Goal: Task Accomplishment & Management: Manage account settings

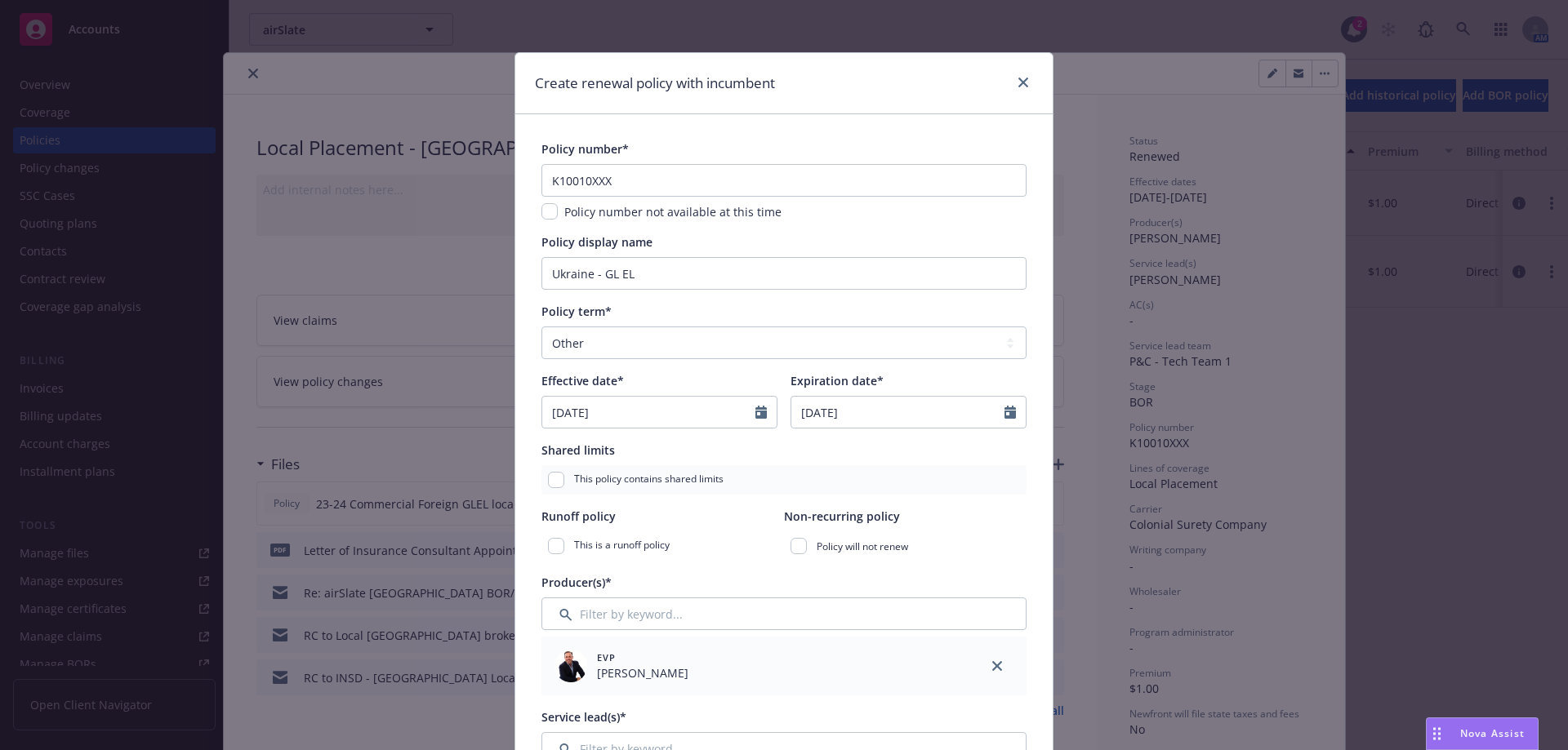
select select "other"
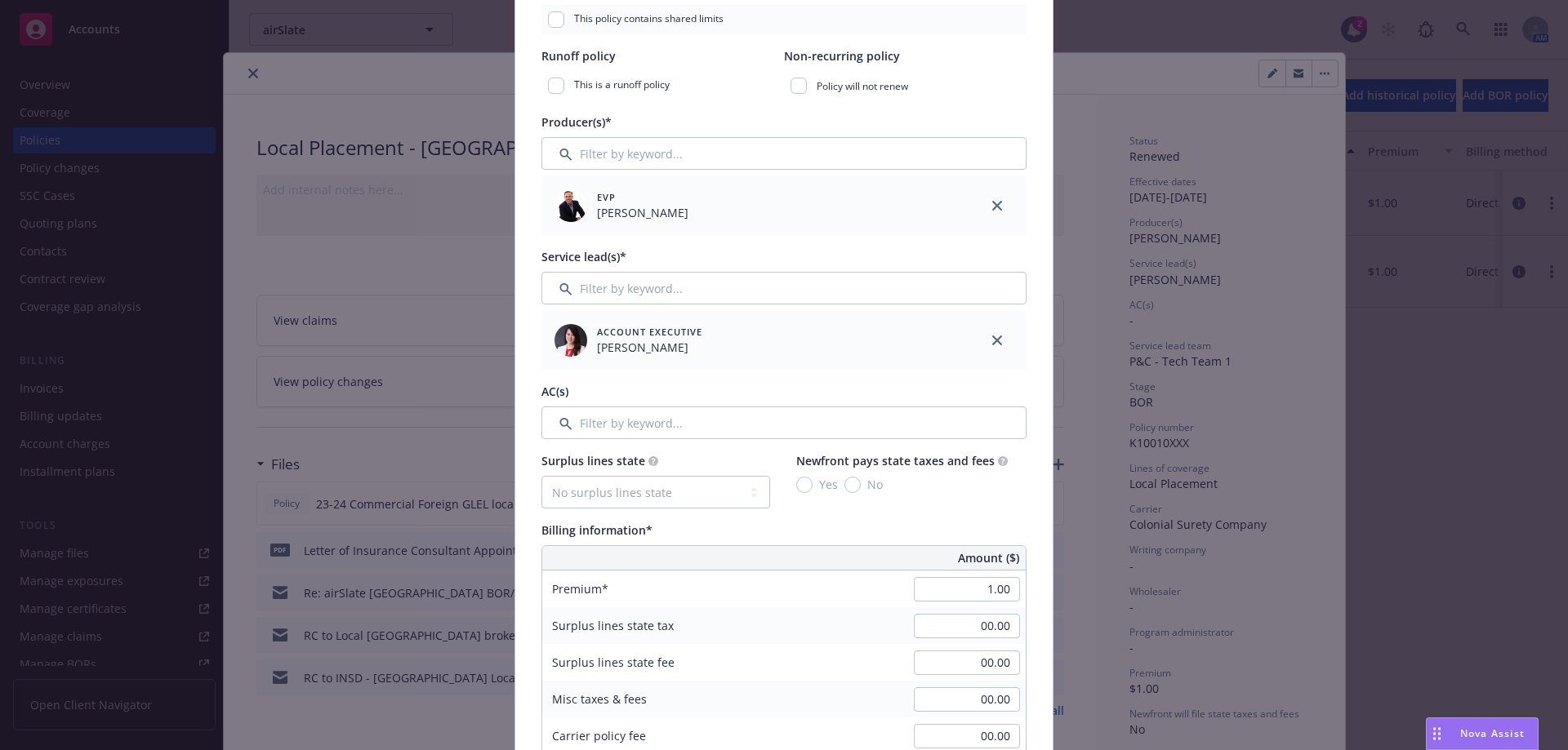
scroll to position [408, 0]
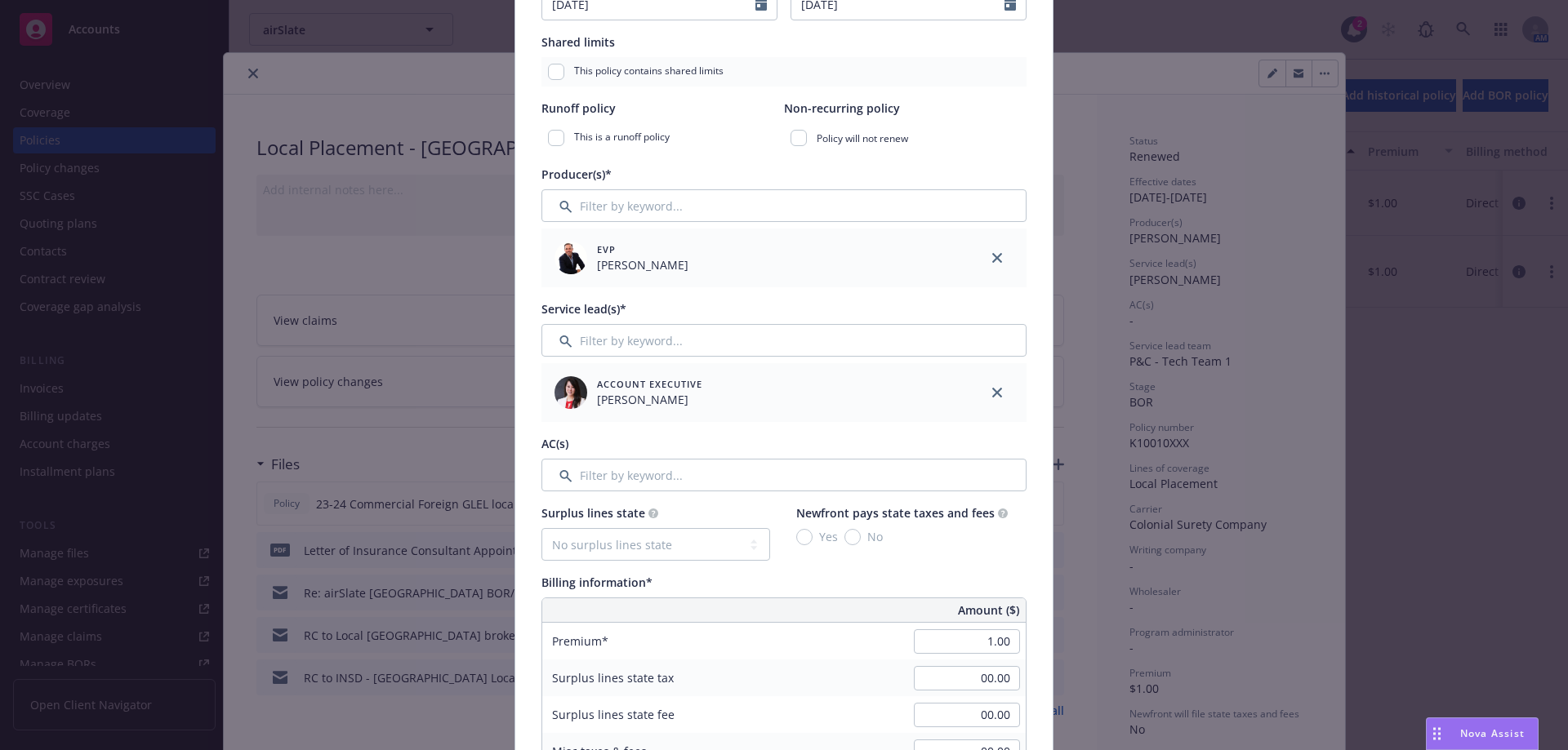
drag, startPoint x: 664, startPoint y: 458, endPoint x: 659, endPoint y: 466, distance: 9.4
click at [664, 458] on div "AC(s)" at bounding box center [784, 463] width 485 height 56
click at [654, 473] on input "Filter by keyword..." at bounding box center [784, 475] width 485 height 32
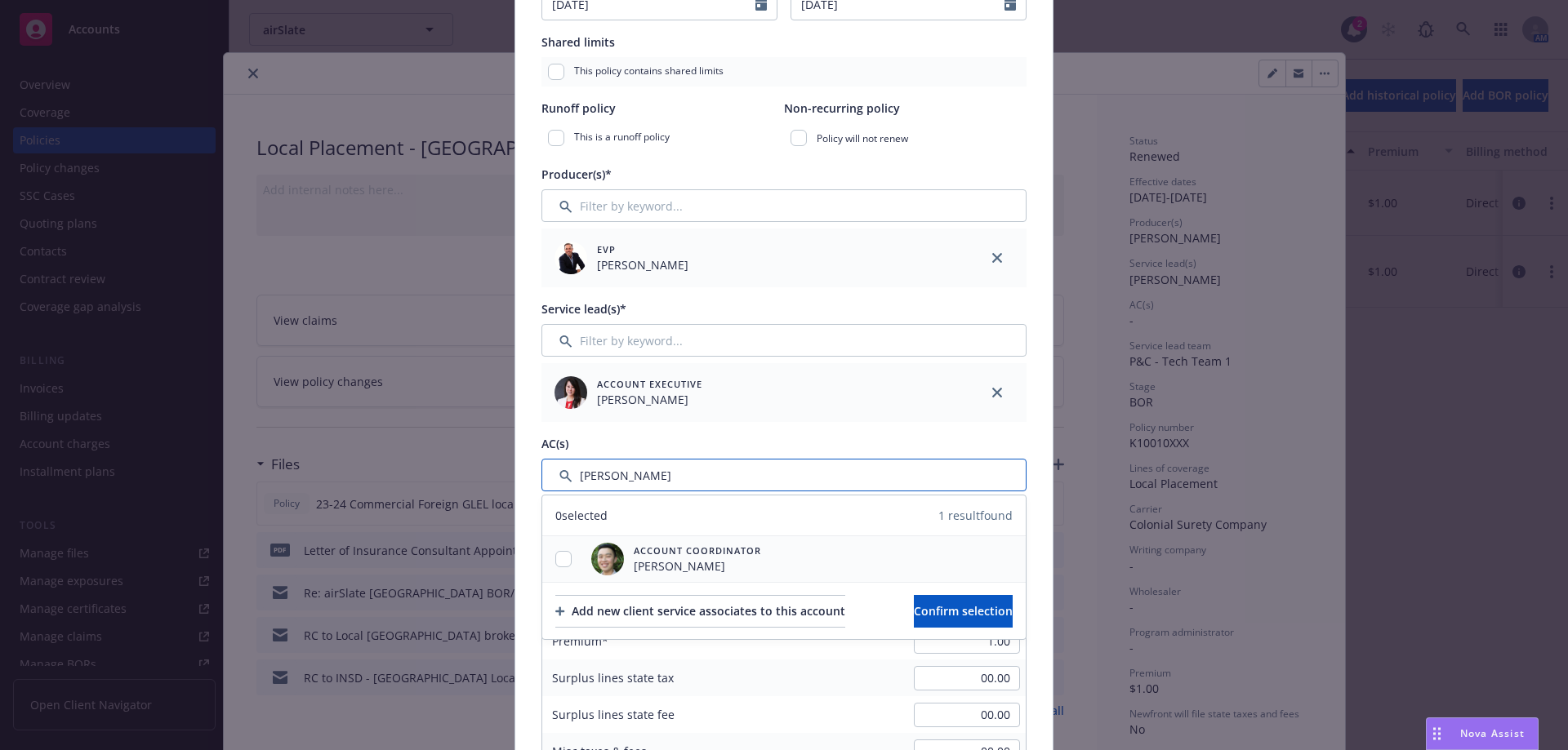
type input "[PERSON_NAME]"
click at [556, 559] on input "checkbox" at bounding box center [563, 560] width 16 height 16
checkbox input "true"
click at [971, 605] on span "Confirm selection" at bounding box center [962, 610] width 98 height 15
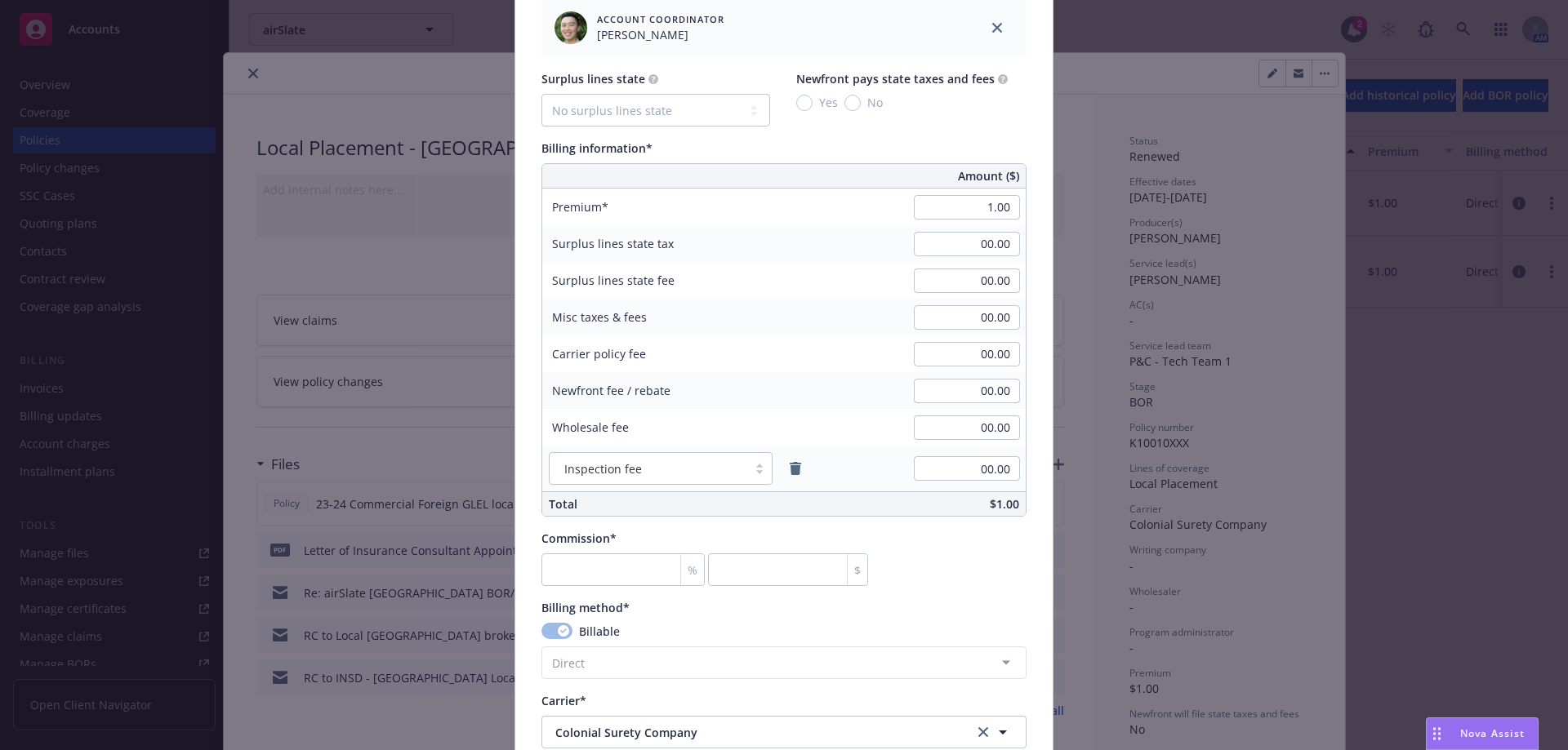
scroll to position [979, 0]
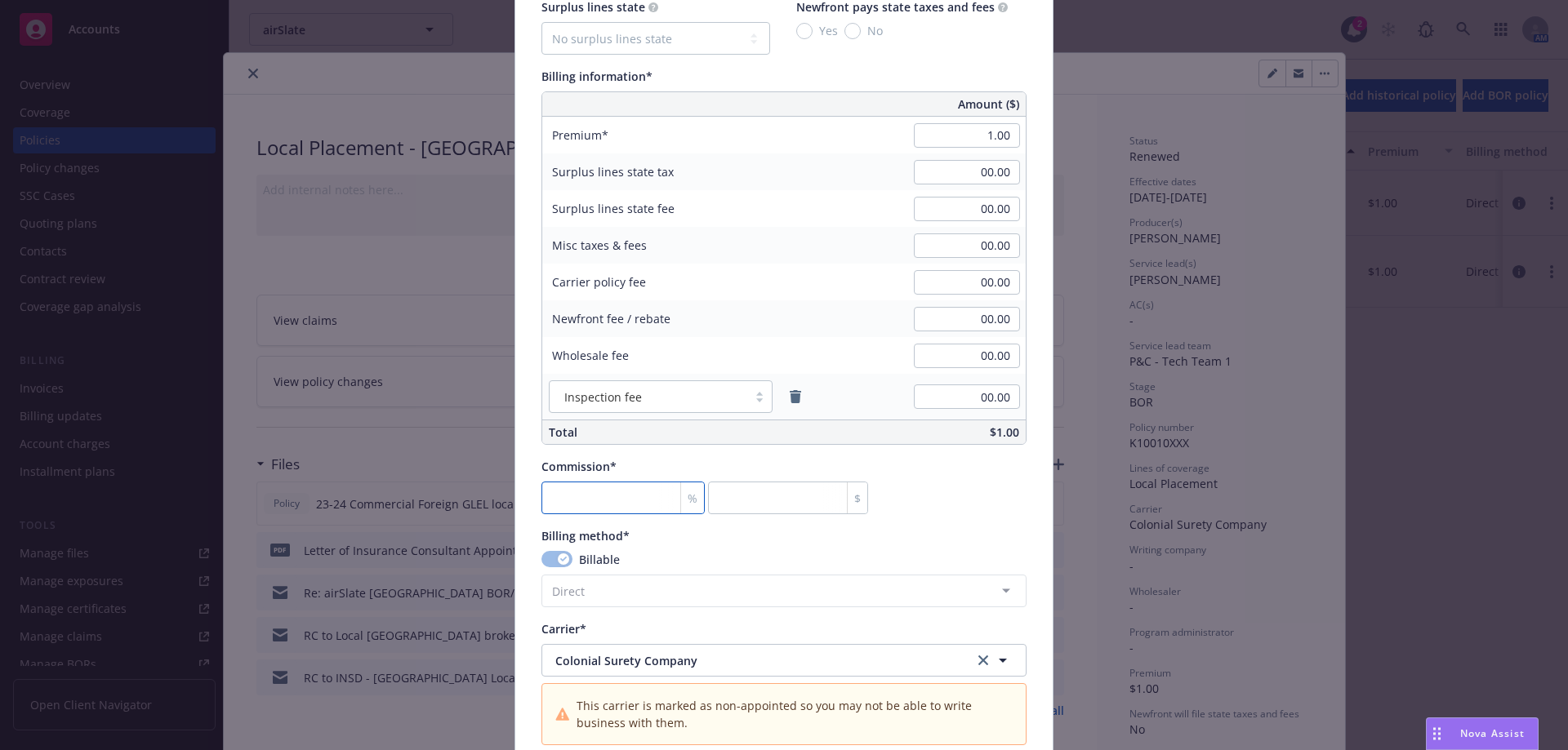
click at [598, 508] on input "number" at bounding box center [623, 498] width 163 height 32
type input "0"
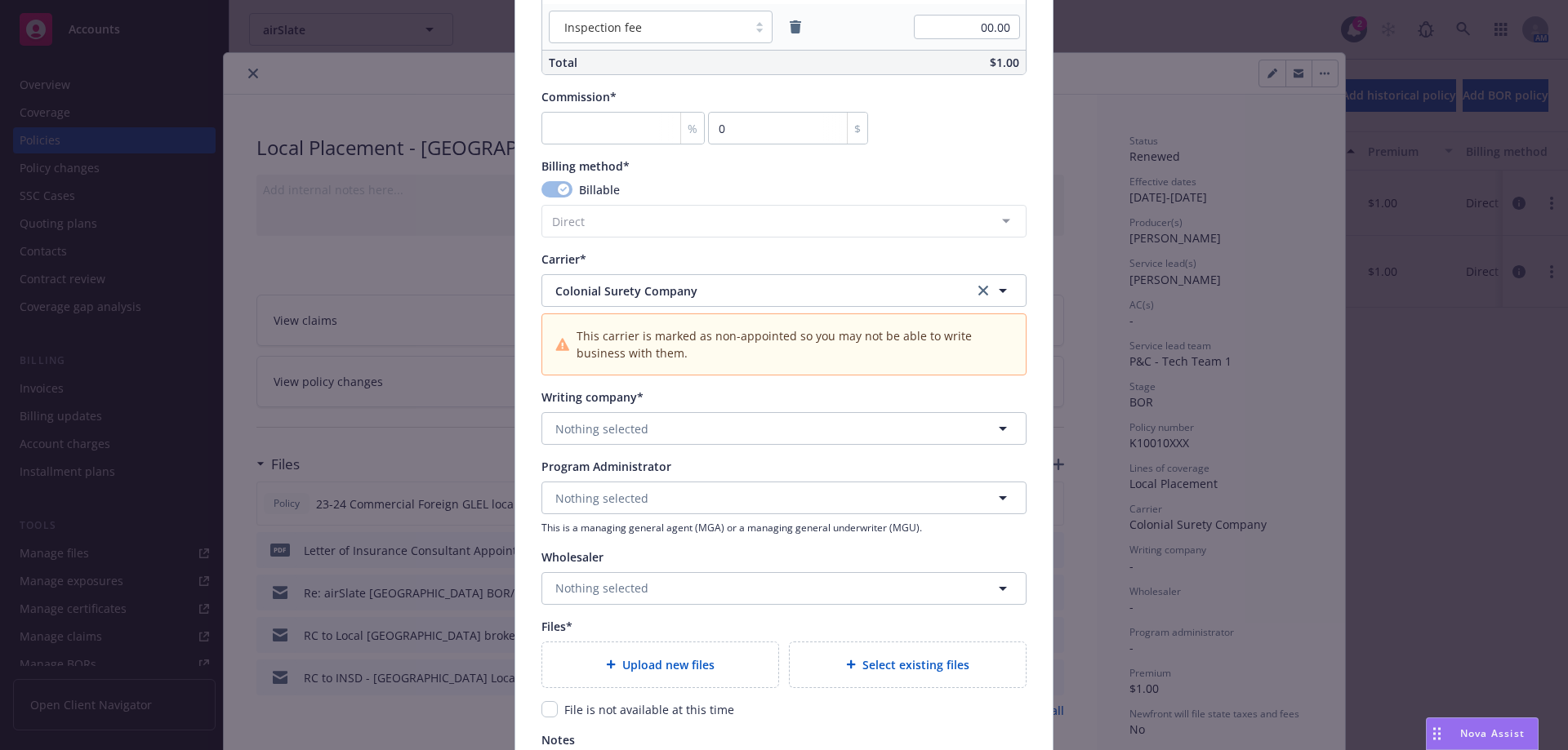
scroll to position [1388, 0]
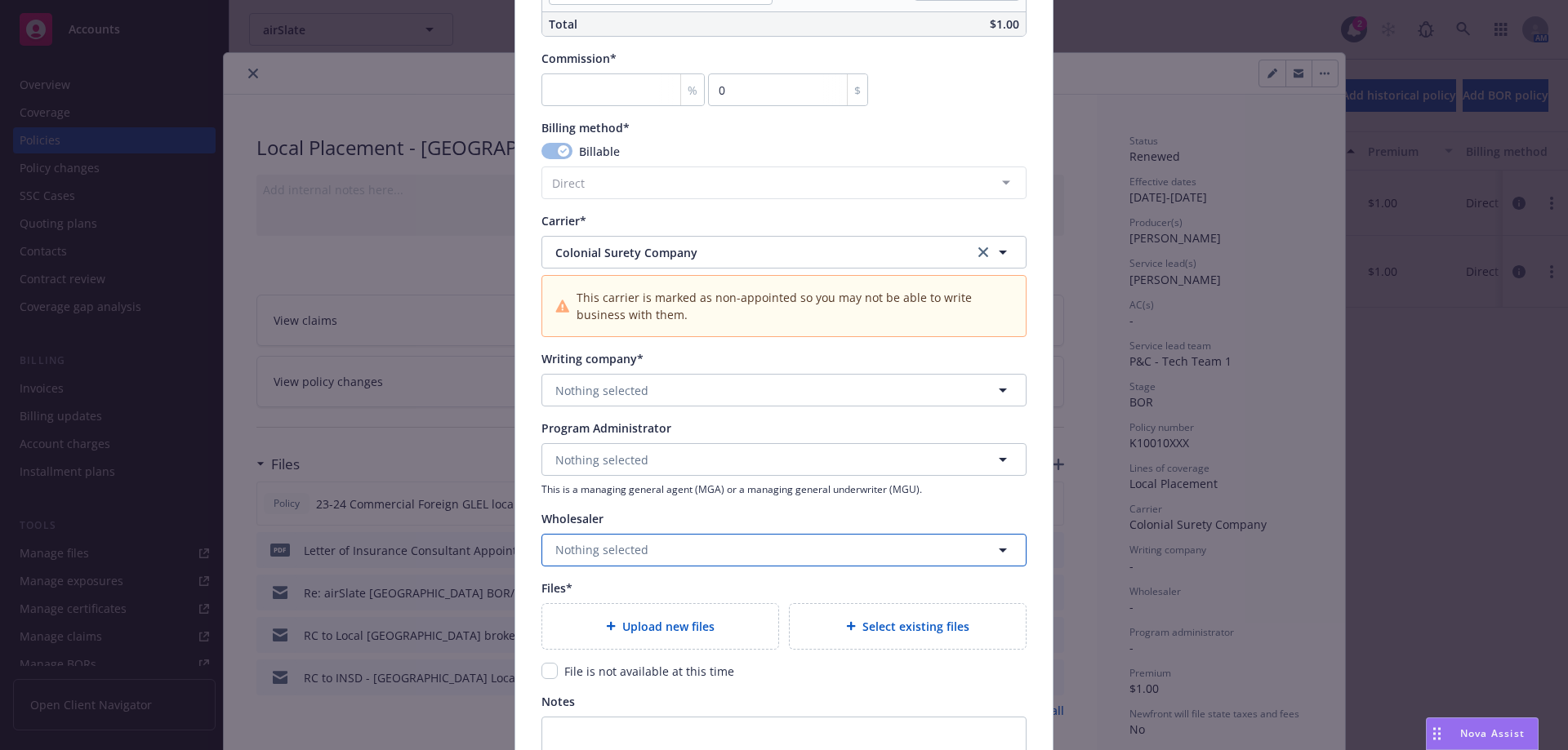
click at [567, 548] on span "Nothing selected" at bounding box center [601, 550] width 93 height 17
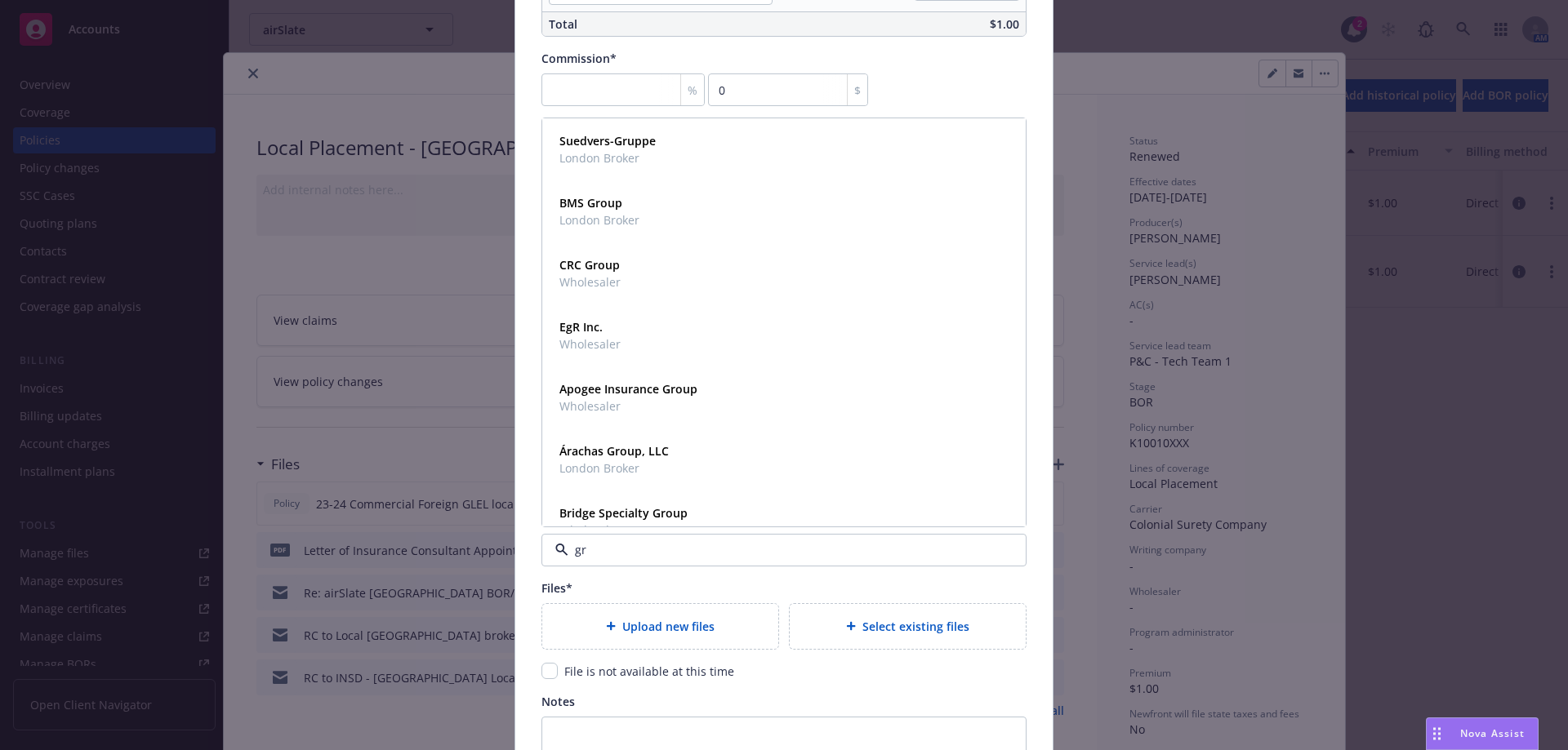
type input "gre"
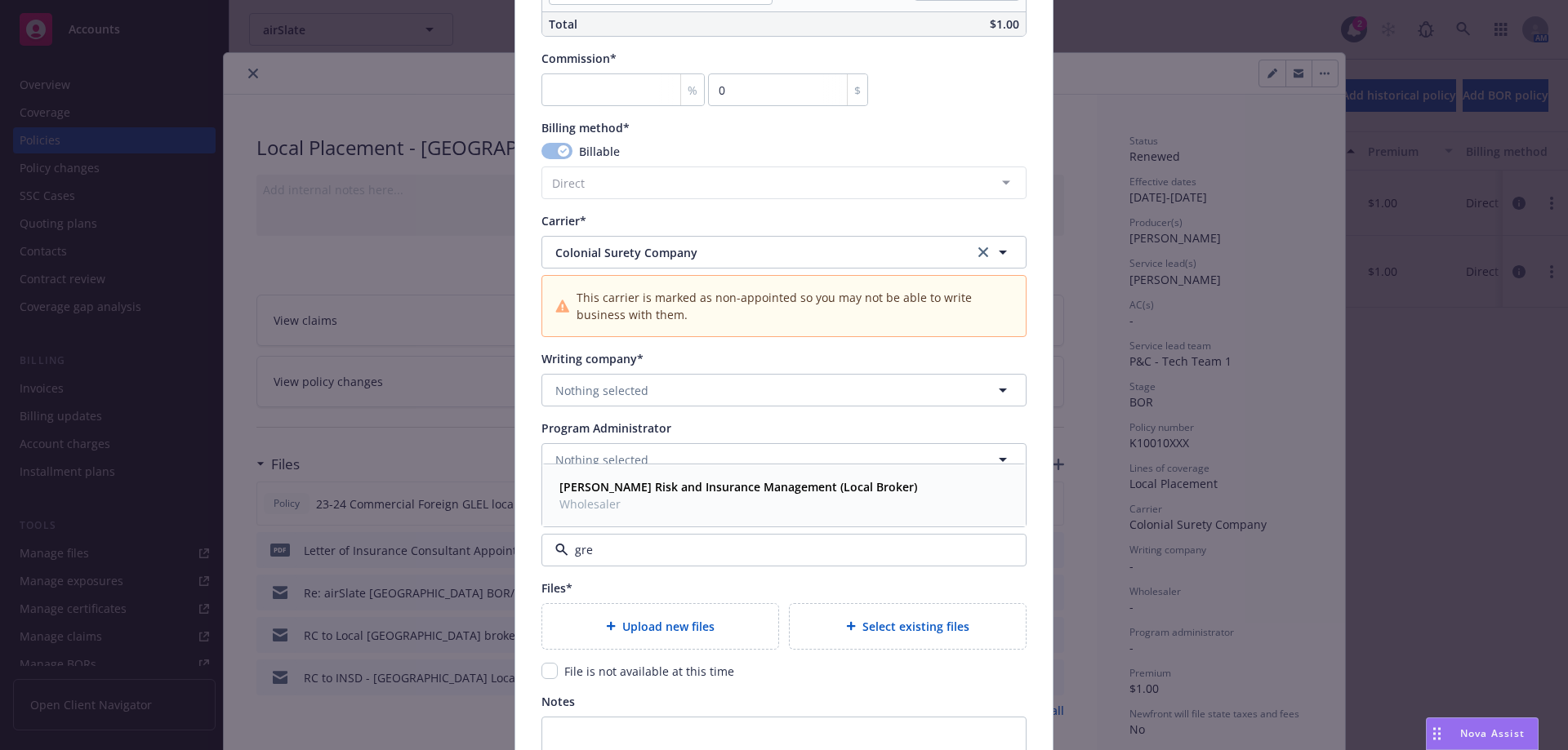
click at [591, 505] on span "Wholesaler" at bounding box center [738, 504] width 357 height 17
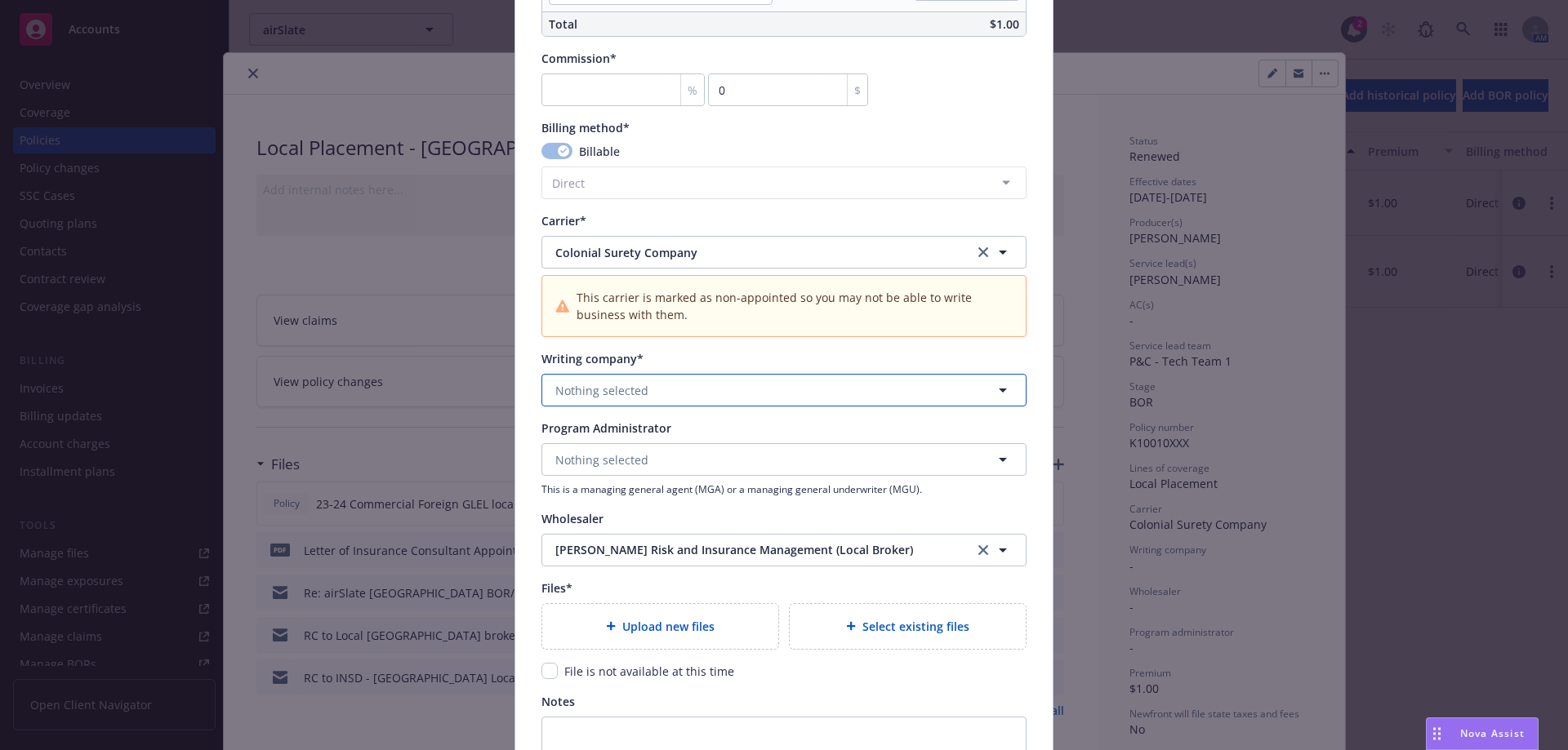
click at [669, 393] on button "Nothing selected" at bounding box center [784, 390] width 485 height 32
click at [713, 249] on span "Colonial Surety Company" at bounding box center [752, 252] width 394 height 17
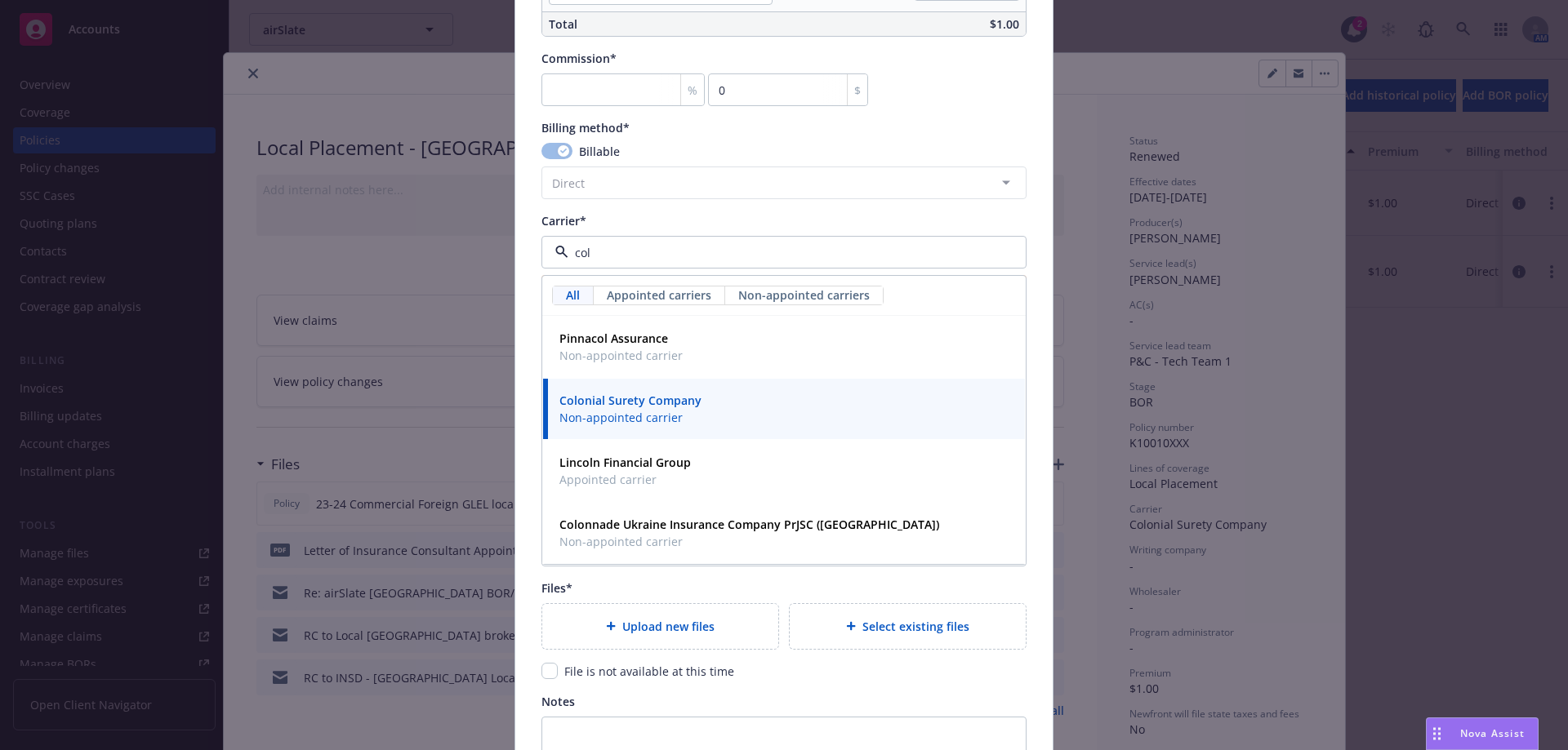
type input "colo"
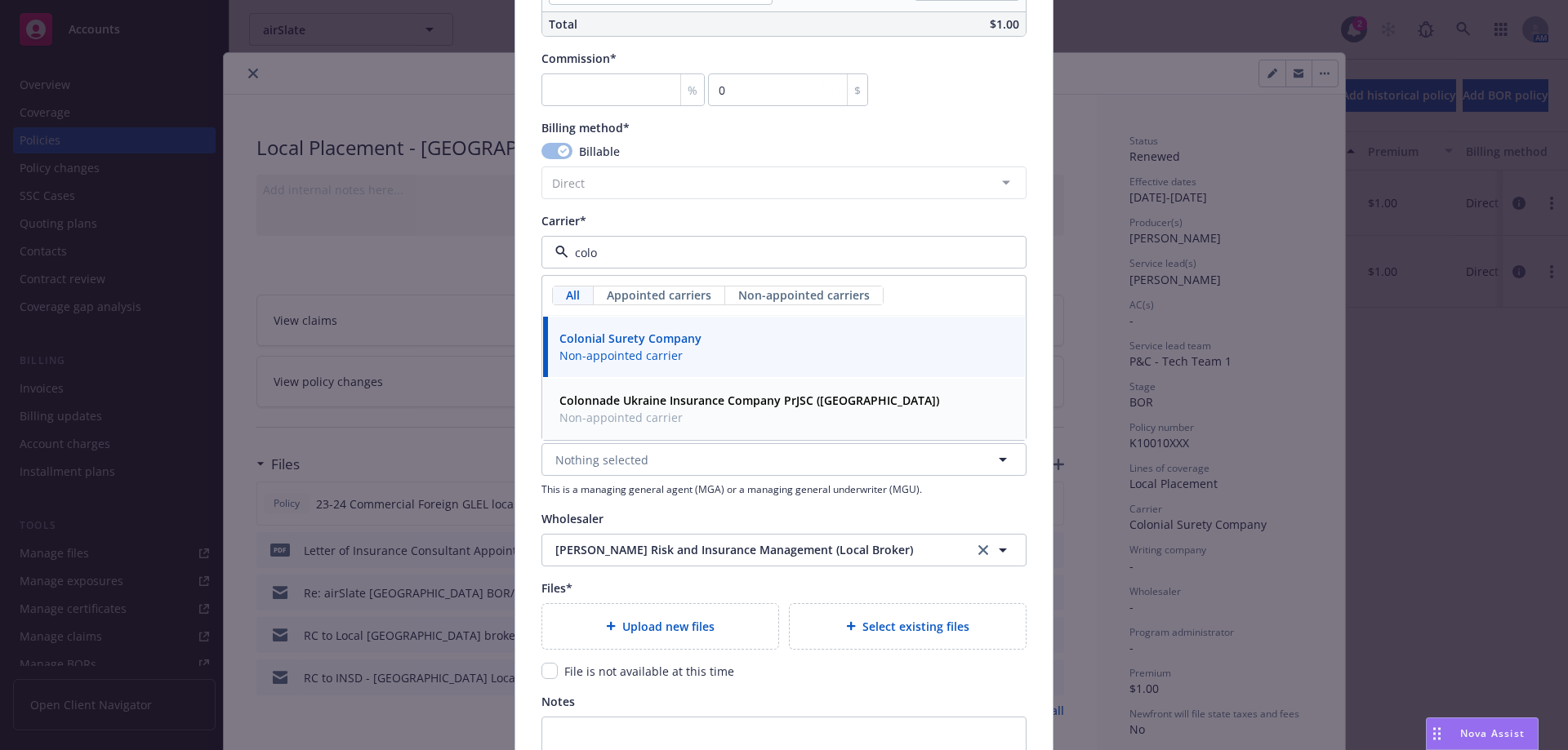
click at [688, 403] on strong "Colonnade Ukraine Insurance Company PrJSC ([GEOGRAPHIC_DATA])" at bounding box center [749, 400] width 380 height 15
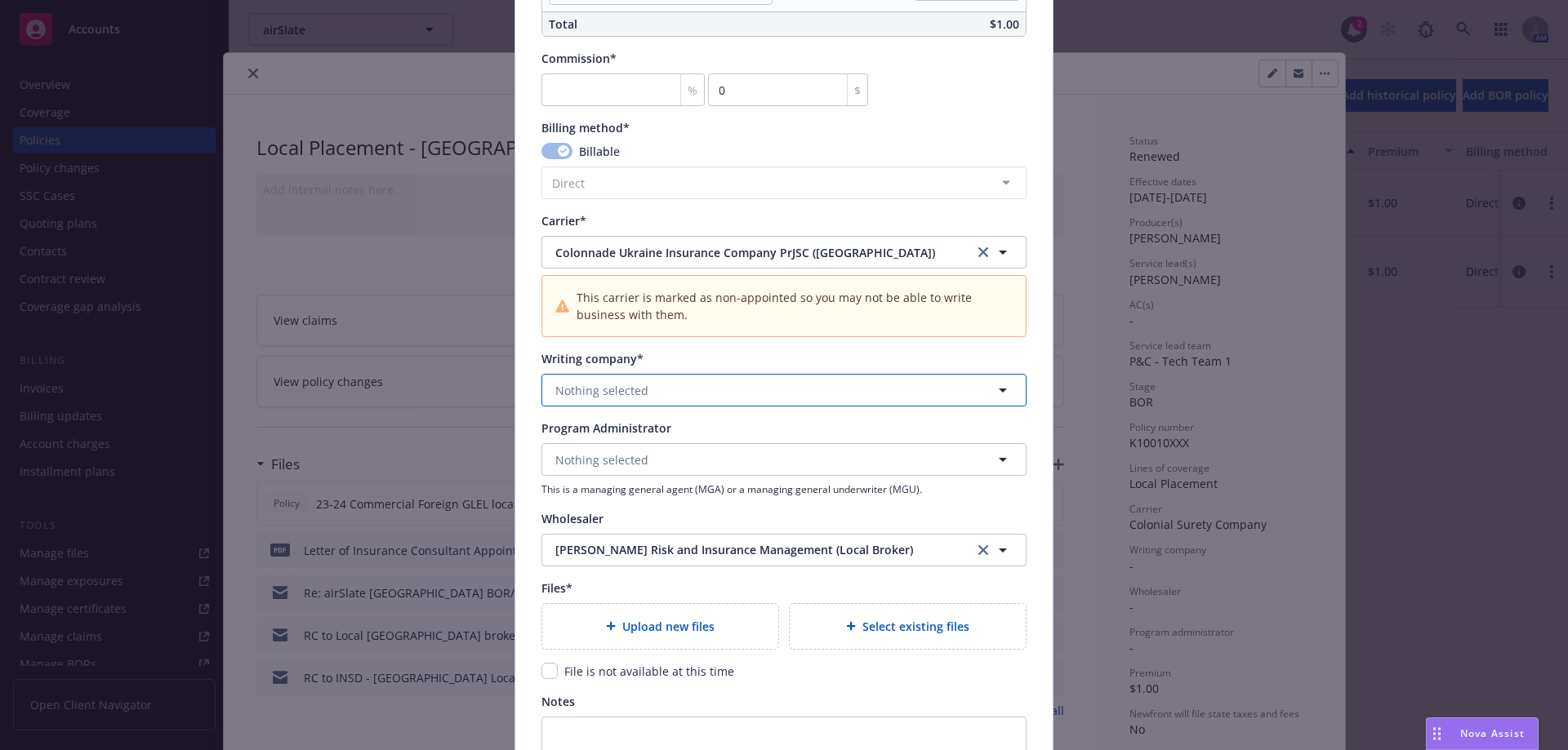
click at [688, 400] on button "Nothing selected" at bounding box center [784, 390] width 485 height 32
click at [680, 431] on strong "Colonnade Ukraine Insurance Company PrJSC" at bounding box center [686, 436] width 254 height 15
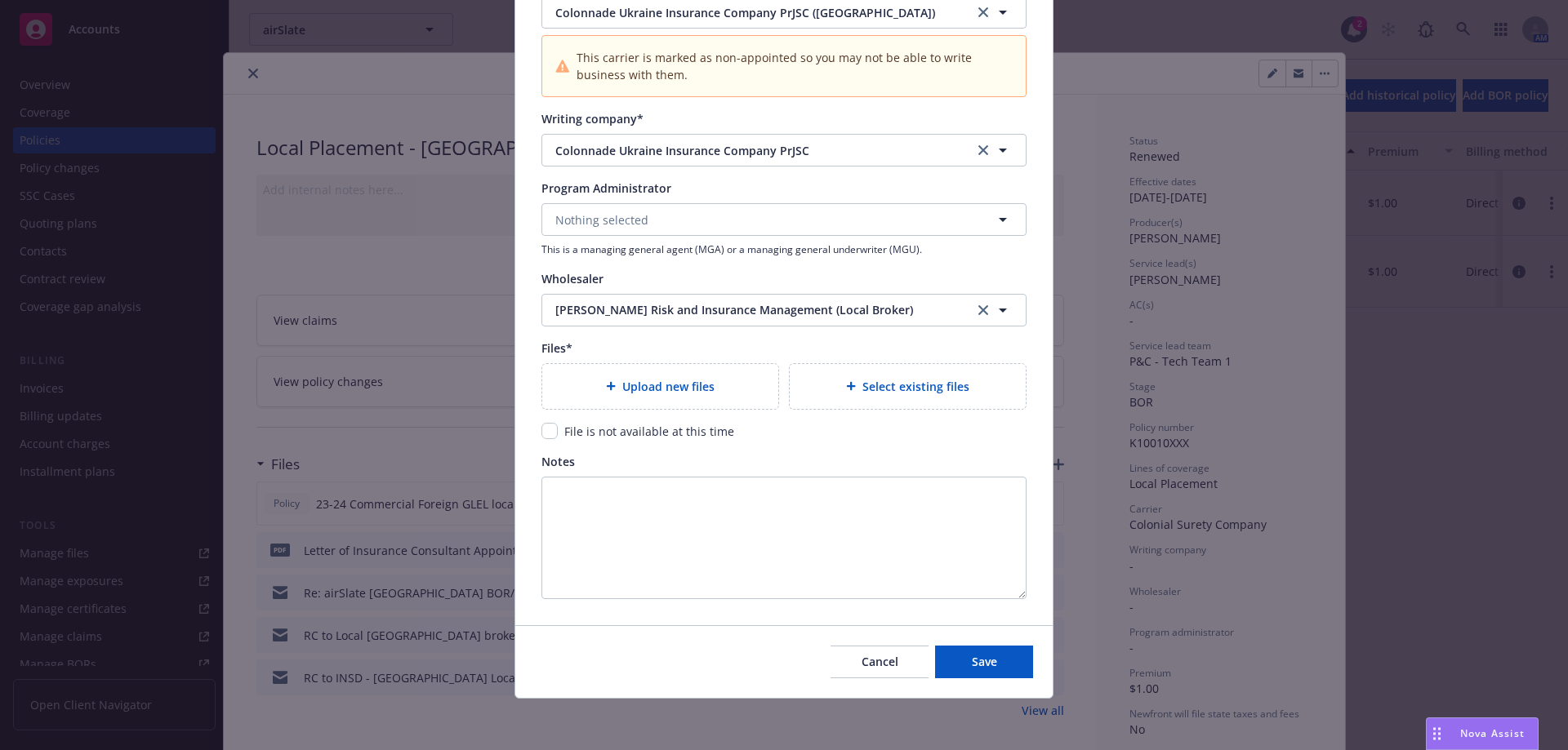
scroll to position [1628, 0]
click at [695, 374] on div "Upload new files" at bounding box center [660, 385] width 236 height 45
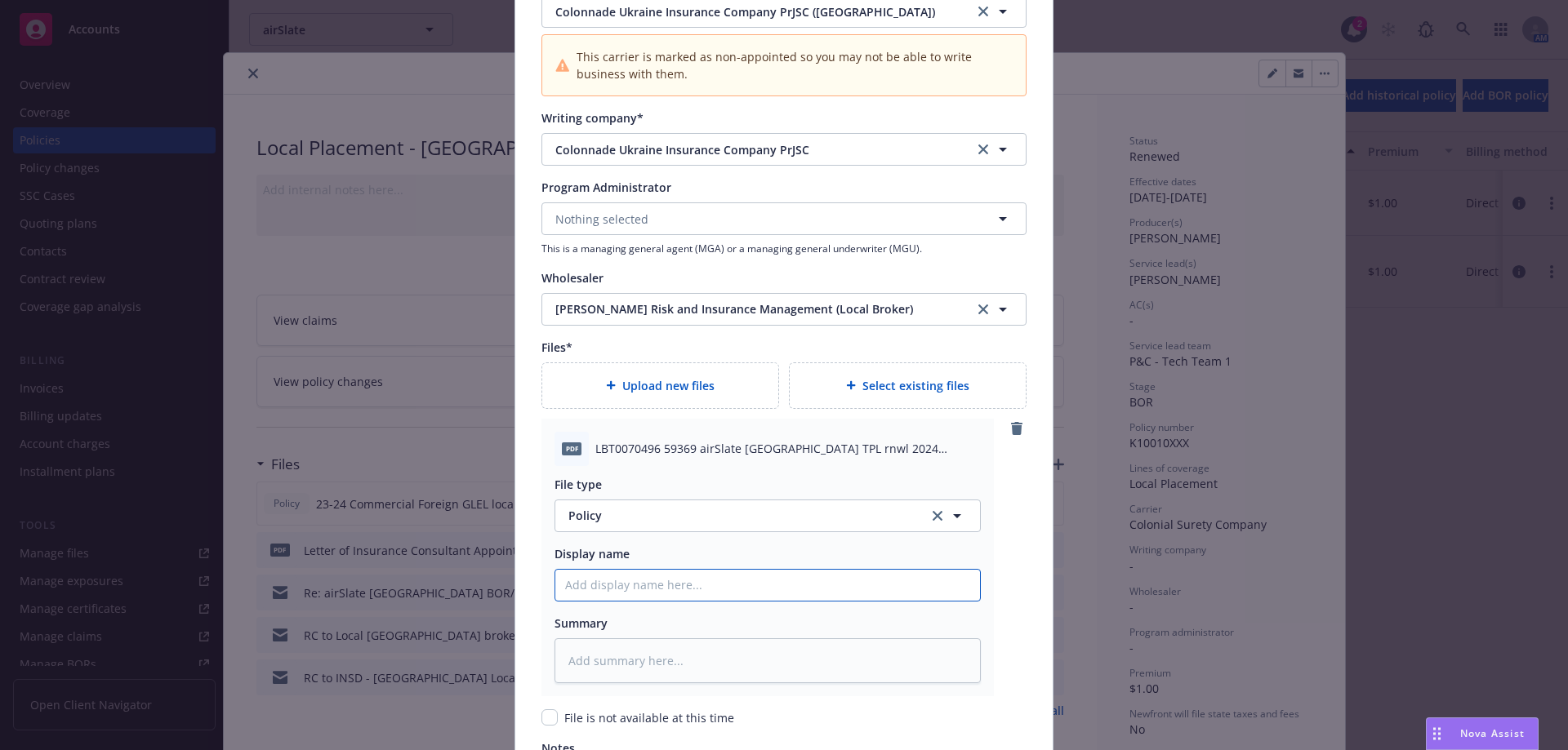
click at [594, 586] on input "Policy display name" at bounding box center [767, 585] width 424 height 31
type textarea "x"
type input "2"
type textarea "x"
type input "202"
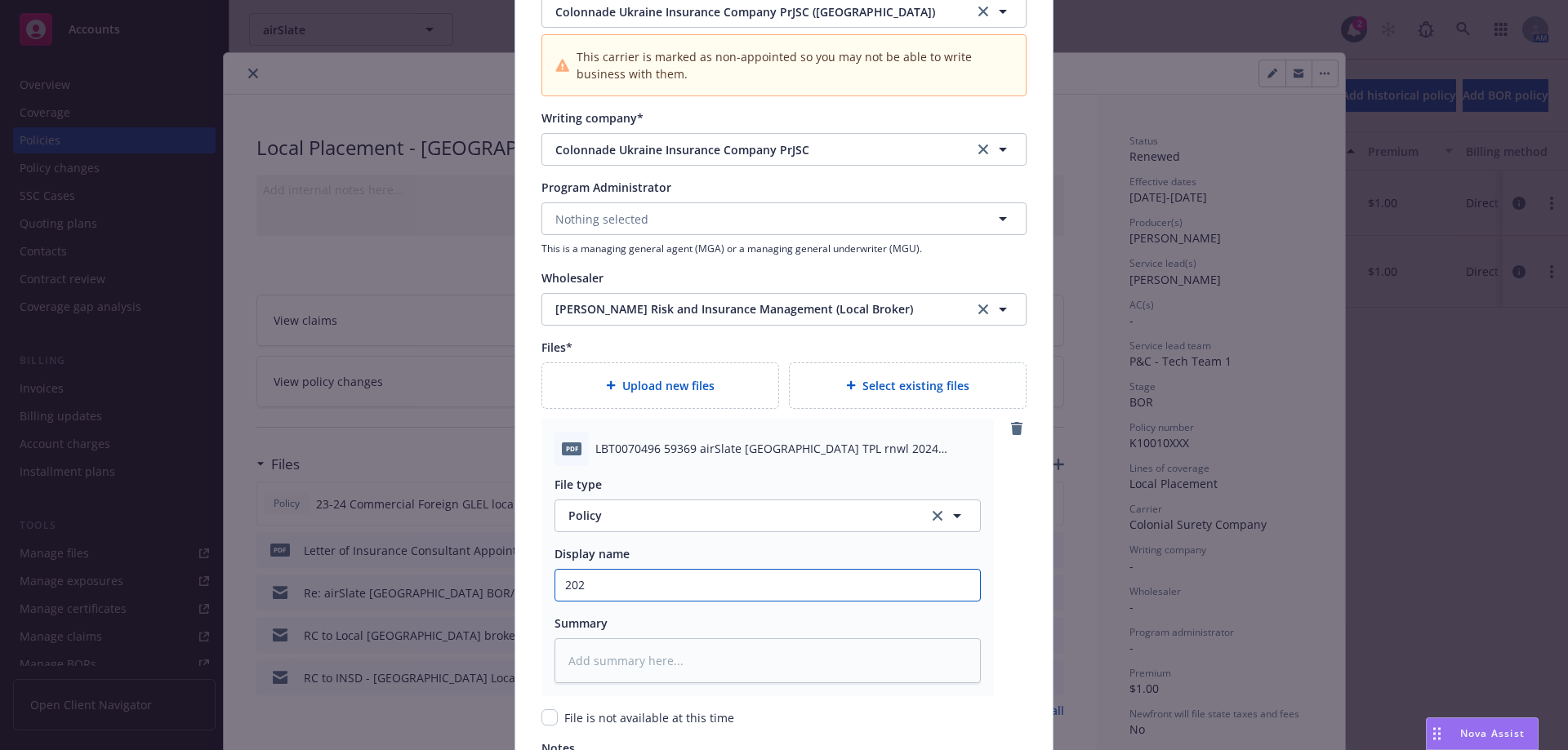
type textarea "x"
type input "2024"
type textarea "x"
type input "2024-"
type textarea "x"
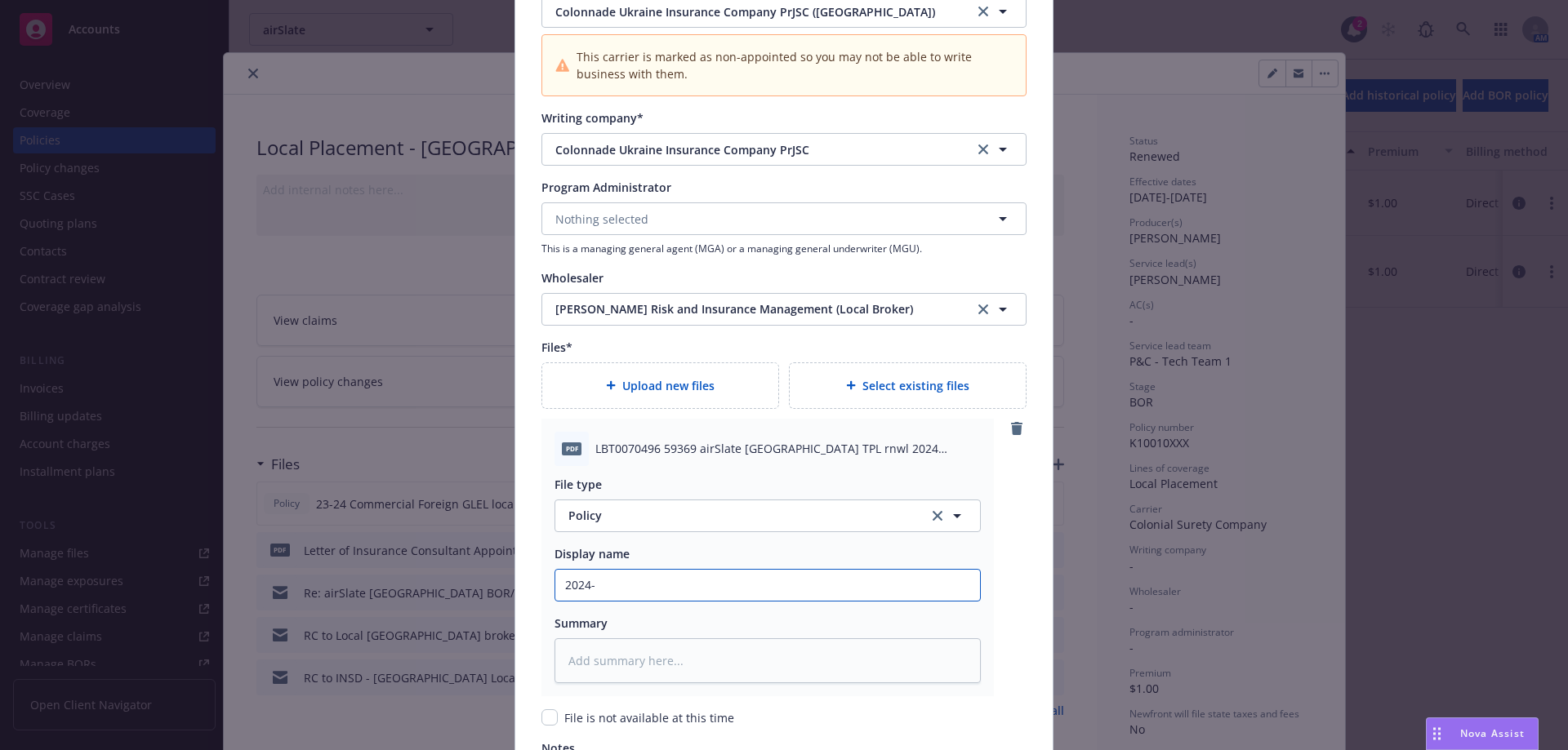
type input "2024-2"
type textarea "x"
type input "2024-25"
type textarea "x"
type input "2024-25"
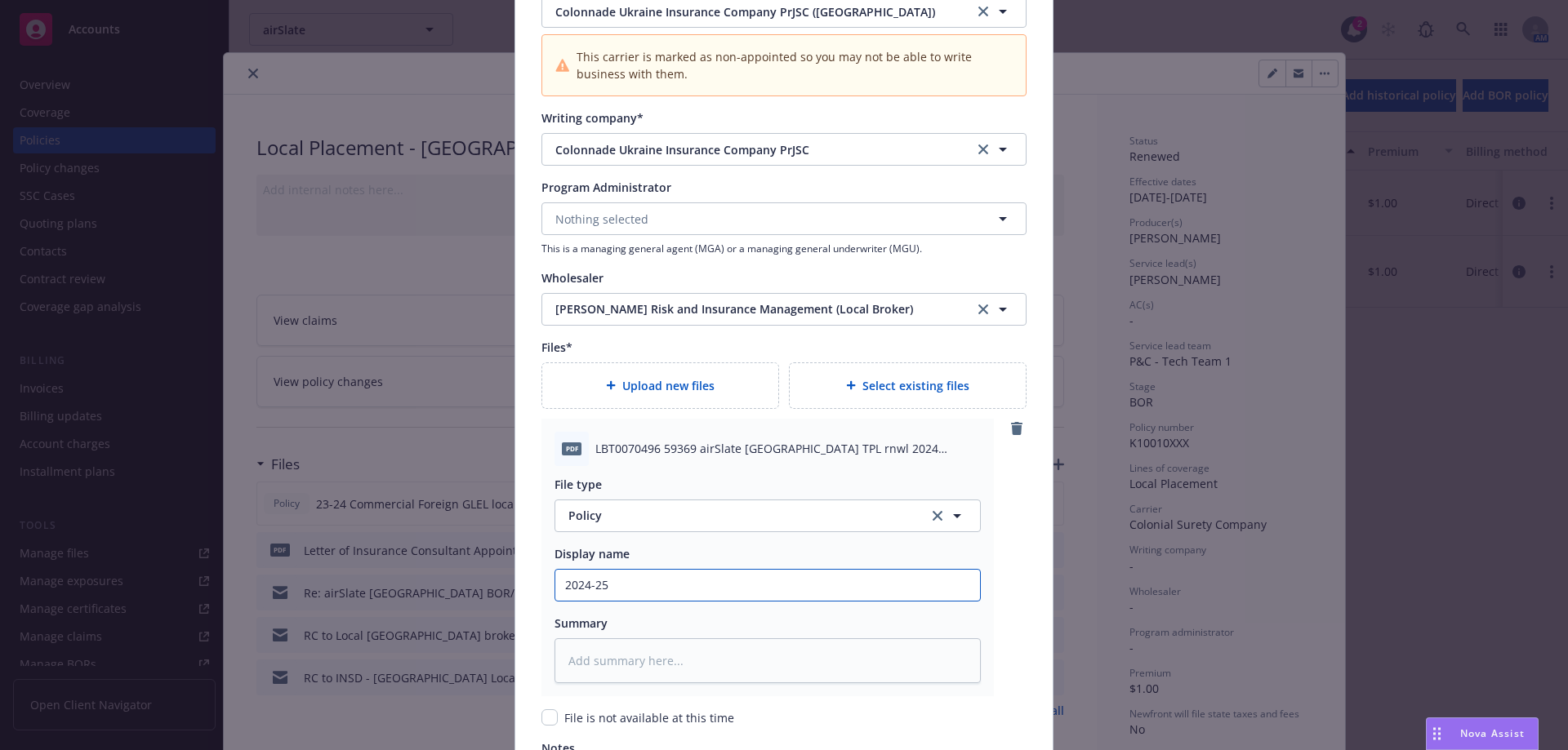
type textarea "x"
type input "2024-25 a"
type textarea "x"
type input "2024-25 ai"
type textarea "x"
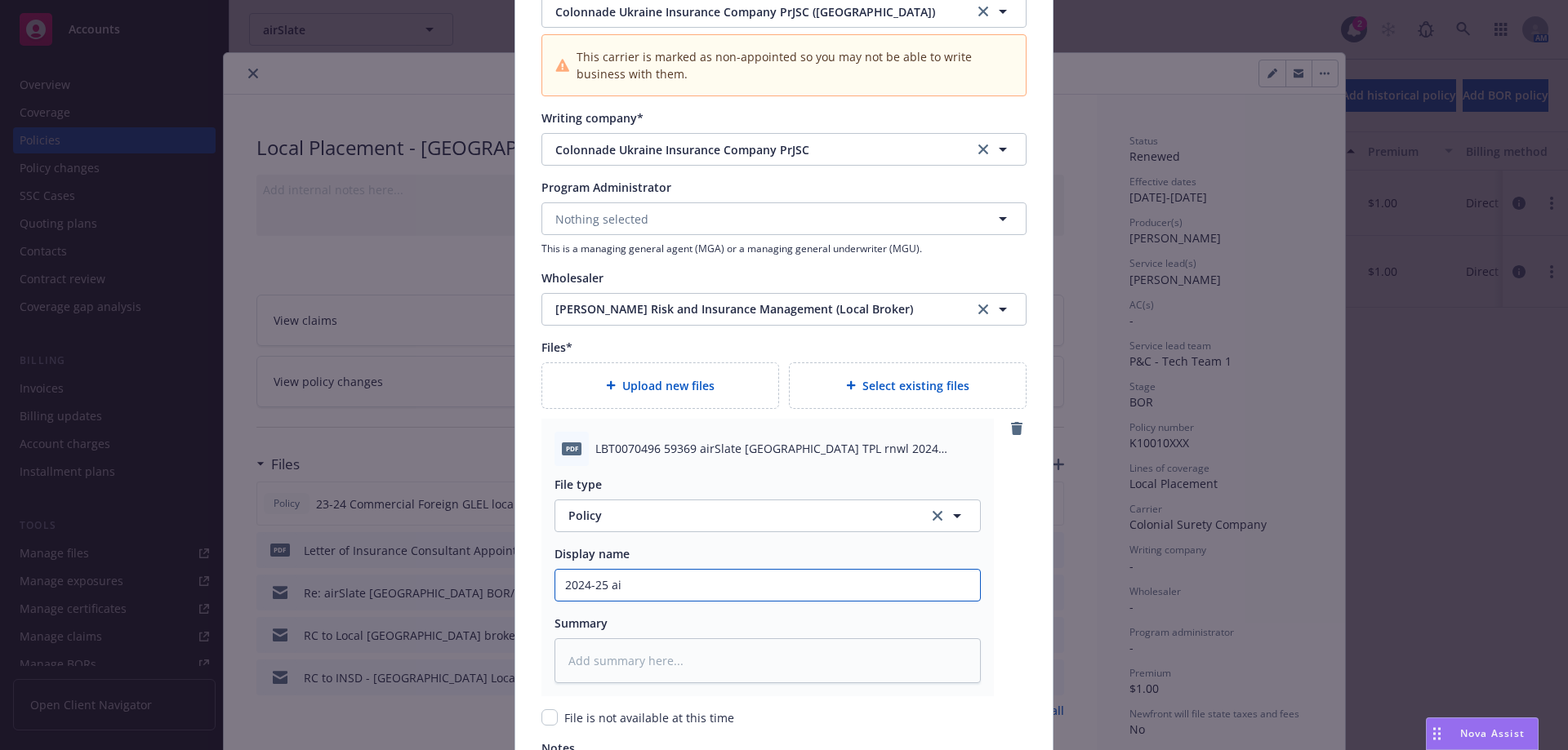
type input "2024-25 air"
type textarea "x"
type input "2024-25 airSl"
type textarea "x"
type input "2024-25 airSla"
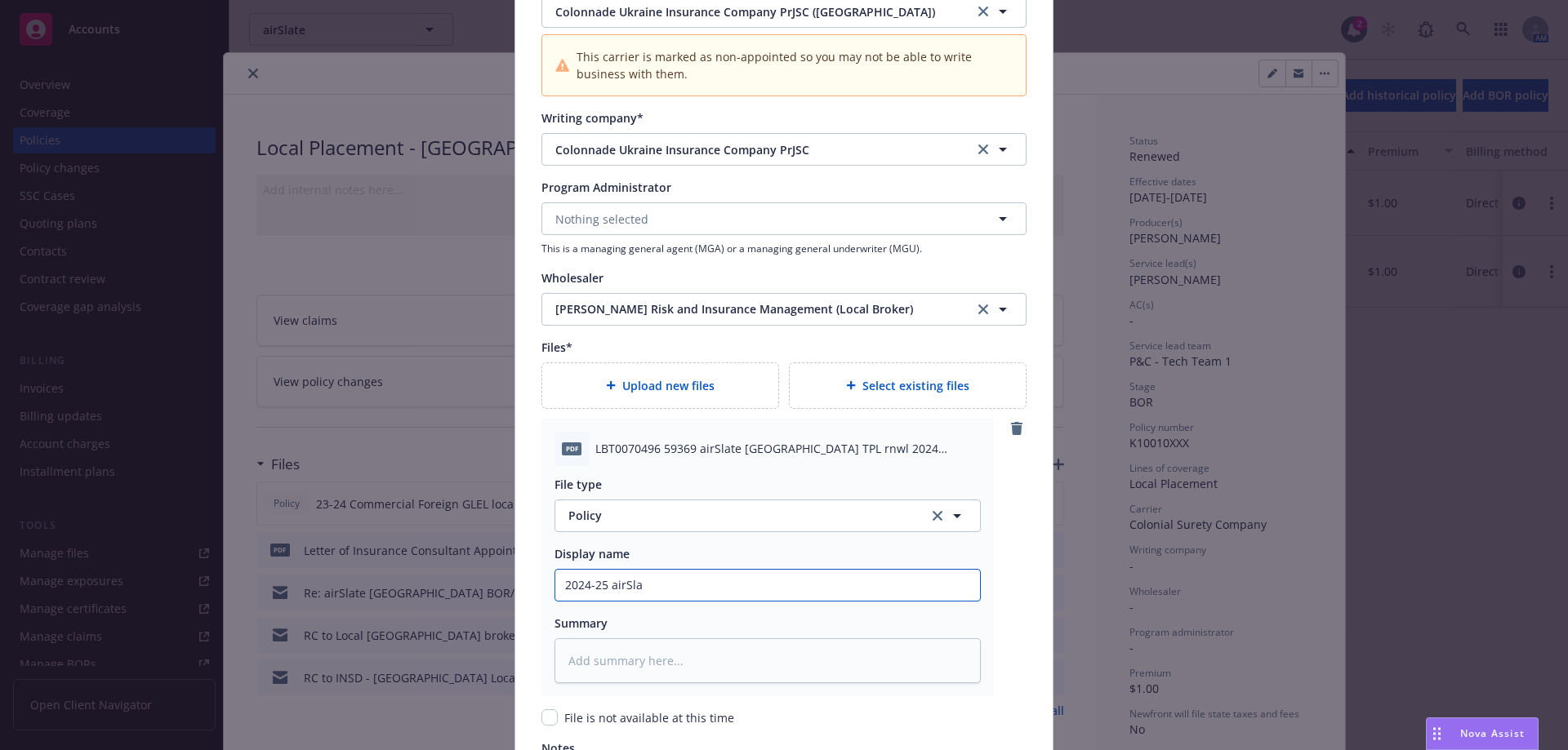
type textarea "x"
type input "2024-25 airSlat"
type textarea "x"
type input "2024-25 airSlate"
type textarea "x"
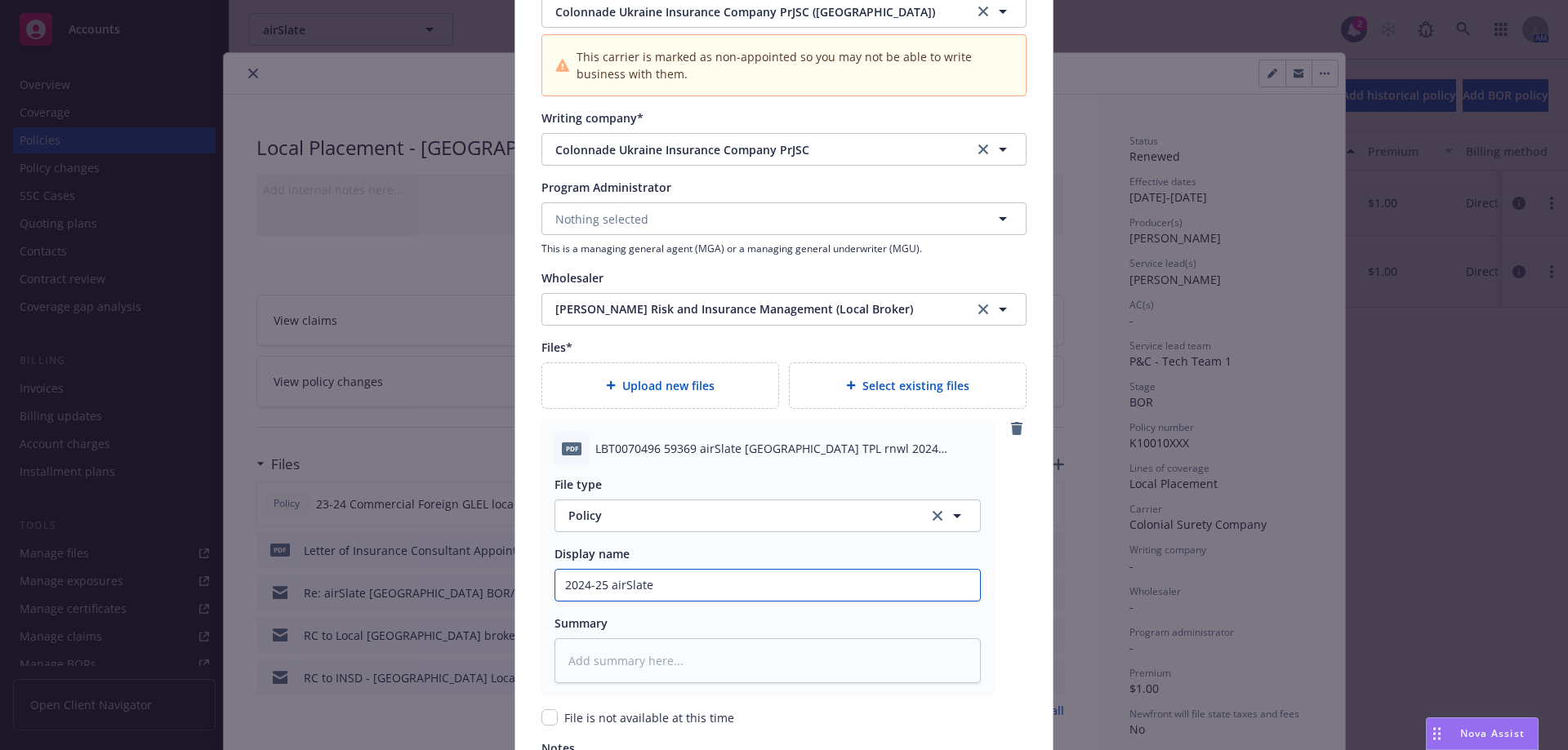
type input "2024-25 airSlate"
type textarea "x"
type input "2024-25 airSlate -"
type textarea "x"
type input "2024-25 airSlate -"
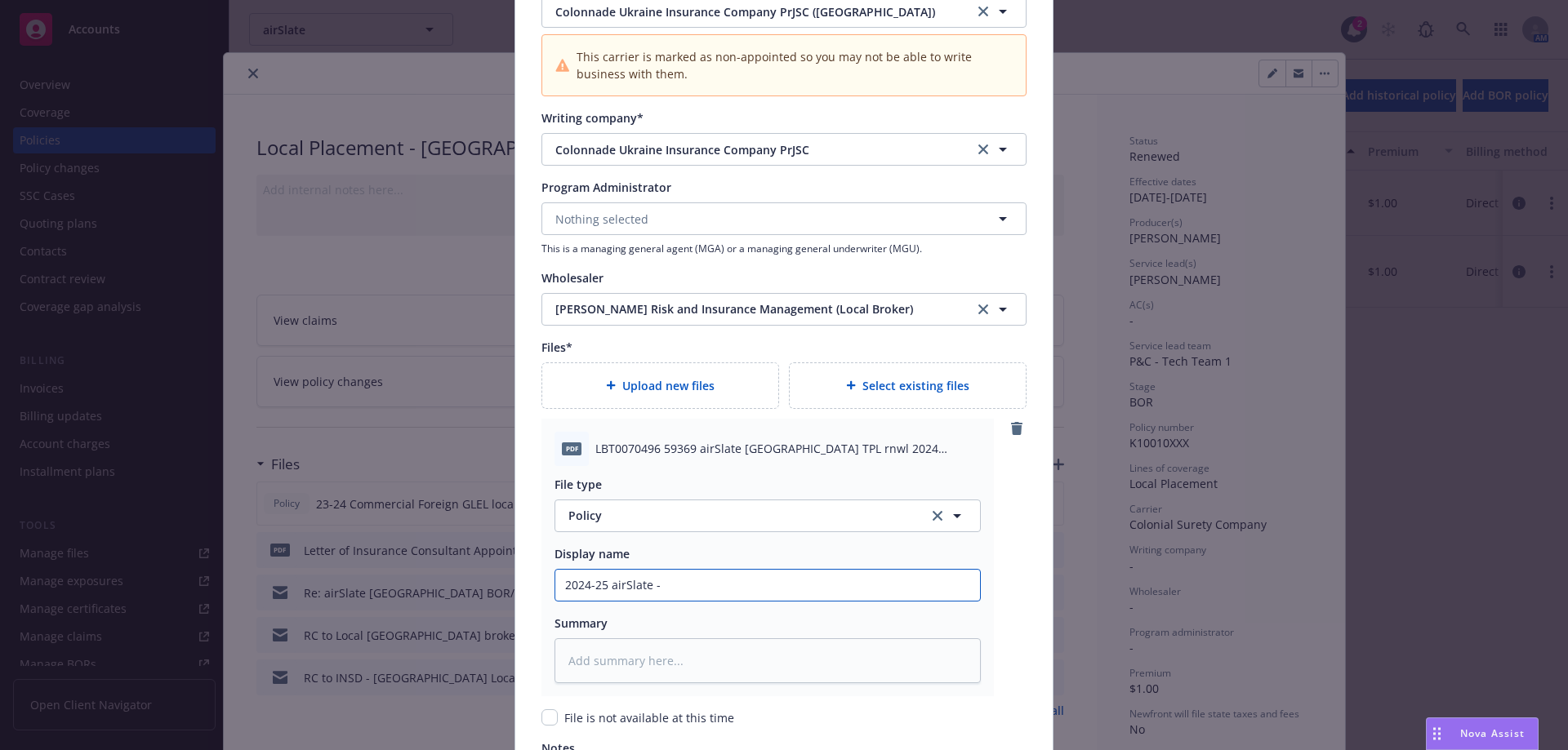
type textarea "x"
type input "2024-25 airSlate - U"
type textarea "x"
type input "2024-25 airSlate - [GEOGRAPHIC_DATA]"
type textarea "x"
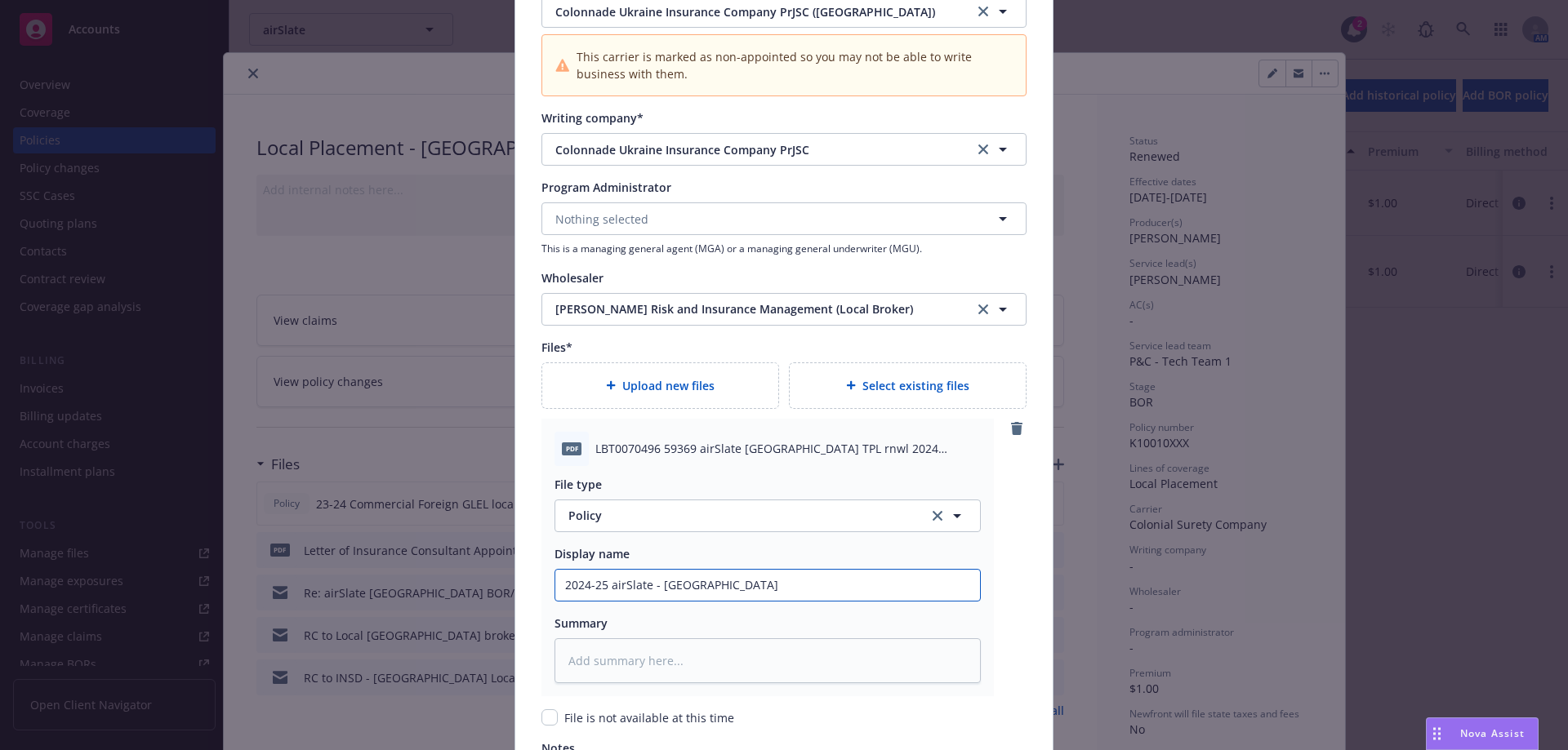
type input "2024-25 airSlate - [GEOGRAPHIC_DATA]"
type textarea "x"
type input "2024-25 airSlate - [GEOGRAPHIC_DATA] G"
type textarea "x"
type input "2024-25 airSlate - [GEOGRAPHIC_DATA] GL"
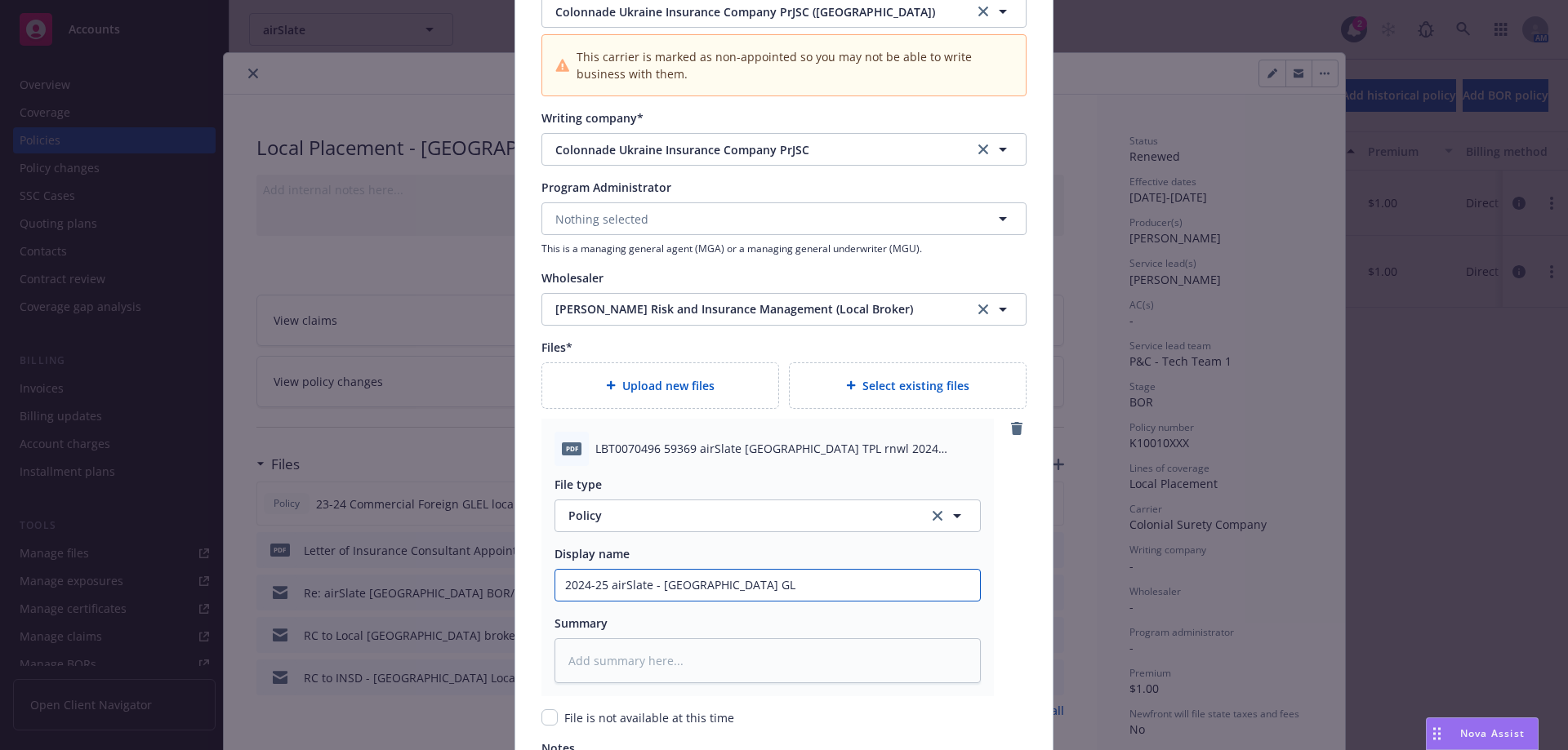
type textarea "x"
type input "2024-25 airSlate - [GEOGRAPHIC_DATA] GL."
type textarea "x"
type input "2024-25 airSlate - UK GL.E"
type textarea "x"
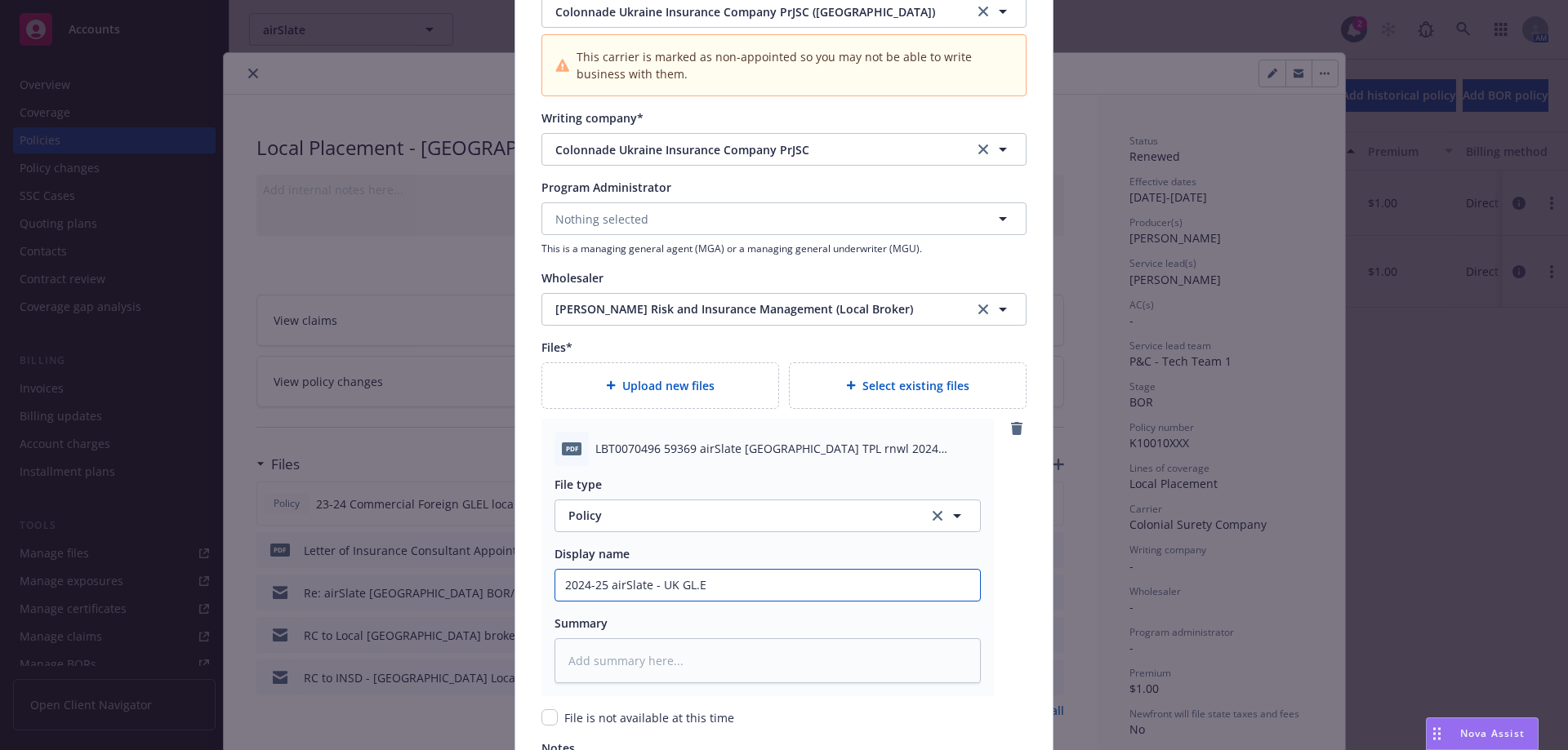
type input "2024-25 airSlate - [GEOGRAPHIC_DATA] GL.EL"
type textarea "x"
type input "2024-25 airSlate - [GEOGRAPHIC_DATA] GL.EL"
type textarea "x"
type input "2024-25 airSlate - UK GL.EL L"
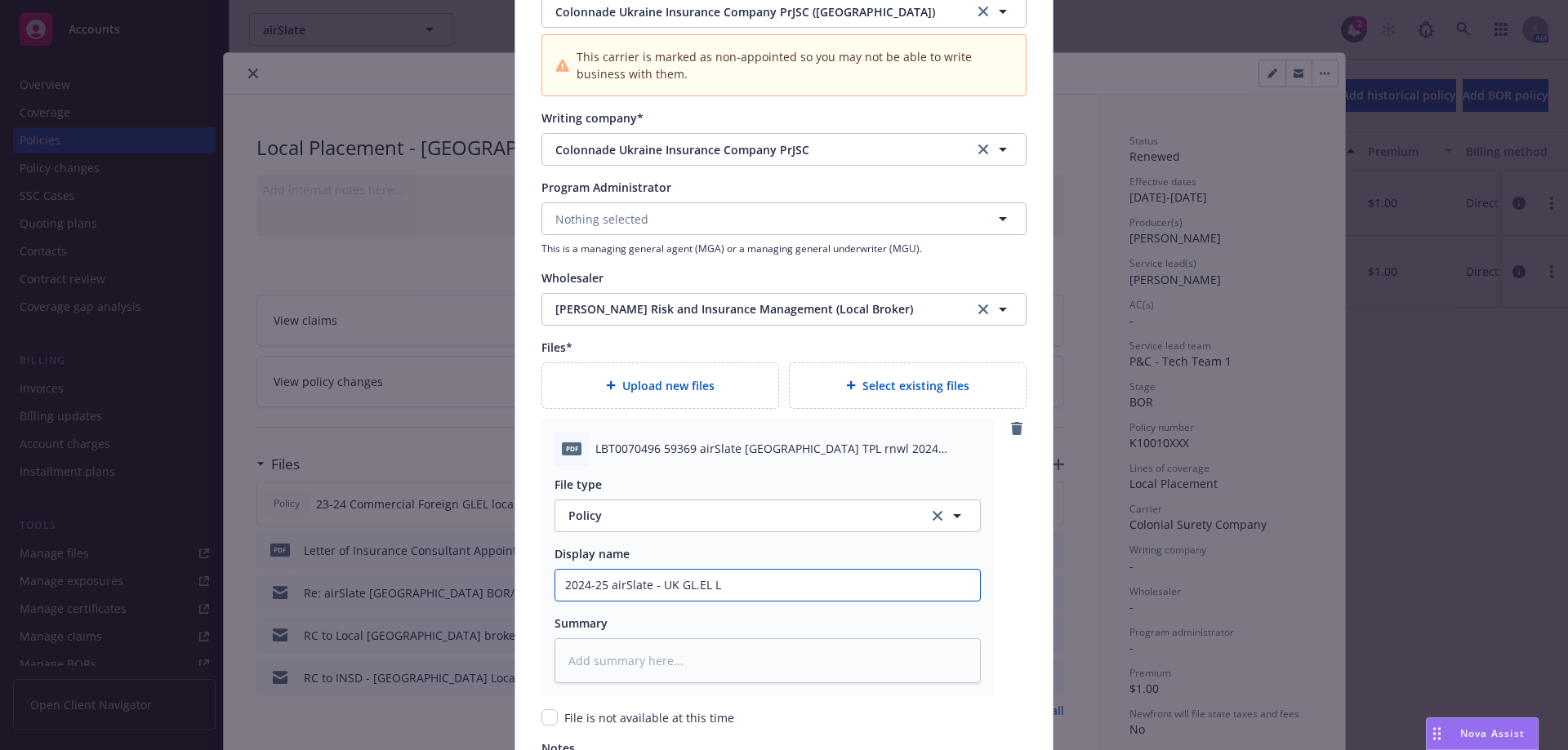
type textarea "x"
type input "2024-25 airSlate - [GEOGRAPHIC_DATA] GL.[GEOGRAPHIC_DATA]"
type textarea "x"
type input "2024-25 airSlate - [GEOGRAPHIC_DATA] GL.EL Loc"
type textarea "x"
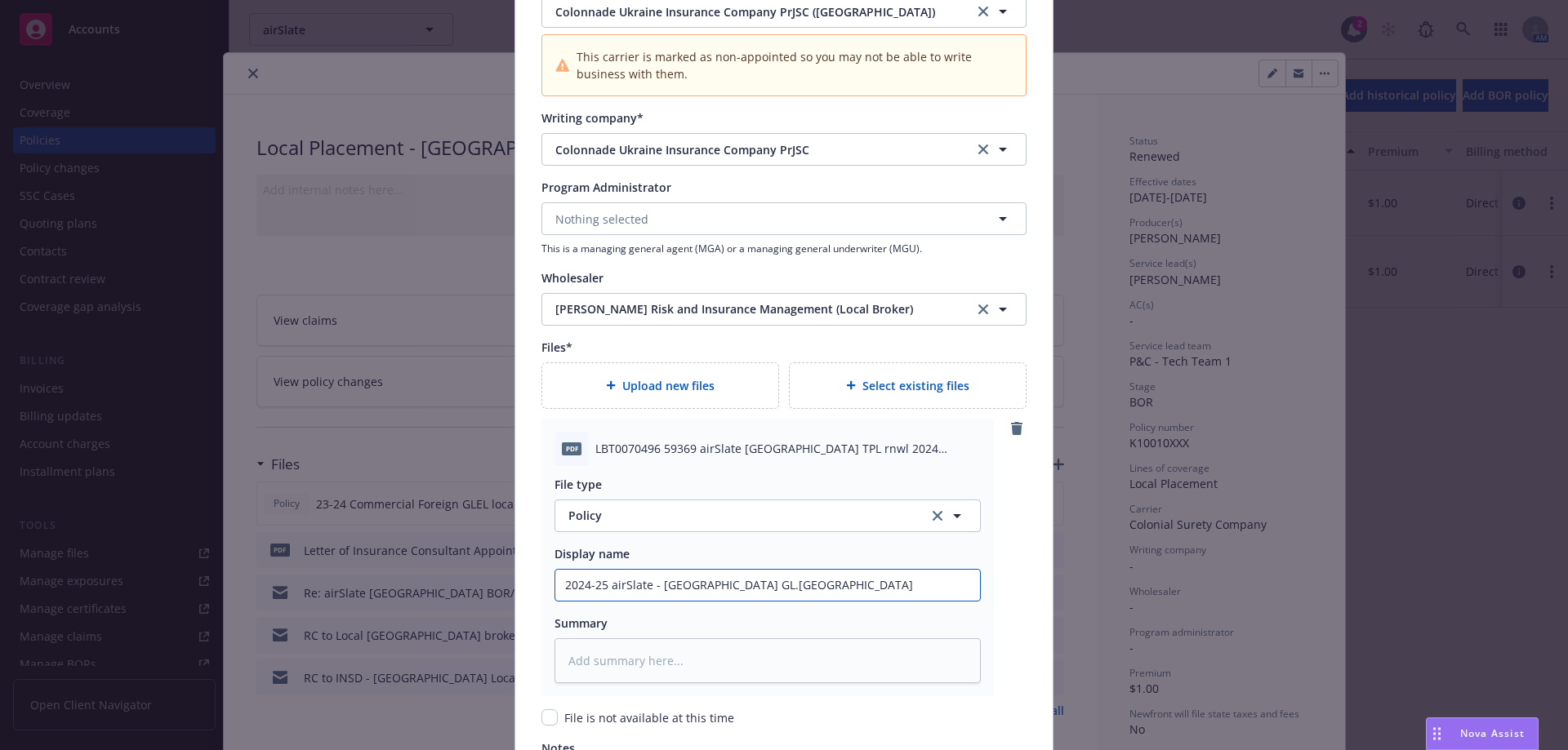
type input "2024-25 airSlate - [GEOGRAPHIC_DATA] GL.EL Local"
type textarea "x"
type input "2024-25 airSlate - [GEOGRAPHIC_DATA] GL.EL Local P"
type textarea "x"
type input "2024-25 airSlate - [GEOGRAPHIC_DATA] GL.EL Local Po"
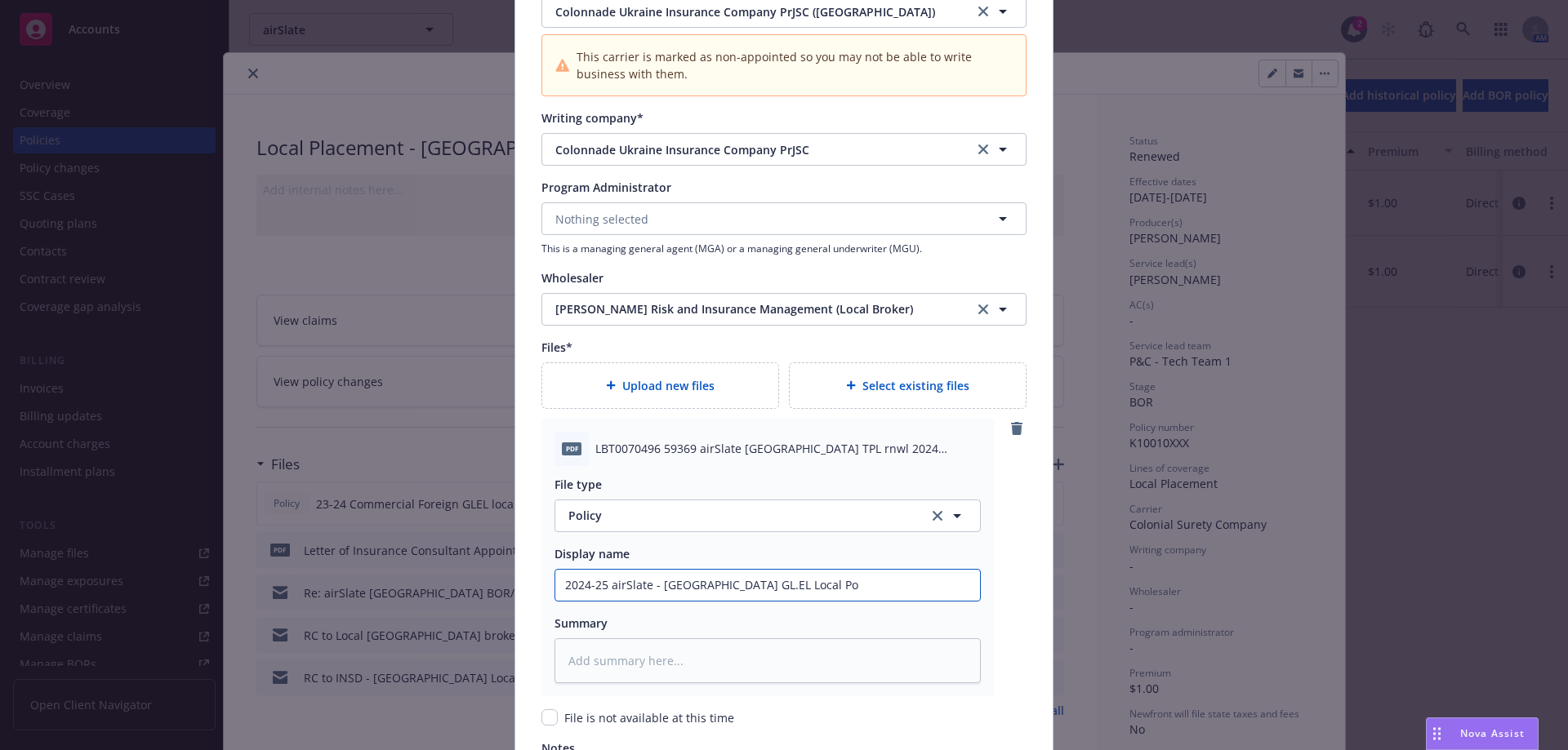
type textarea "x"
type input "2024-25 airSlate - [GEOGRAPHIC_DATA] GL.EL Local Poli"
type textarea "x"
type input "2024-25 airSlate - [GEOGRAPHIC_DATA] GL.EL Local Polic"
type textarea "x"
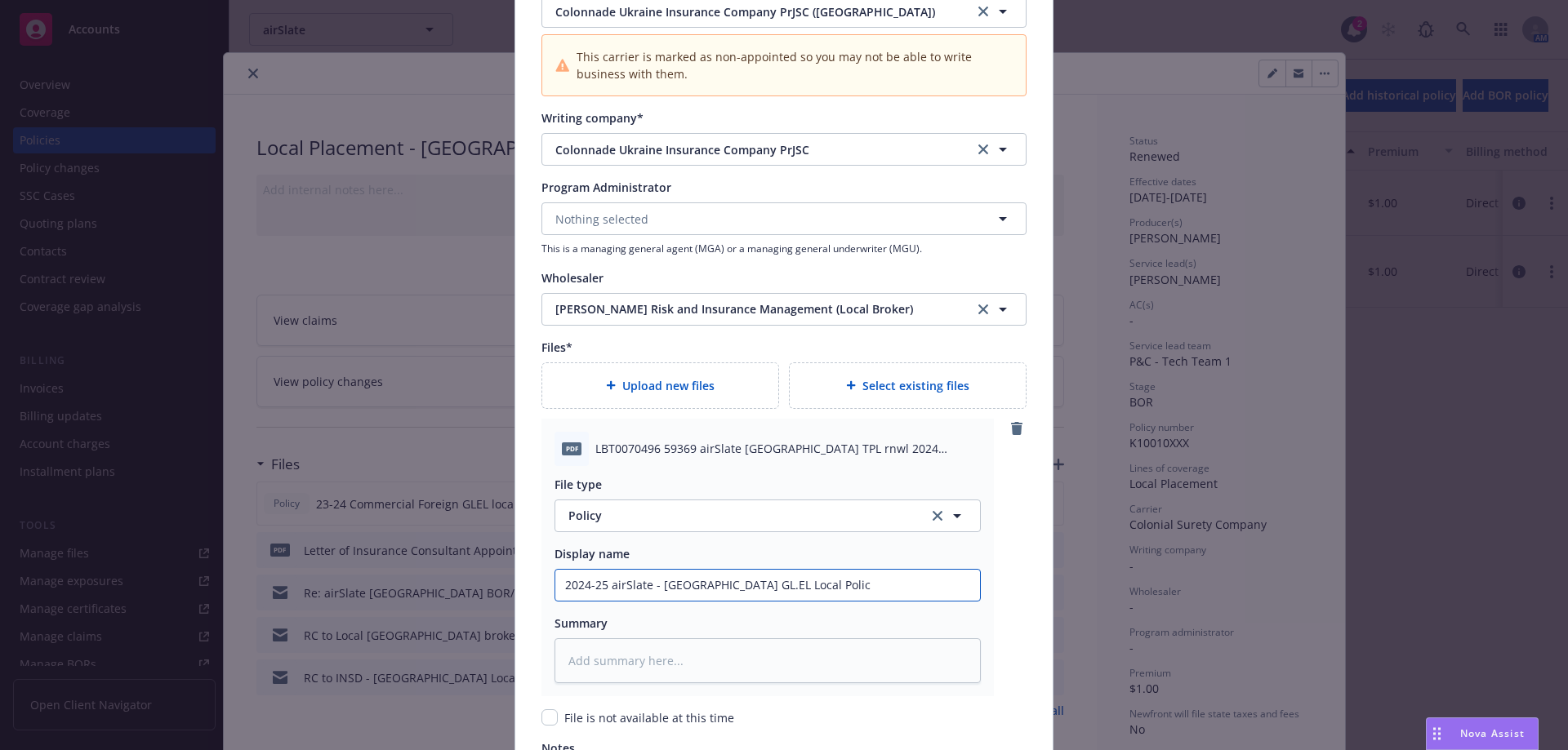
type input "2024-25 airSlate - [GEOGRAPHIC_DATA] GL.EL Local Policy"
click at [704, 573] on input "2024-25 airSlate - [GEOGRAPHIC_DATA] GL.EL Local Policy" at bounding box center [767, 585] width 424 height 31
type textarea "x"
type input "2024-25 airSlate - [GEOGRAPHIC_DATA] GL.EL -Local Policy"
type textarea "x"
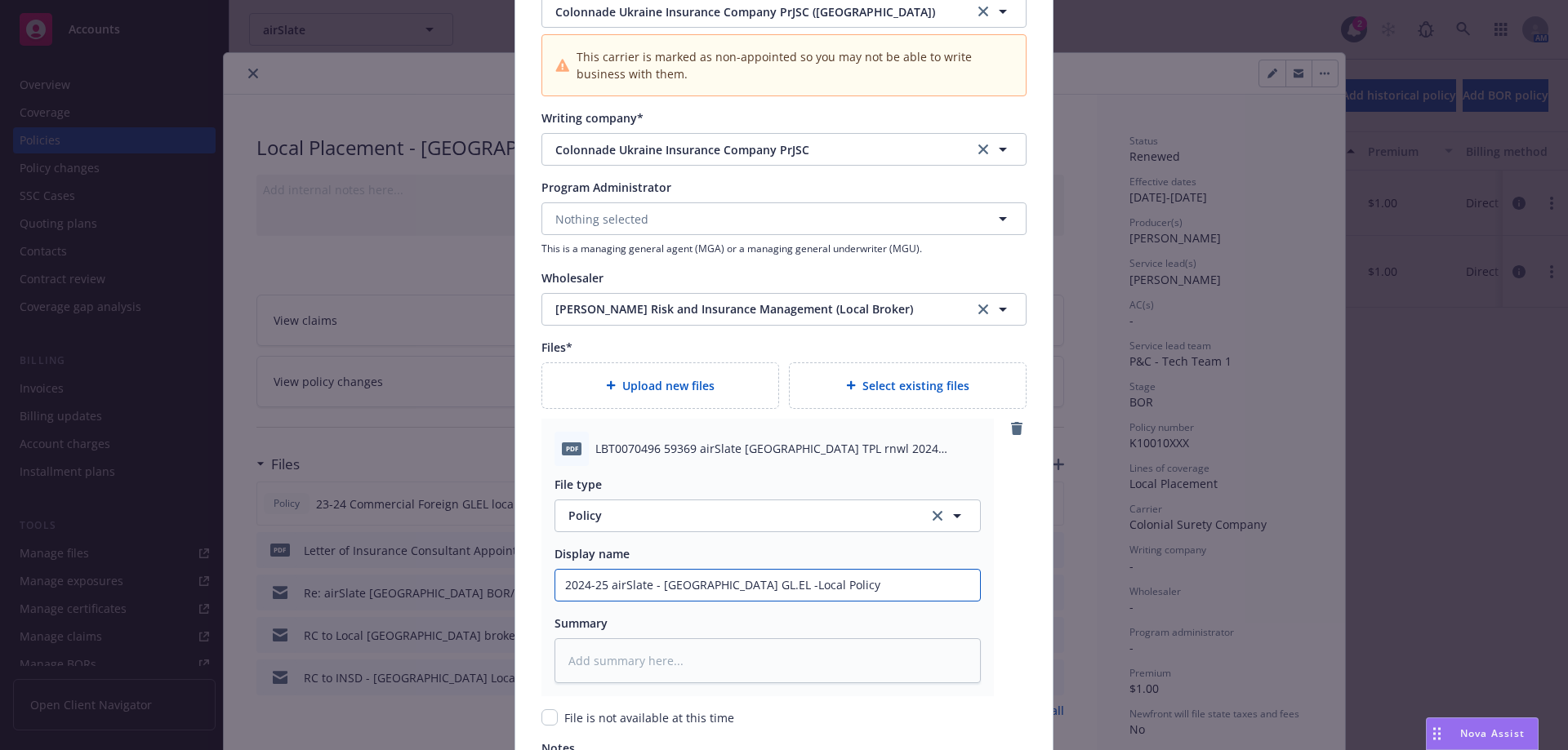
type input "2024-25 airSlate - [GEOGRAPHIC_DATA] GL.EL - Local Policy"
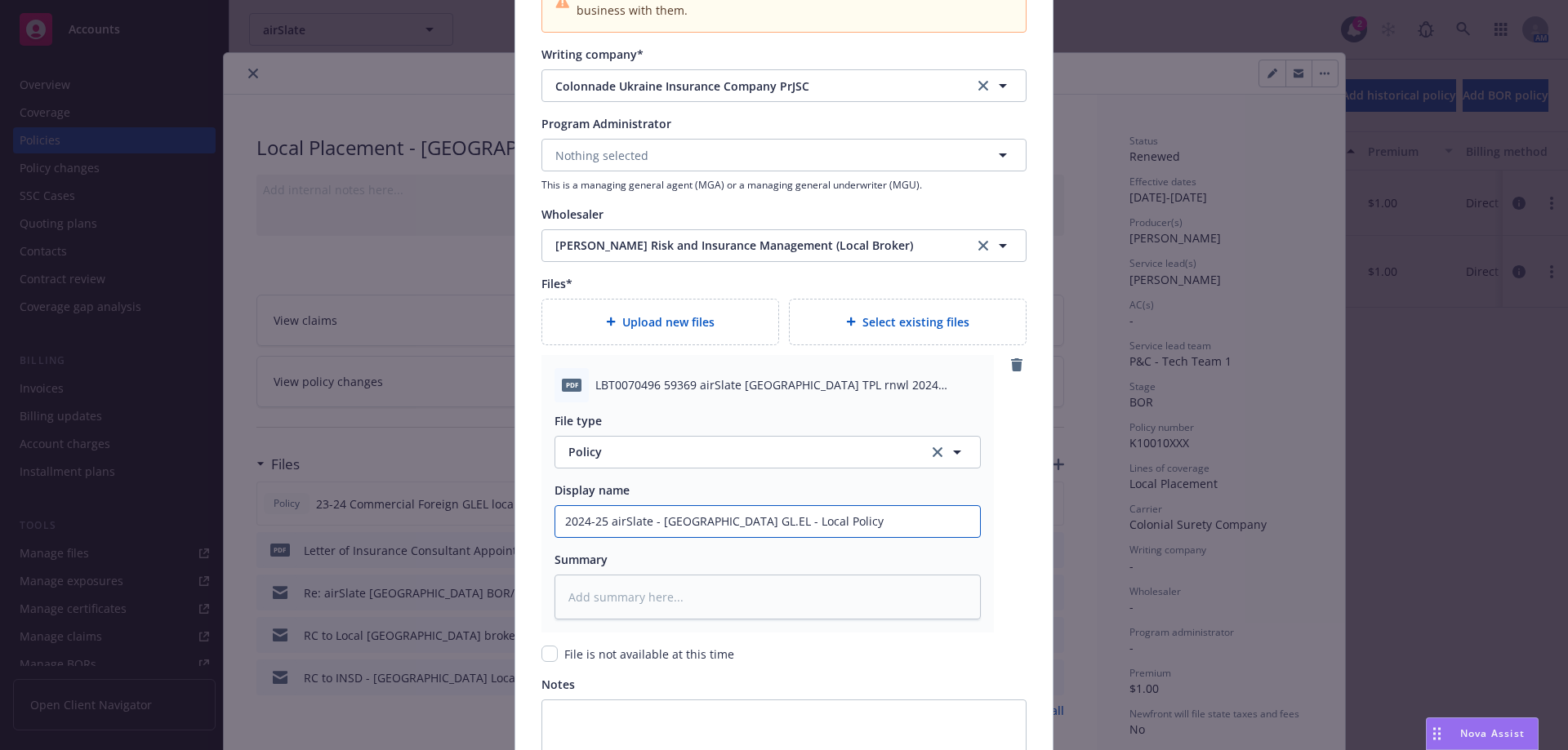
scroll to position [1710, 0]
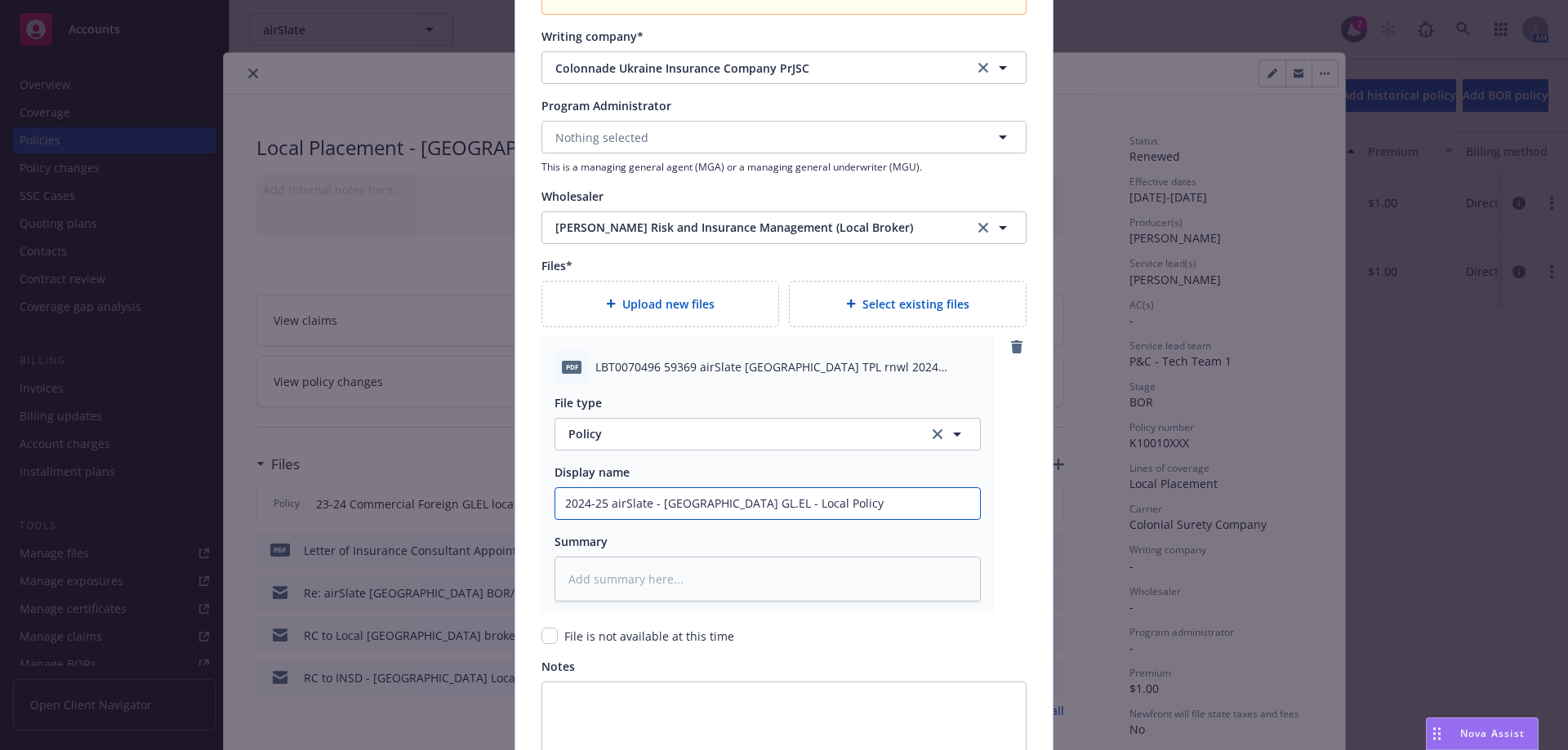
click at [734, 505] on input "2024-25 airSlate - [GEOGRAPHIC_DATA] GL.EL - Local Policy" at bounding box center [767, 504] width 424 height 31
type textarea "x"
type input "2024-25 airSlate - [GEOGRAPHIC_DATA] GL.EL - Policy"
click at [705, 504] on input "2024-25 airSlate - [GEOGRAPHIC_DATA] GL.EL - Policy" at bounding box center [767, 504] width 424 height 31
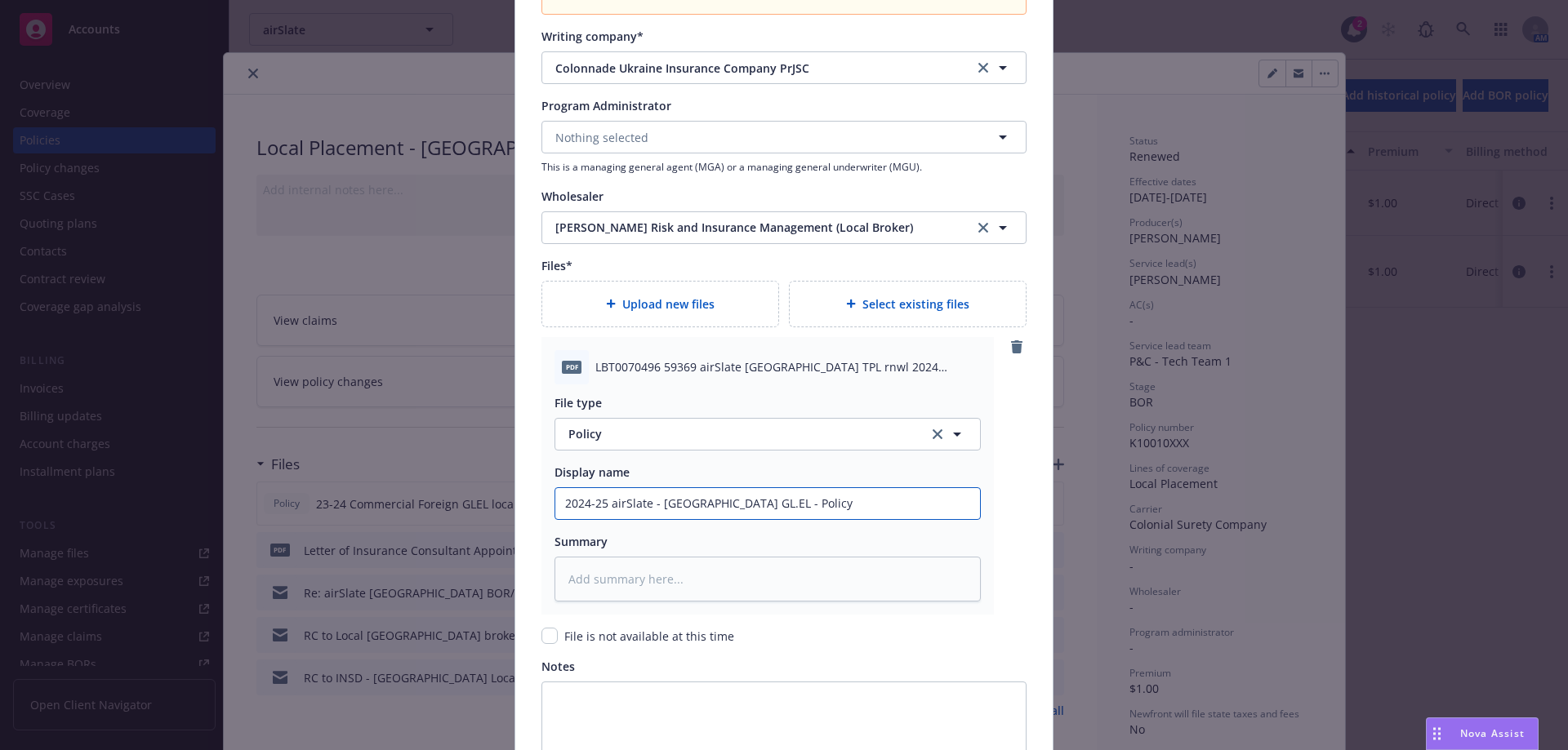
paste input "Local"
type textarea "x"
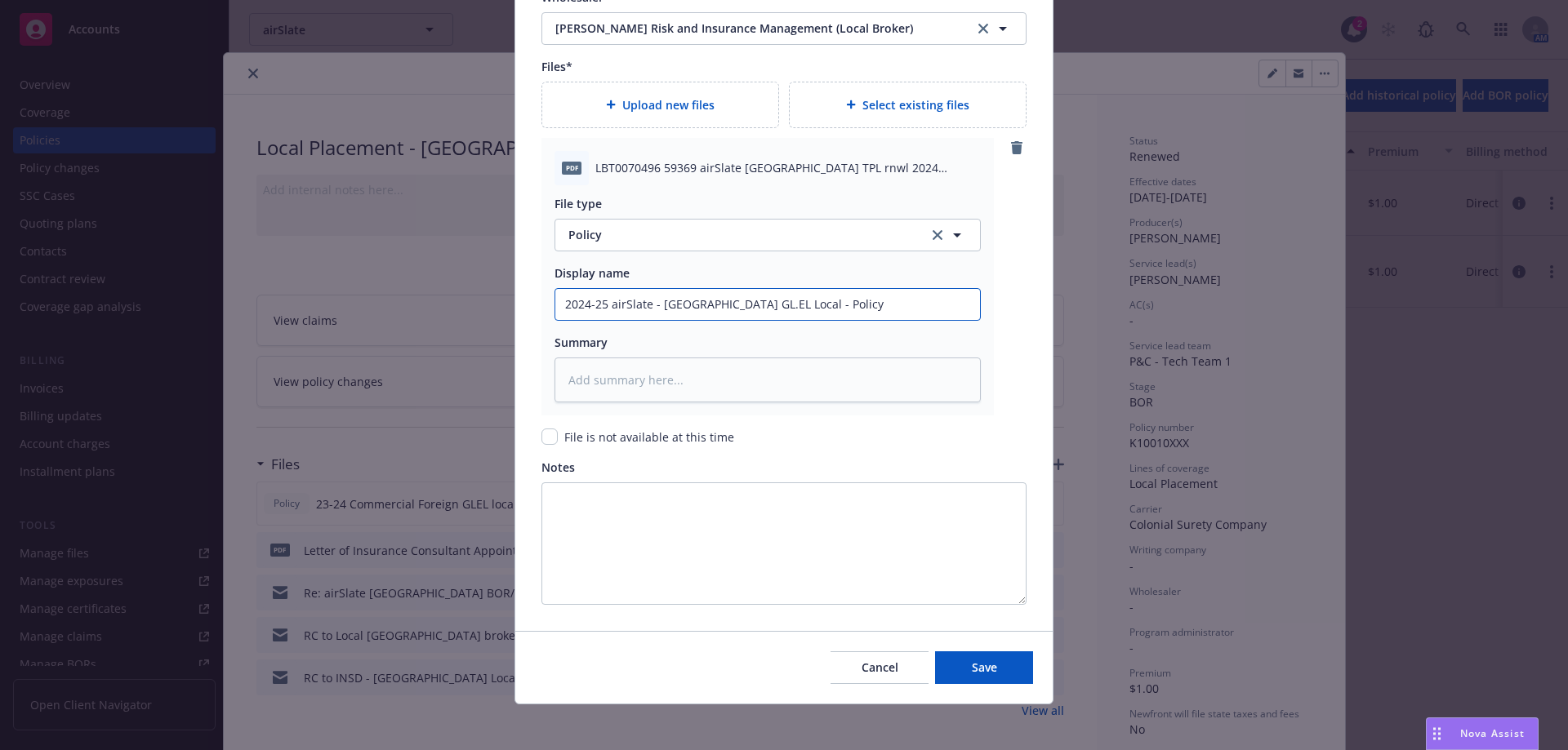
scroll to position [1916, 0]
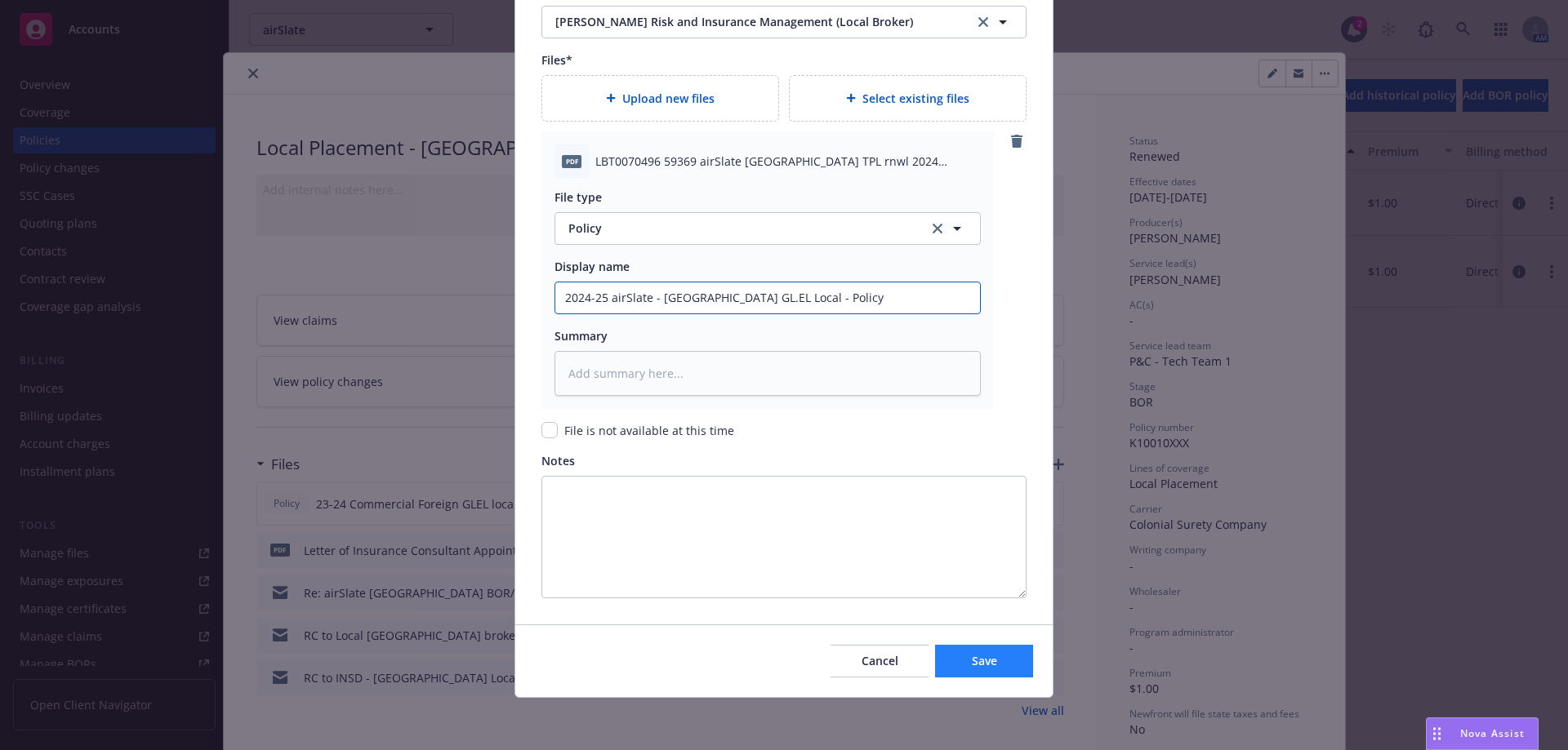
type input "2024-25 airSlate - [GEOGRAPHIC_DATA] GL.EL Local - Policy"
click at [953, 654] on button "Save" at bounding box center [984, 662] width 98 height 32
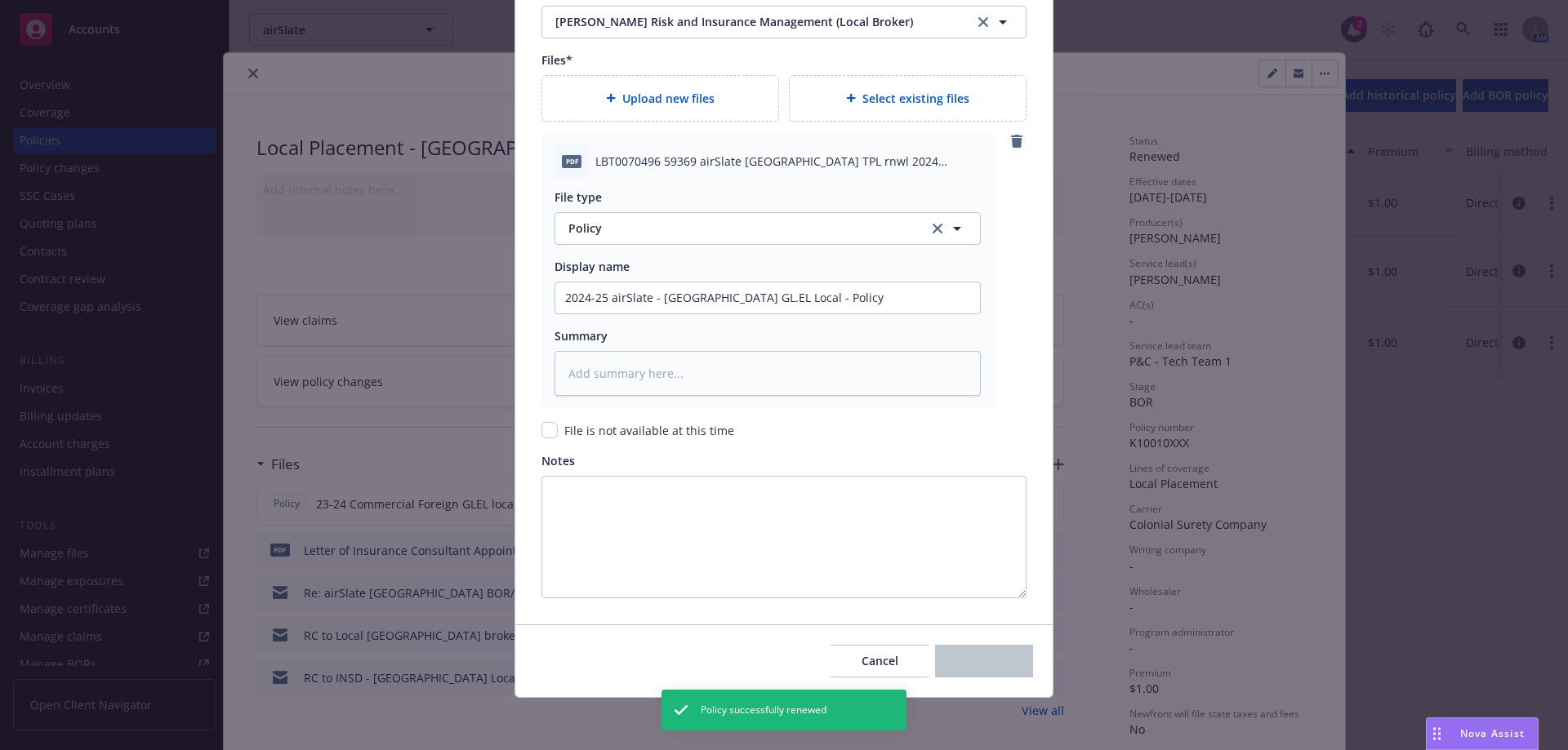
type textarea "x"
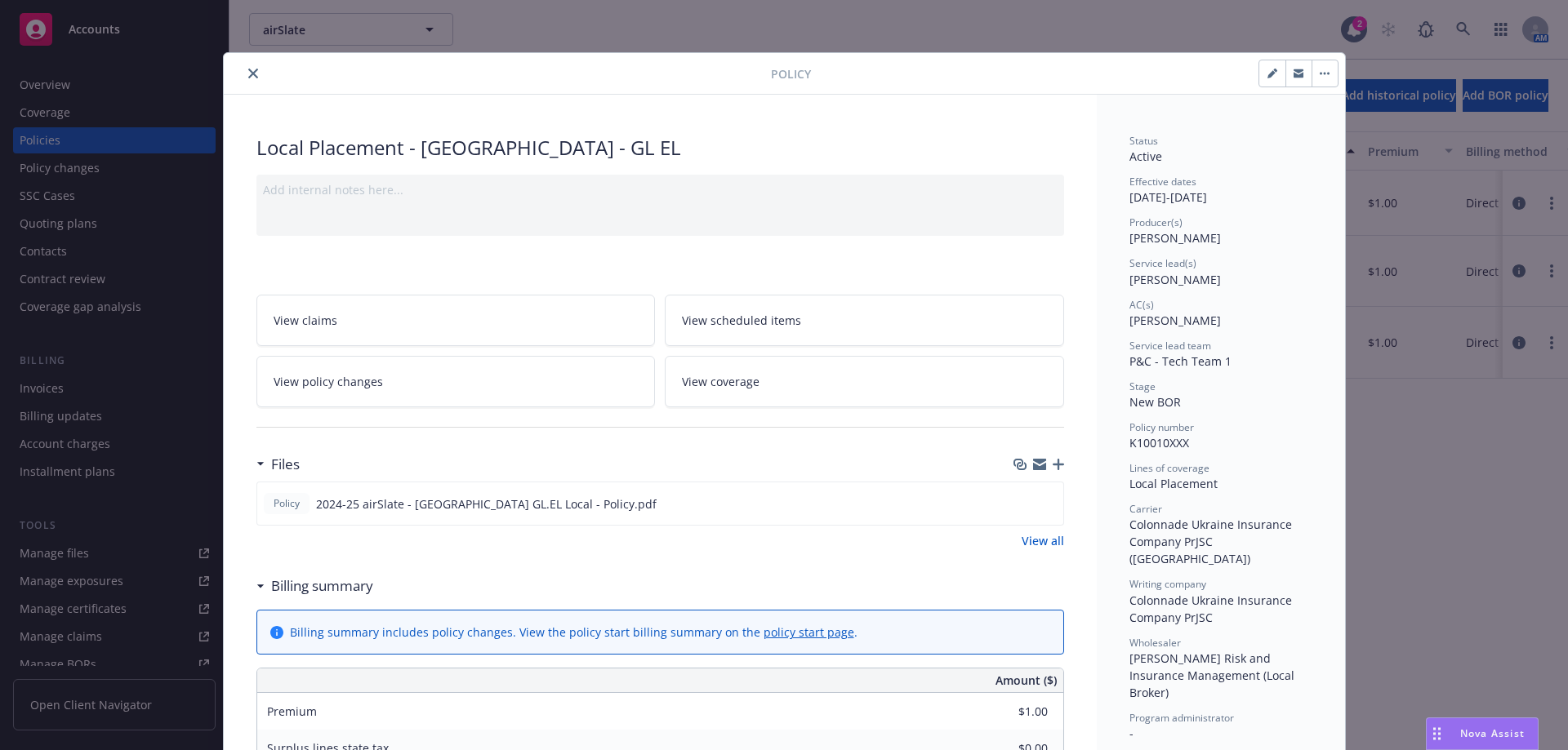
click at [251, 72] on icon "close" at bounding box center [253, 73] width 10 height 10
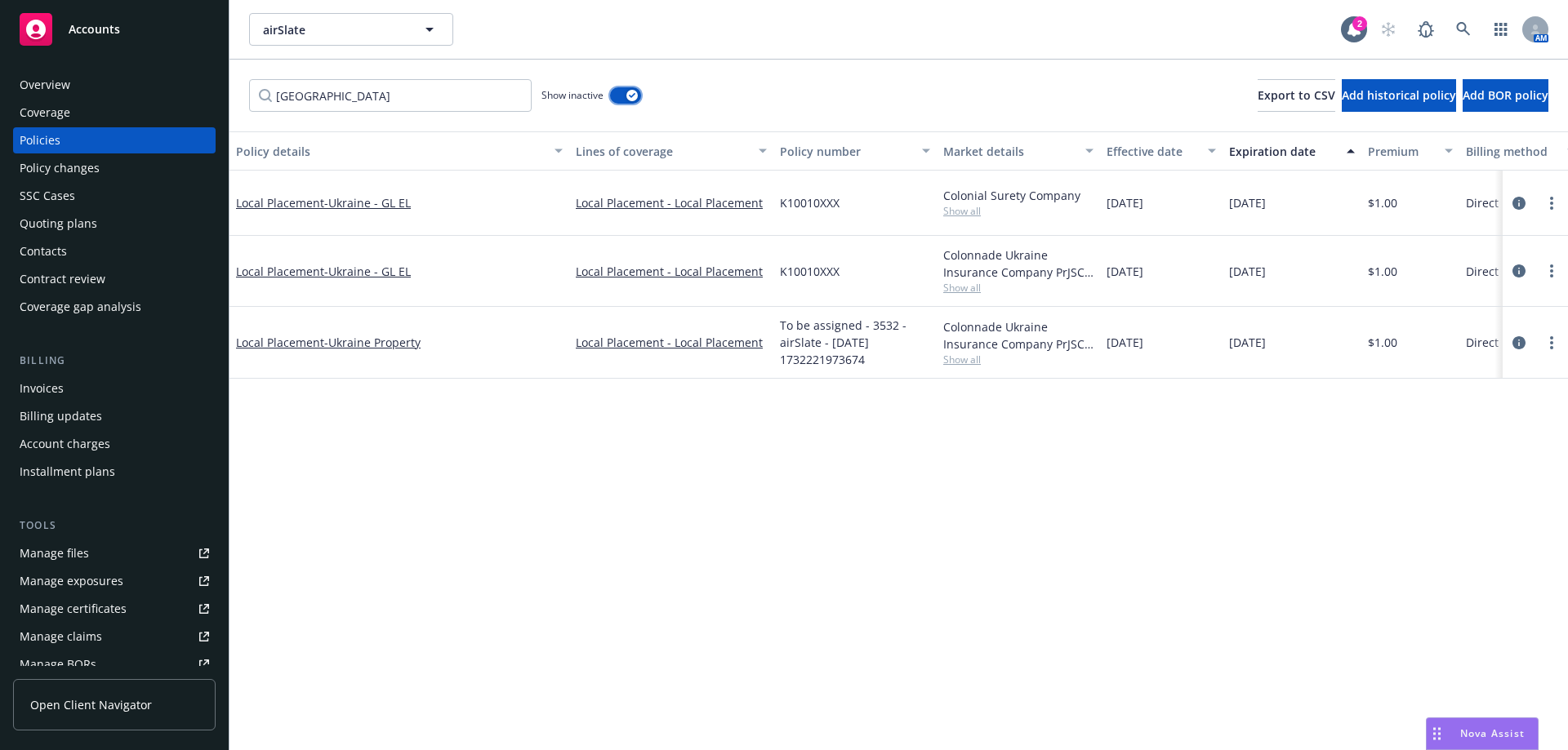
click at [623, 90] on button "button" at bounding box center [626, 96] width 31 height 16
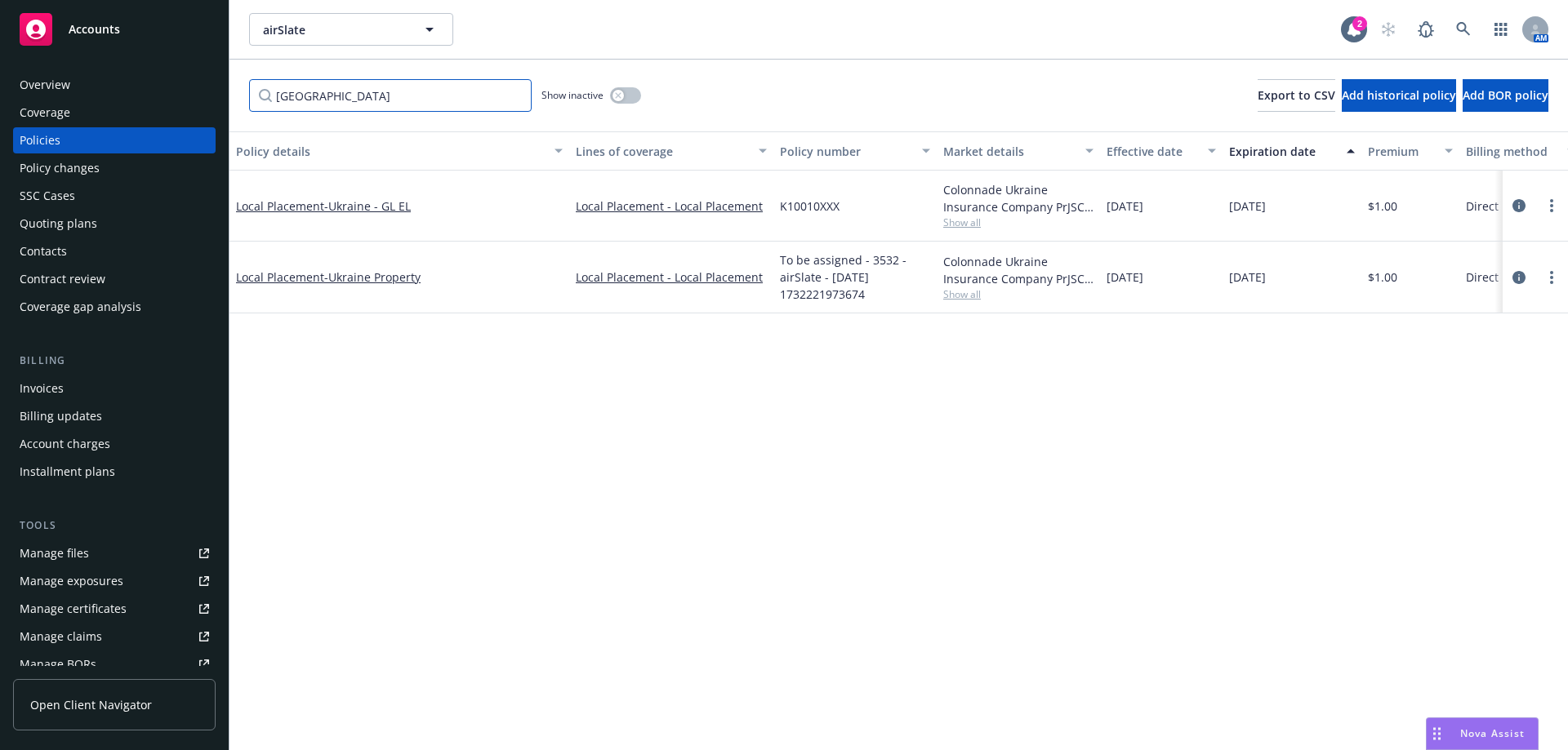
click at [485, 100] on input "[GEOGRAPHIC_DATA]" at bounding box center [390, 96] width 283 height 32
click at [508, 91] on input "[GEOGRAPHIC_DATA]" at bounding box center [390, 96] width 283 height 32
click at [510, 96] on input "[GEOGRAPHIC_DATA]" at bounding box center [390, 96] width 283 height 32
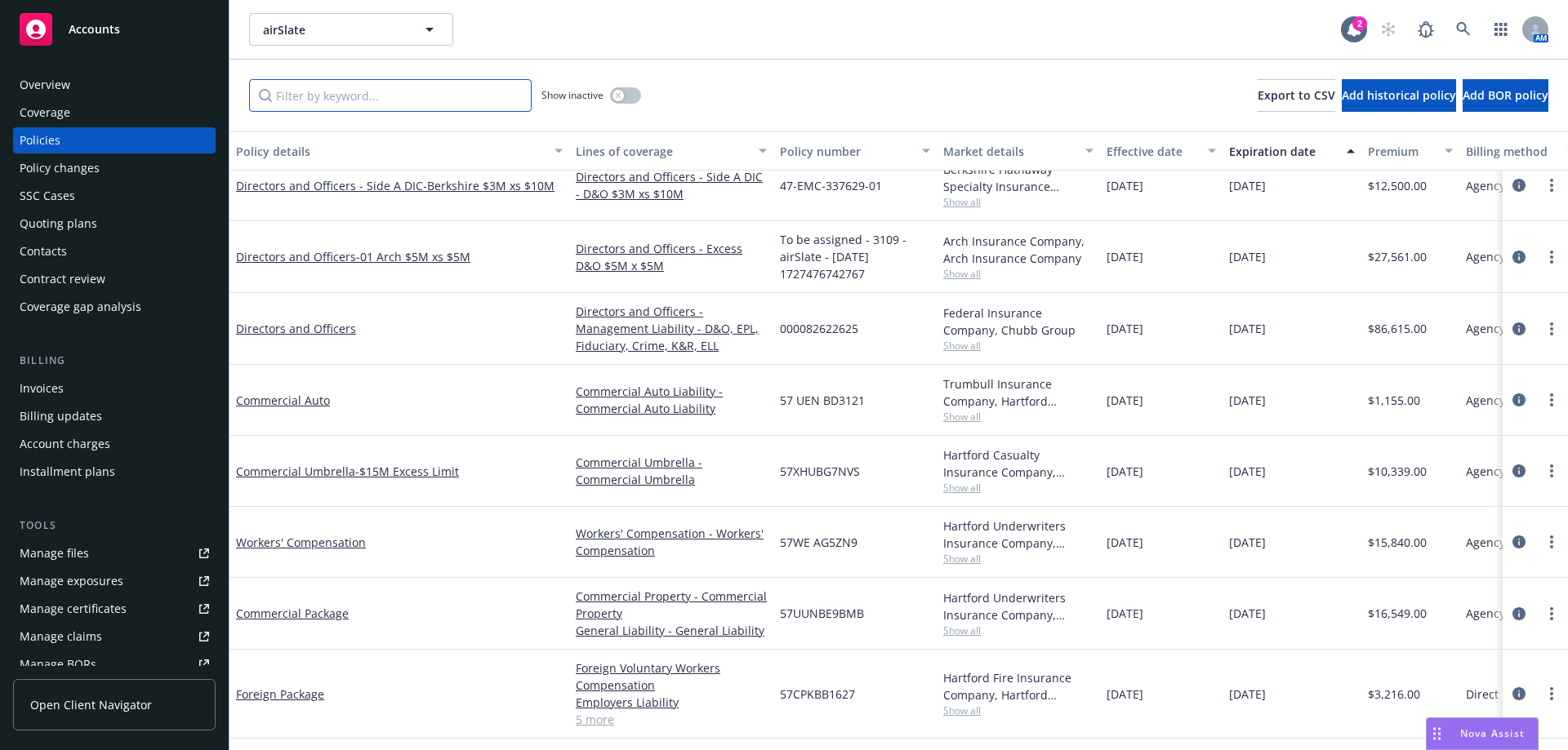
scroll to position [355, 0]
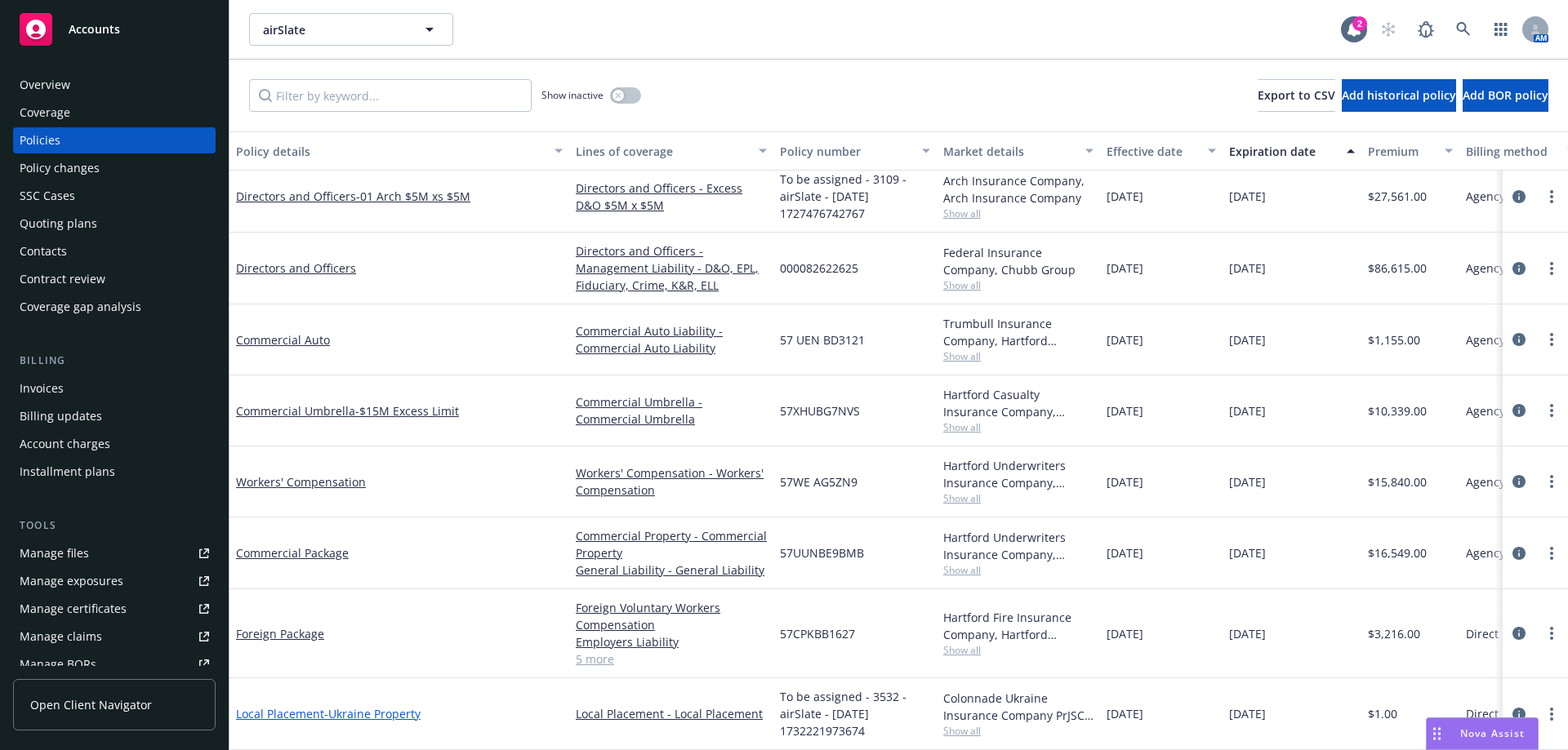
click at [409, 706] on span "- [GEOGRAPHIC_DATA] Property" at bounding box center [372, 713] width 97 height 15
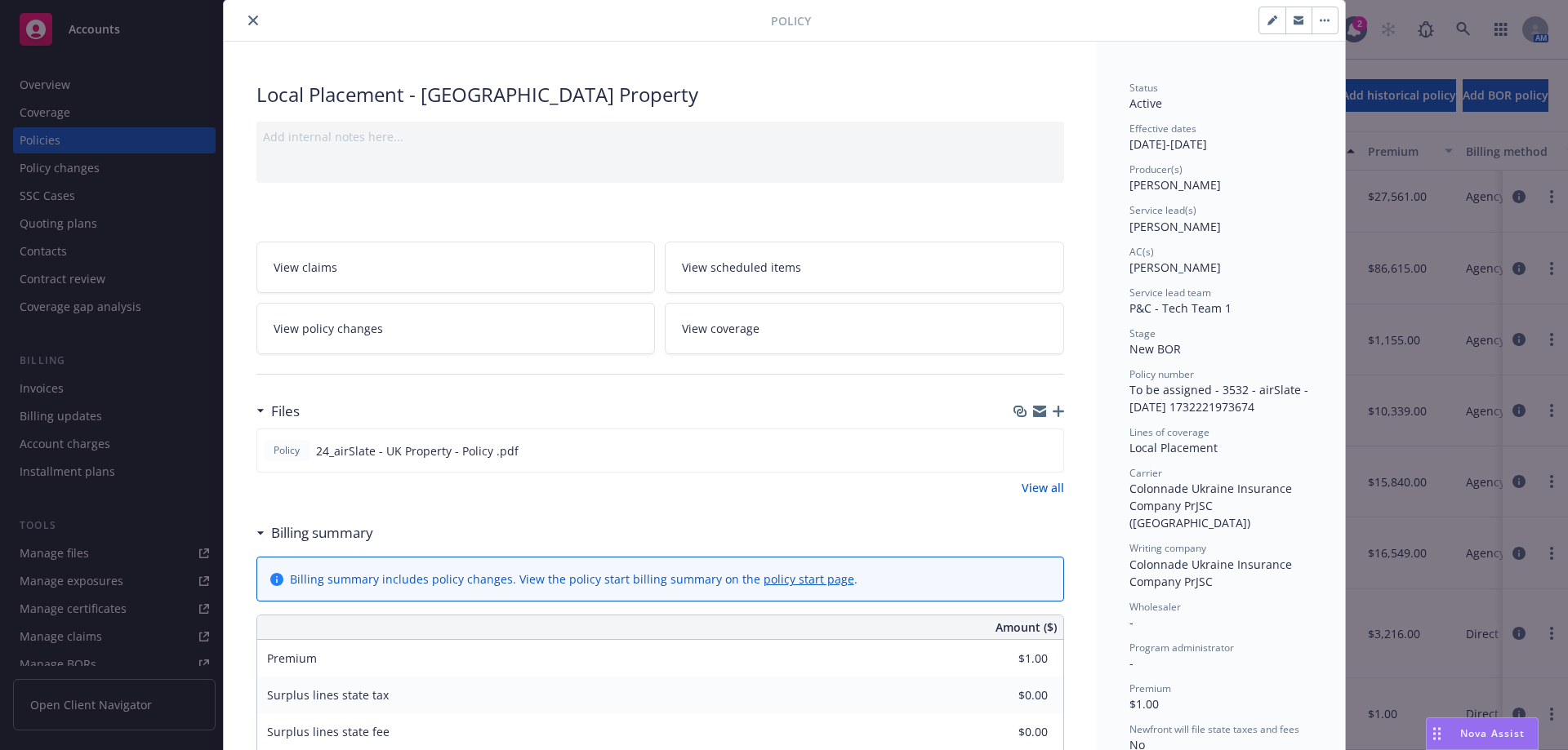
scroll to position [81, 0]
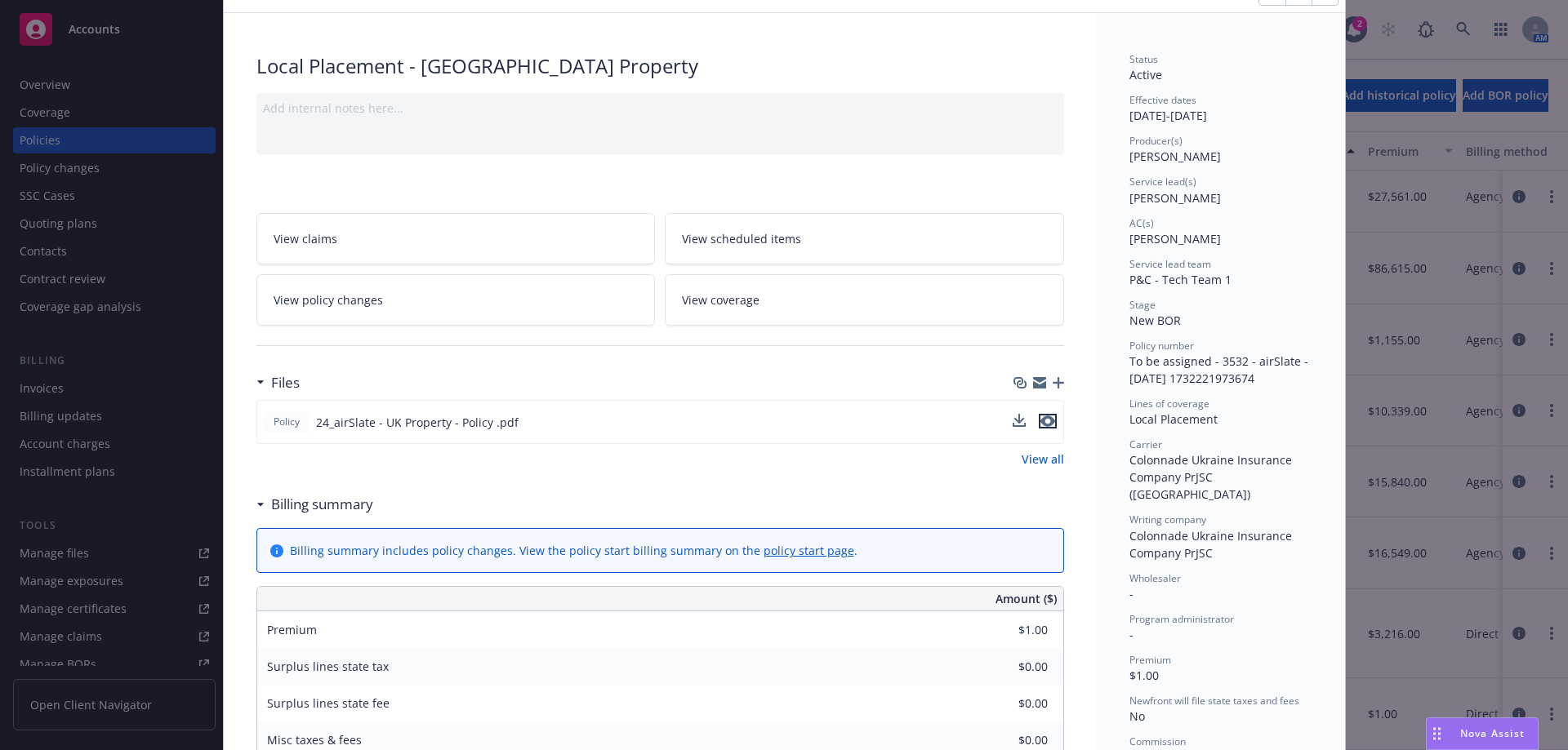
click at [1040, 421] on icon "preview file" at bounding box center [1047, 421] width 14 height 12
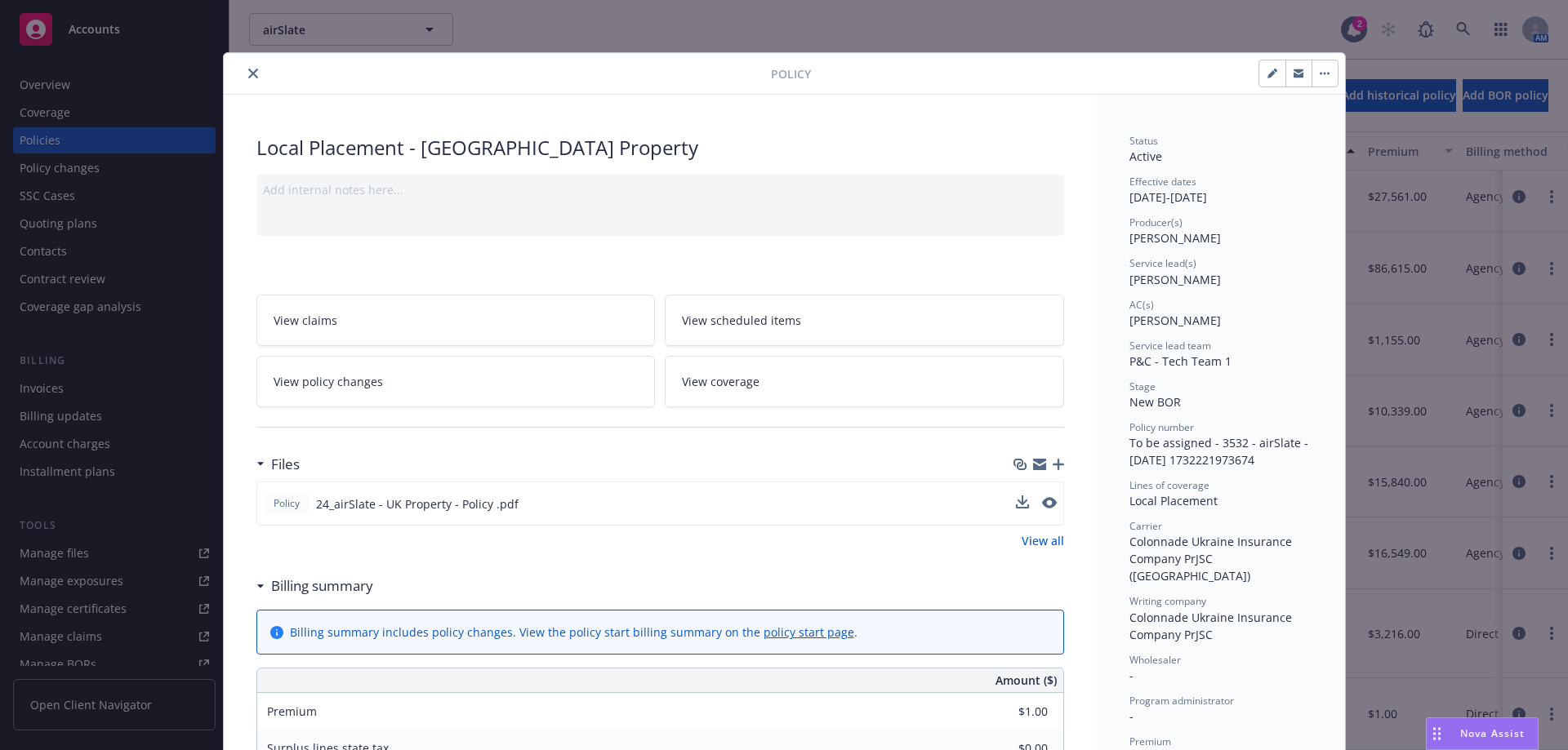
click at [235, 81] on div at bounding box center [500, 74] width 541 height 20
click at [248, 75] on icon "close" at bounding box center [253, 73] width 10 height 10
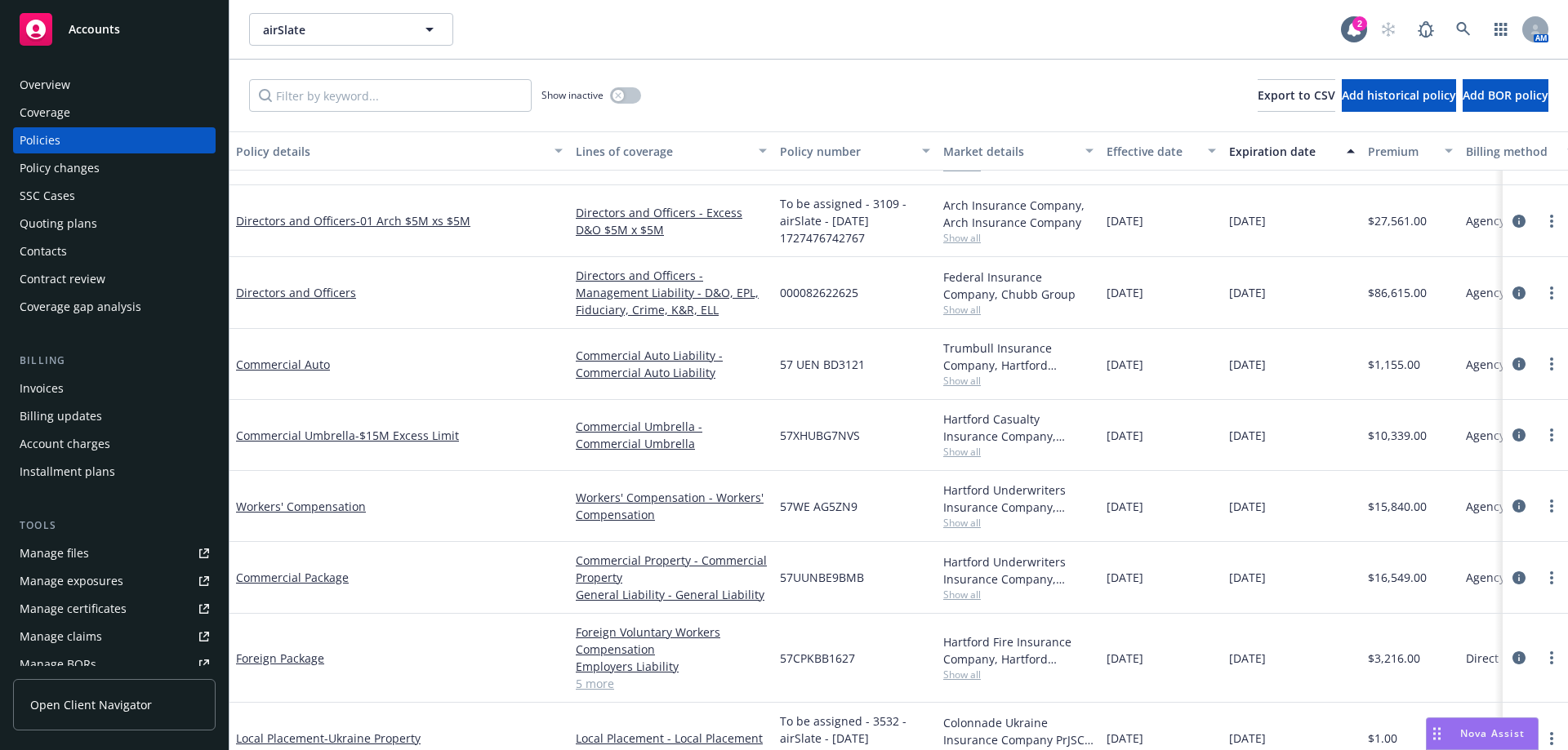
scroll to position [349, 0]
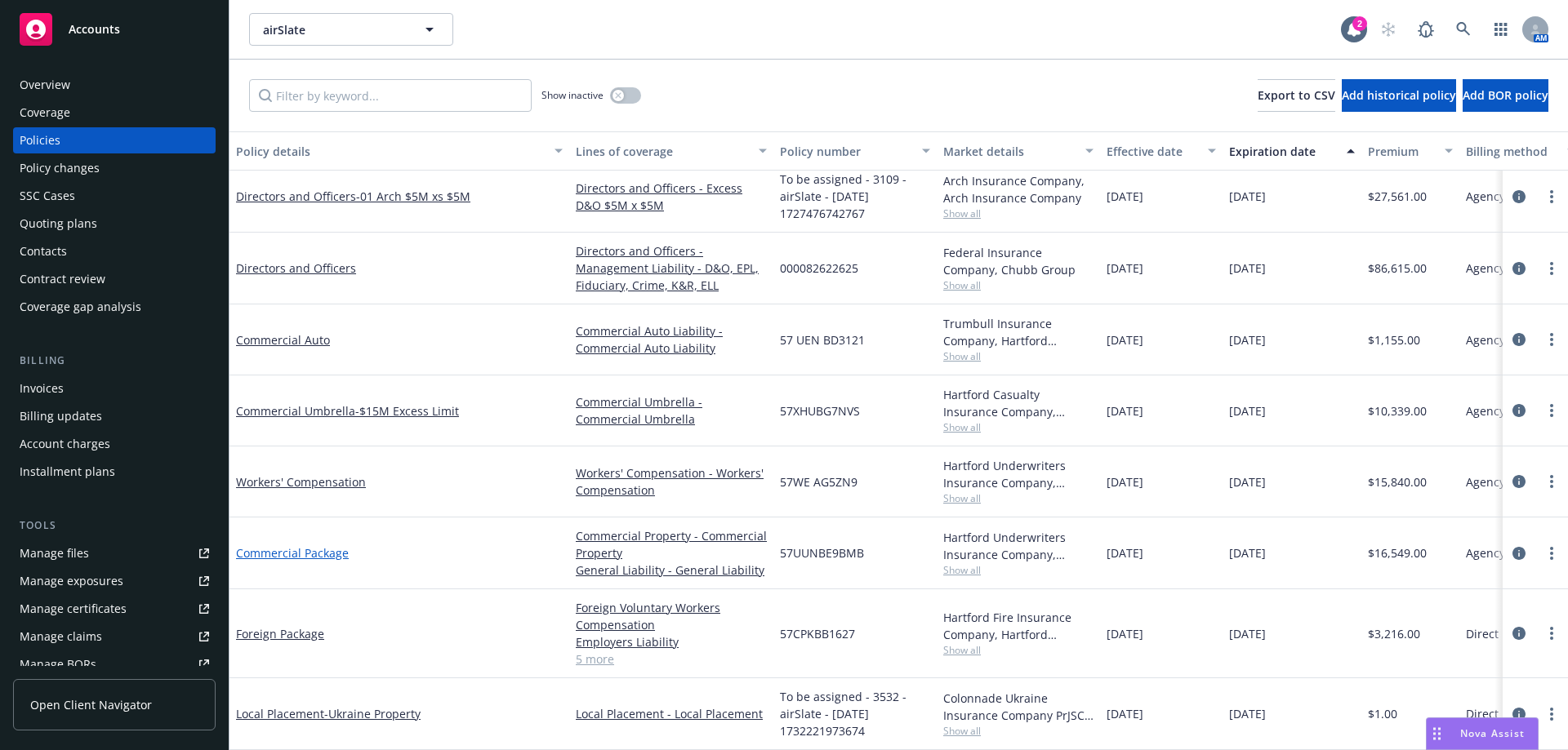
click at [312, 550] on link "Commercial Package" at bounding box center [292, 552] width 113 height 15
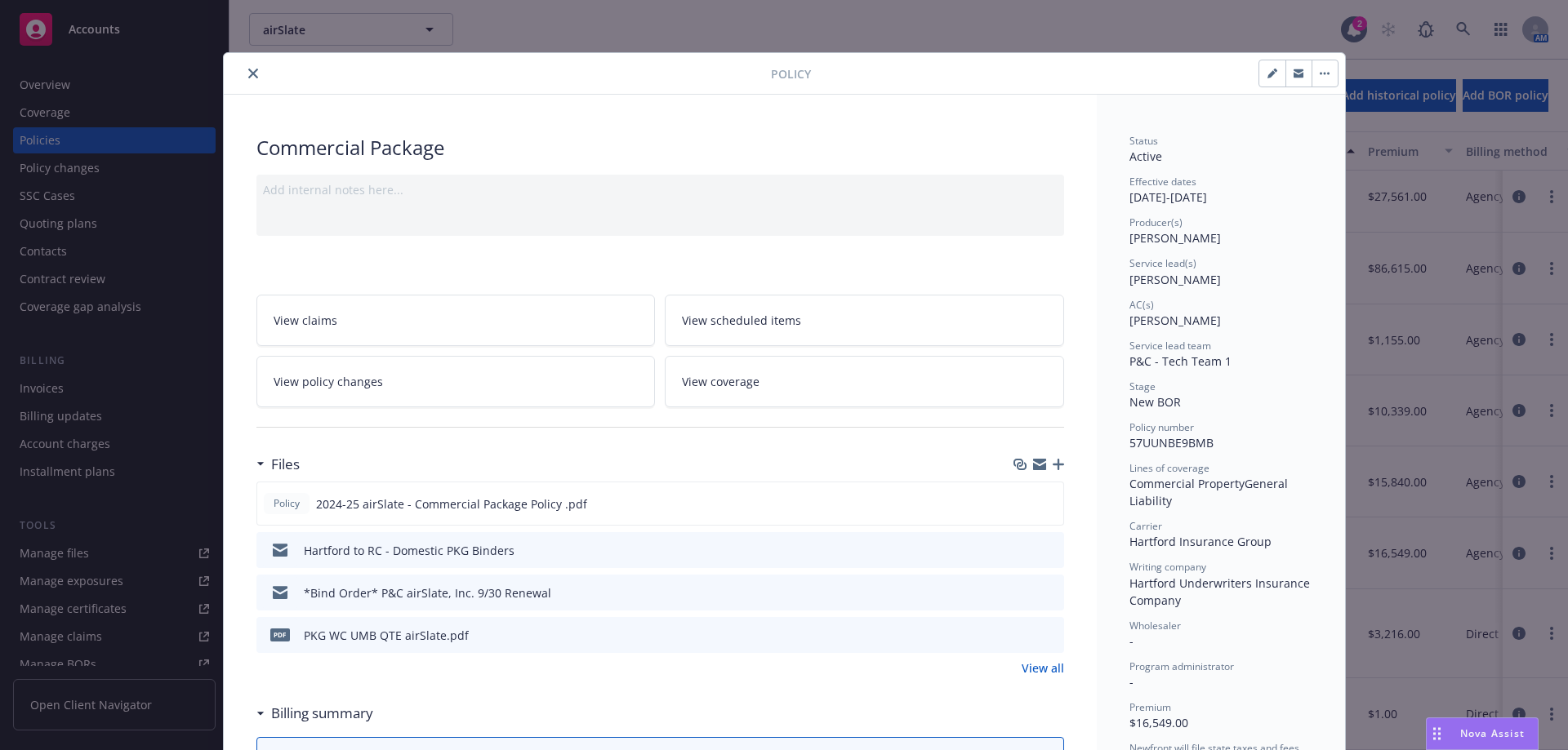
click at [252, 77] on button "close" at bounding box center [254, 74] width 20 height 20
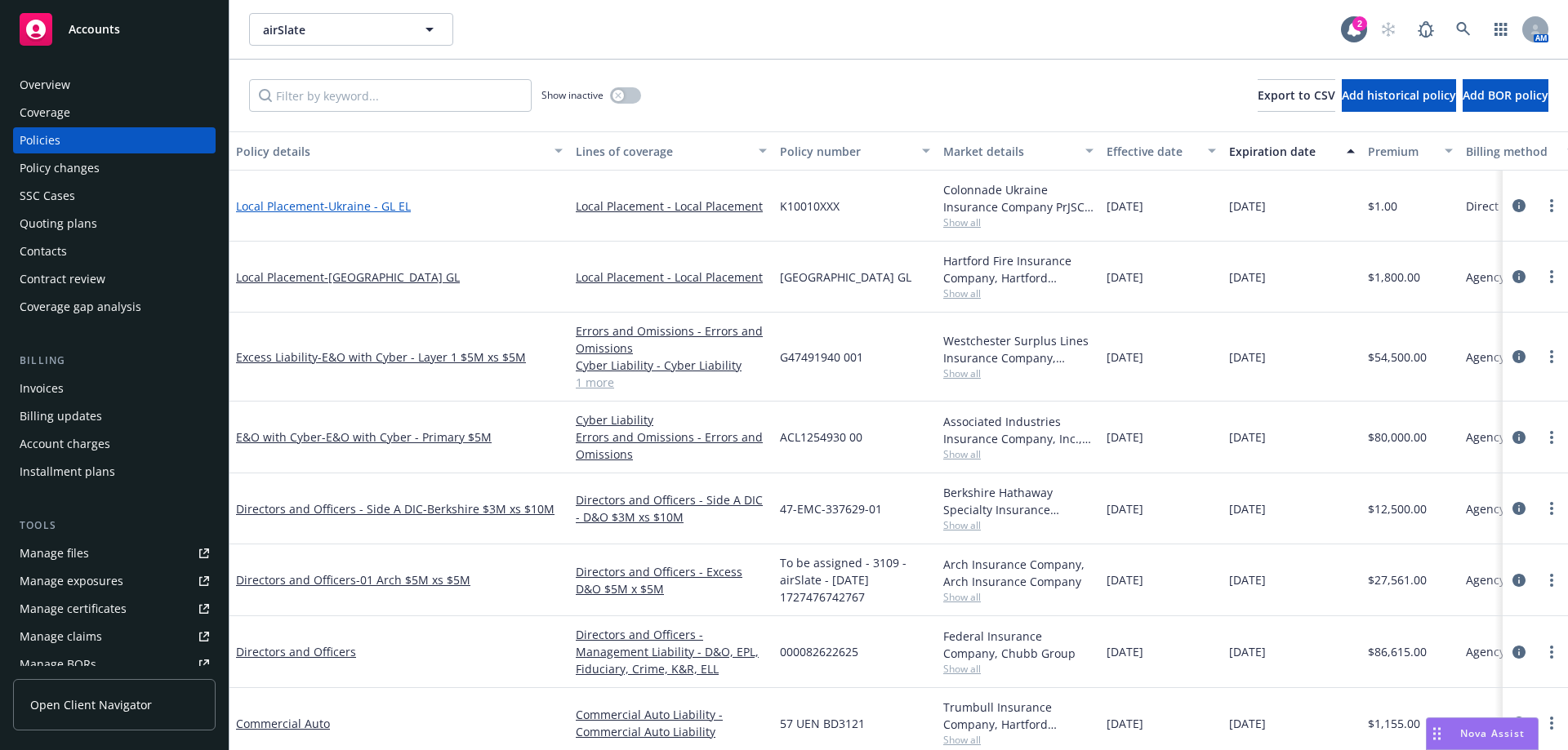
click at [379, 209] on span "- [GEOGRAPHIC_DATA] - GL EL" at bounding box center [367, 206] width 87 height 15
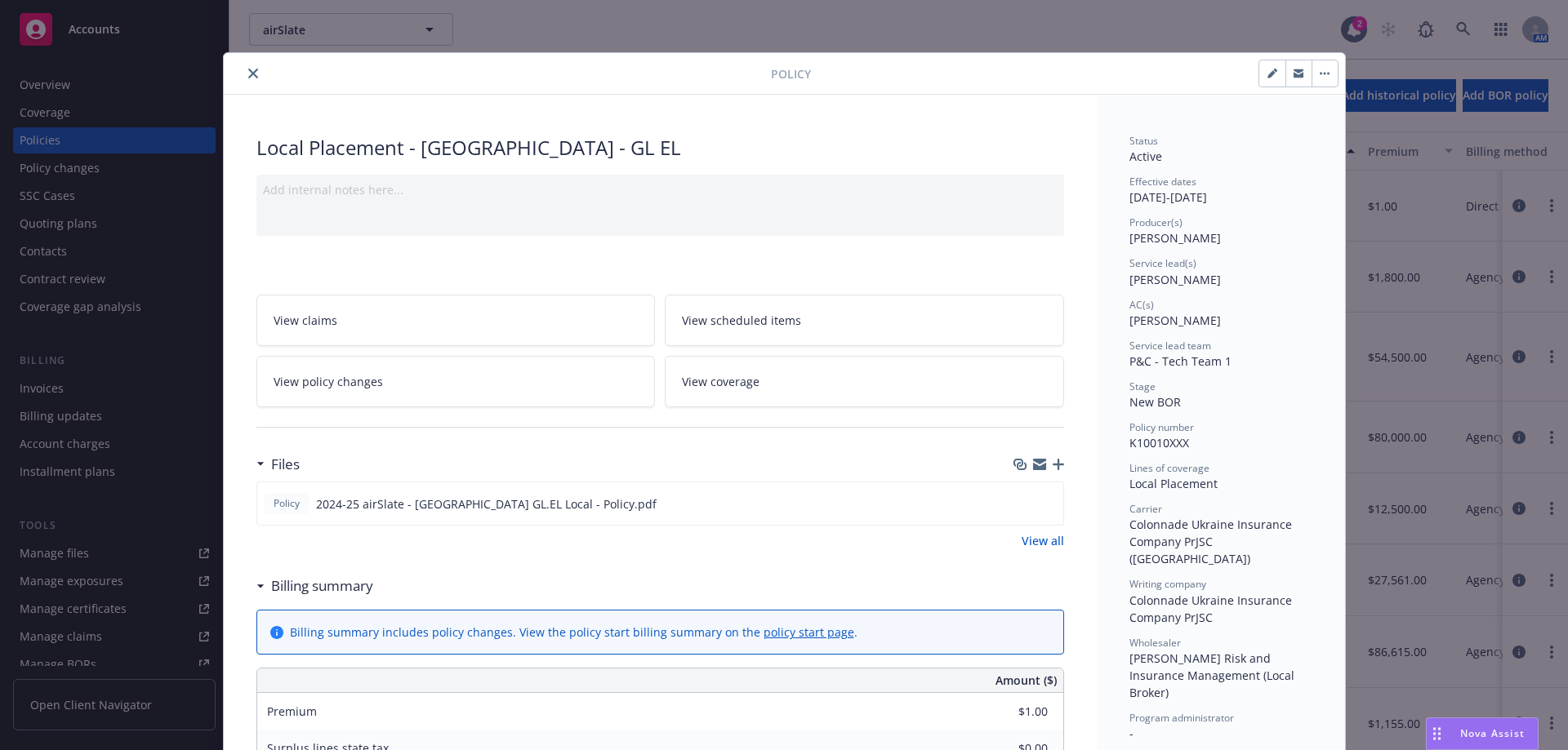
scroll to position [49, 0]
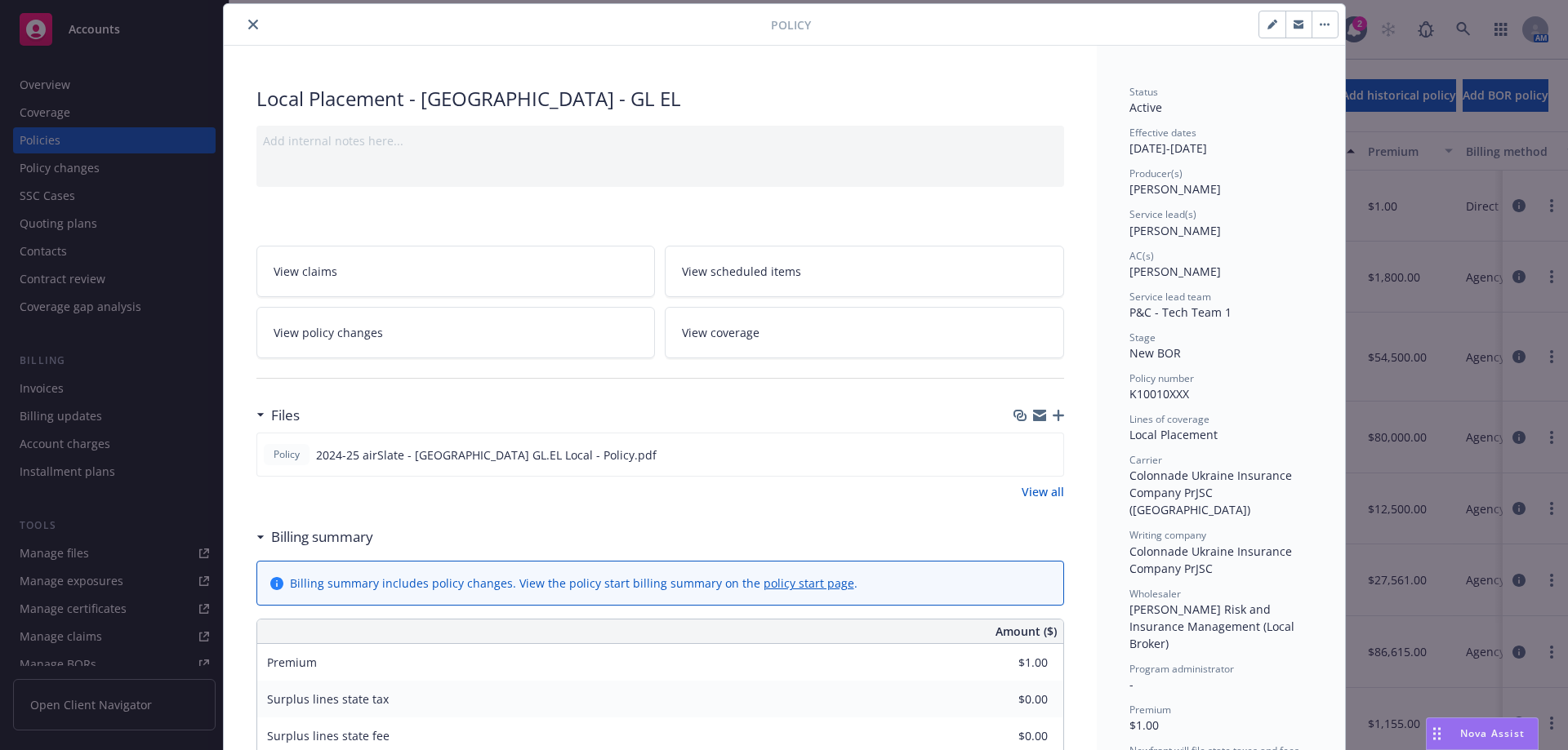
click at [1275, 22] on button "button" at bounding box center [1272, 24] width 26 height 26
select select "NEW_BOR"
select select "other"
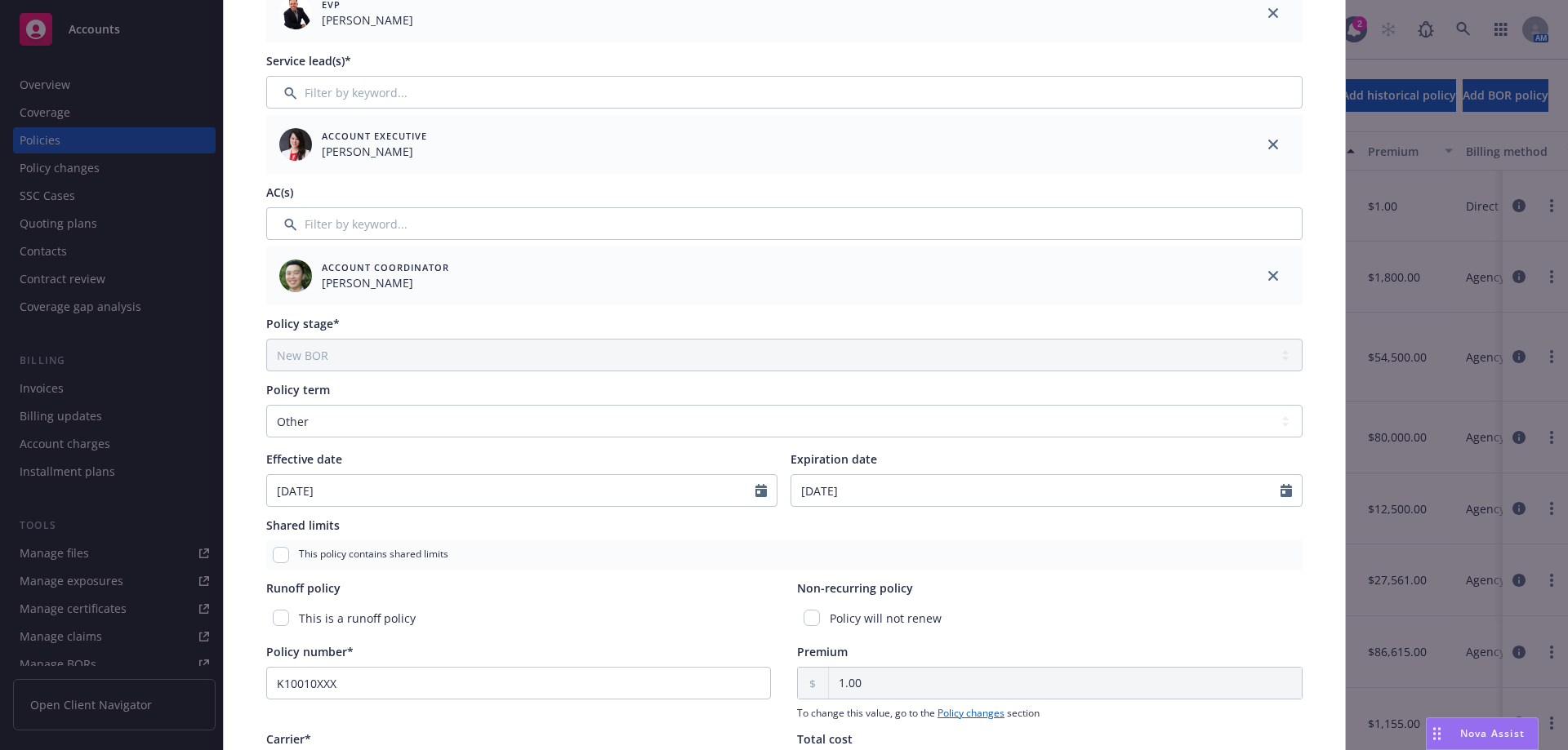
scroll to position [539, 0]
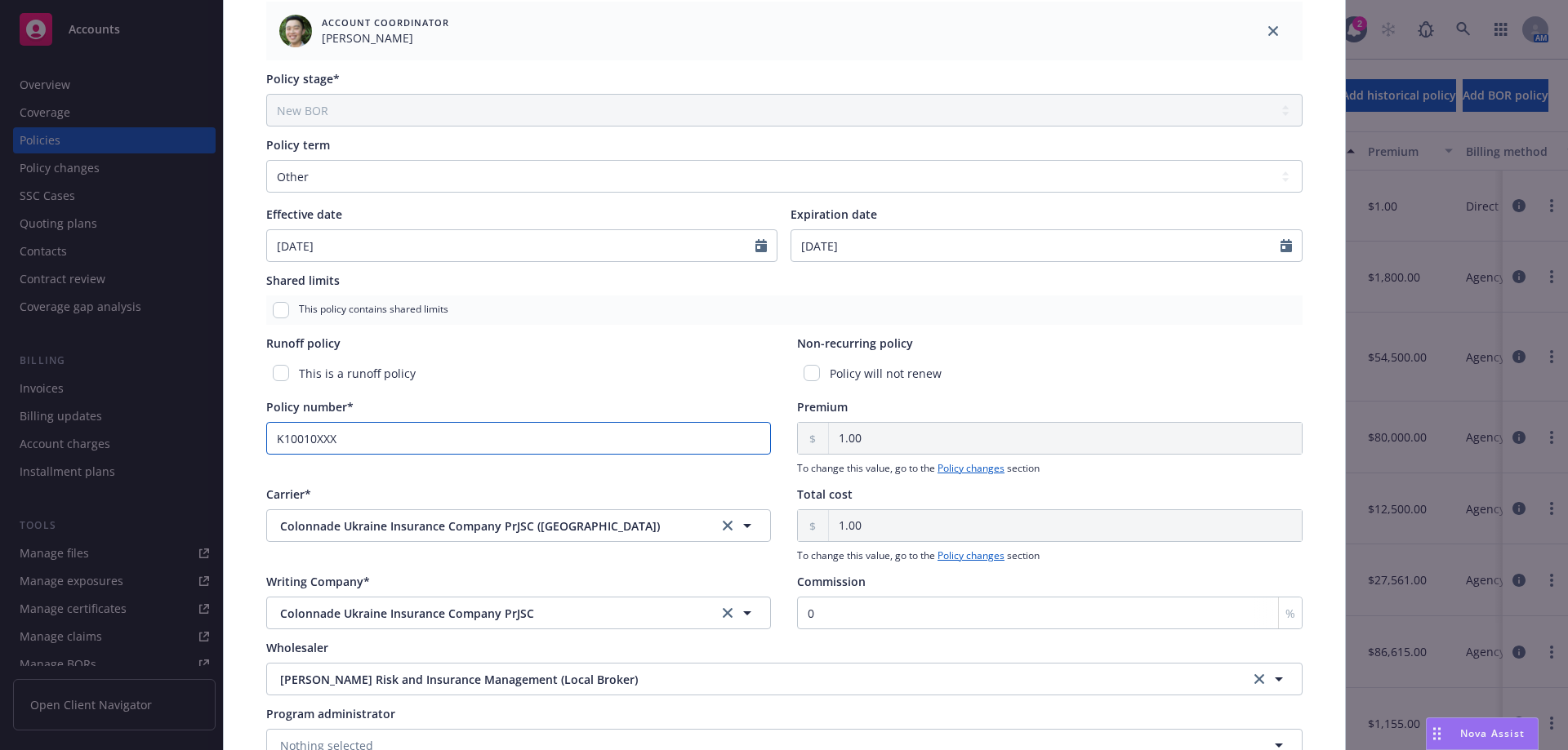
drag, startPoint x: 329, startPoint y: 447, endPoint x: 56, endPoint y: 443, distance: 273.0
click at [54, 446] on div "Edit policy details Cancel Save Policy type* Local Placement Display name [GEOG…" at bounding box center [784, 375] width 1568 height 750
drag, startPoint x: 391, startPoint y: 435, endPoint x: 153, endPoint y: 414, distance: 238.9
click at [153, 414] on div "Edit policy details Cancel Save Policy type* Local Placement Display name [GEOG…" at bounding box center [784, 375] width 1568 height 750
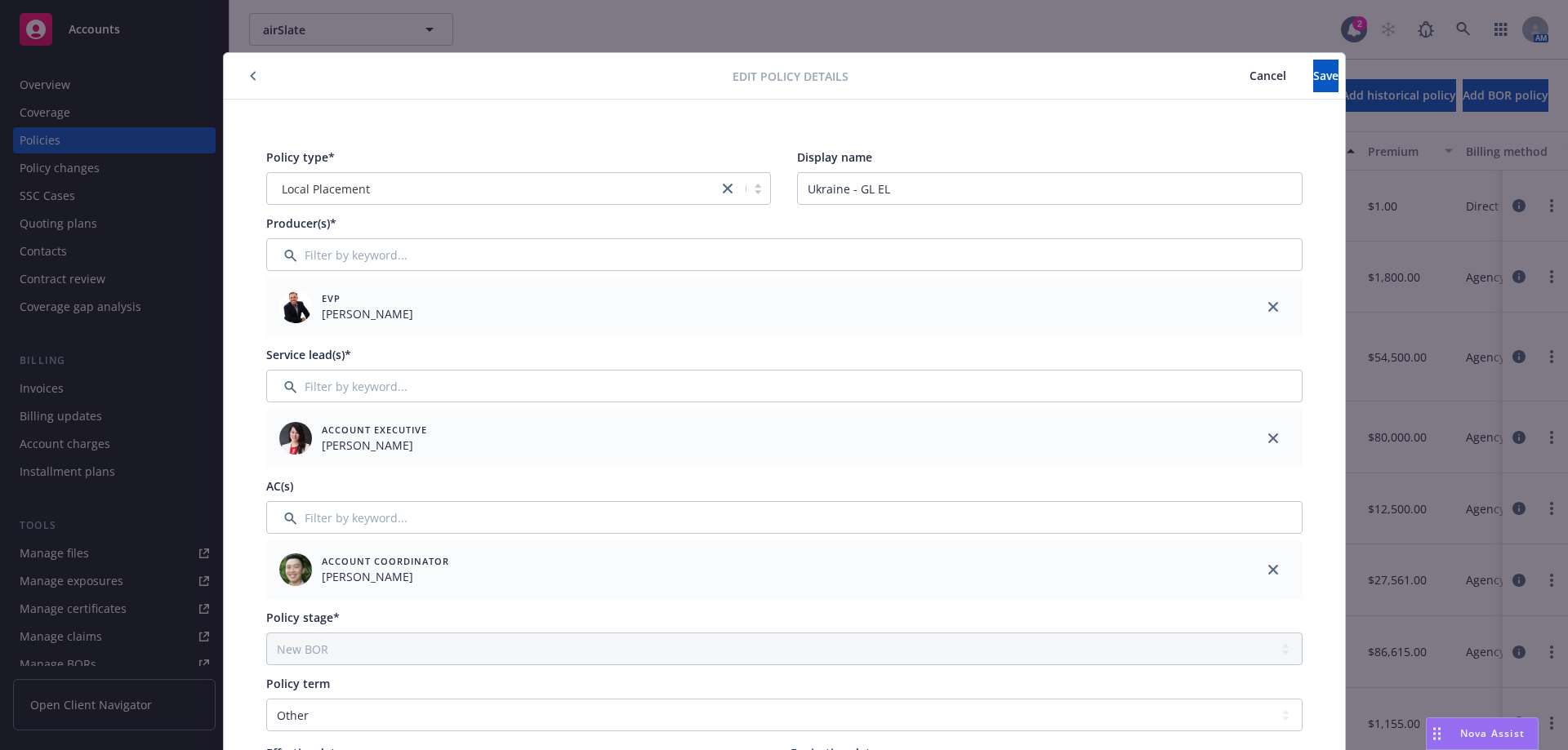
scroll to position [571, 0]
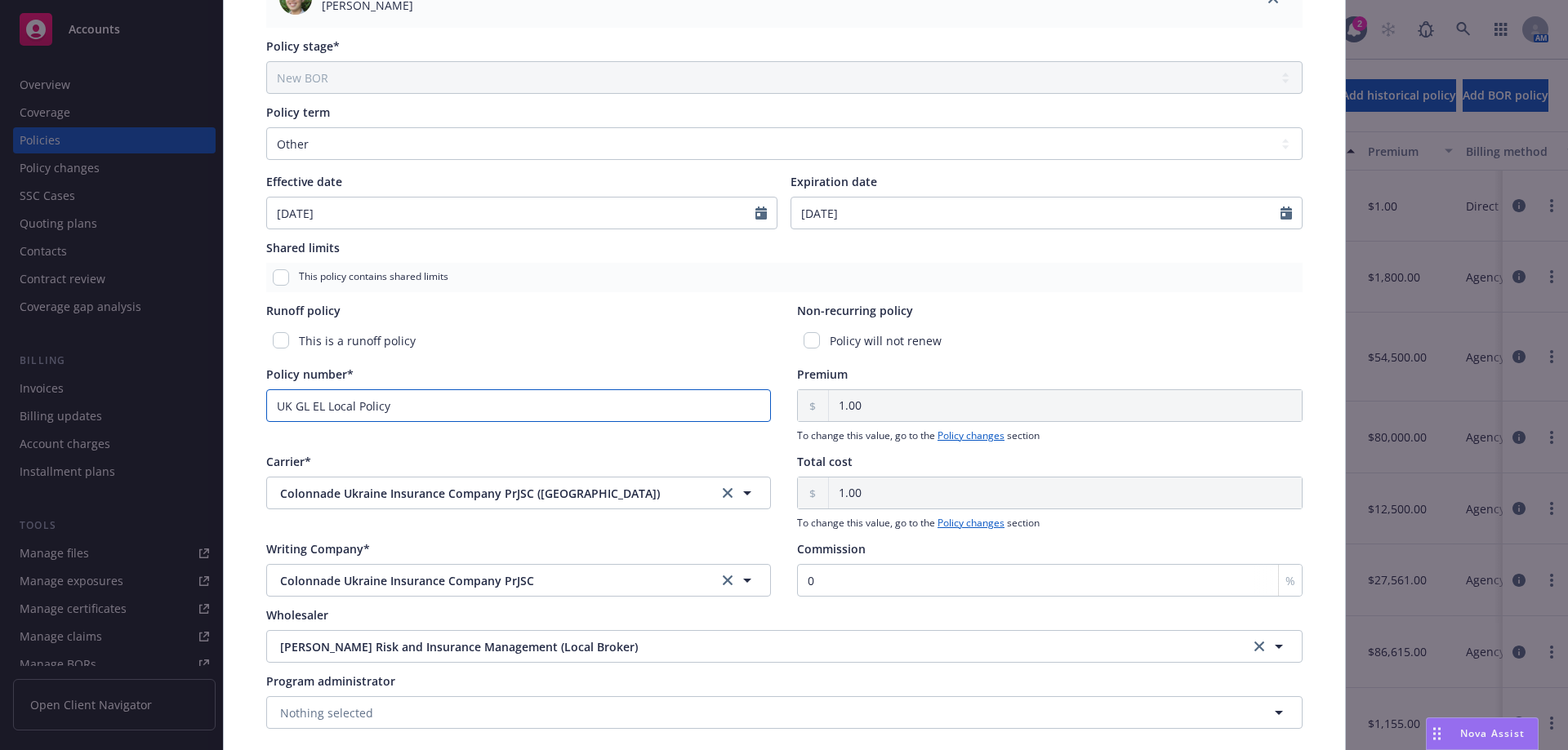
click at [307, 416] on input "UK GL EL Local Policy" at bounding box center [519, 405] width 506 height 32
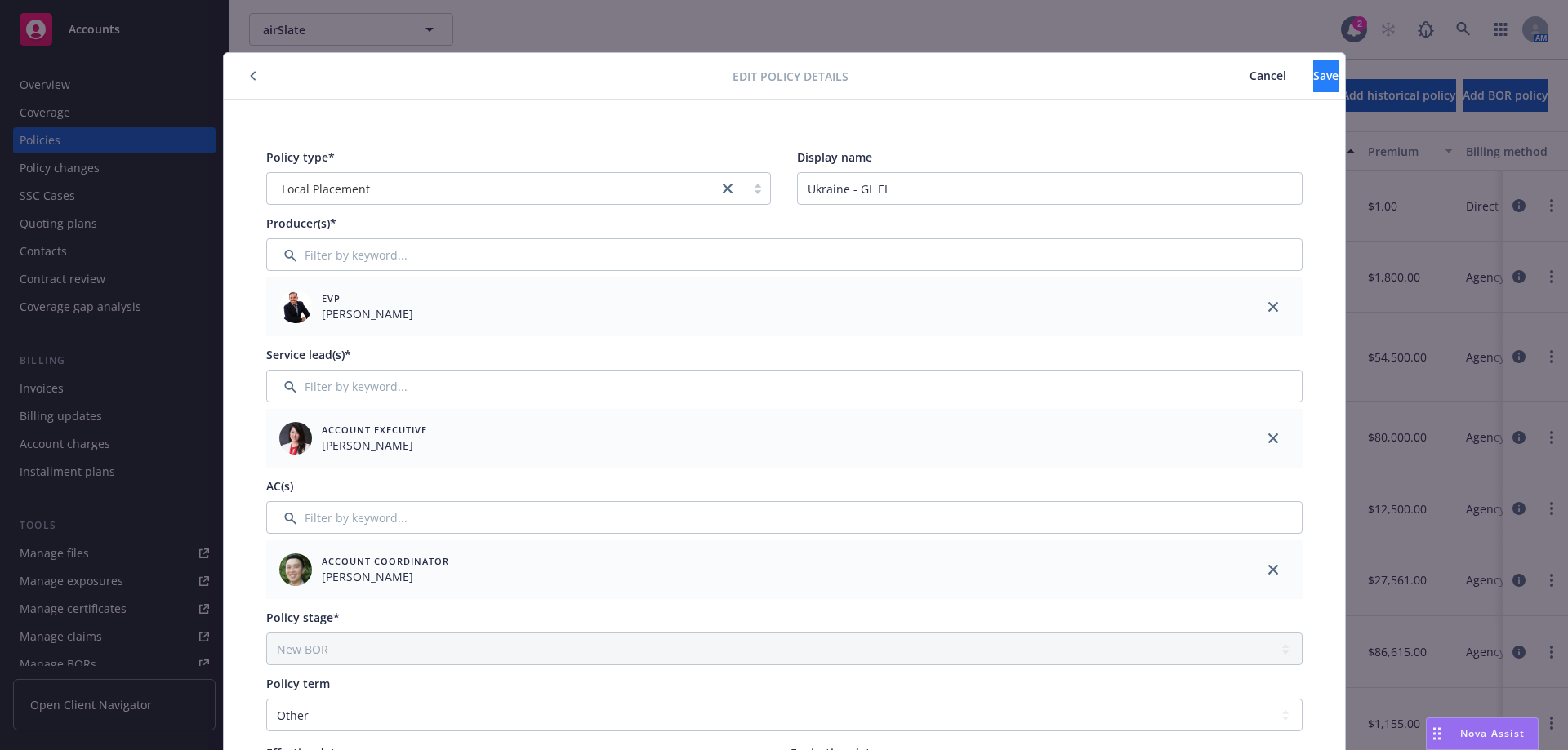
type input "UK GL/EL Local Policy"
click at [1313, 67] on button "Save" at bounding box center [1325, 76] width 25 height 32
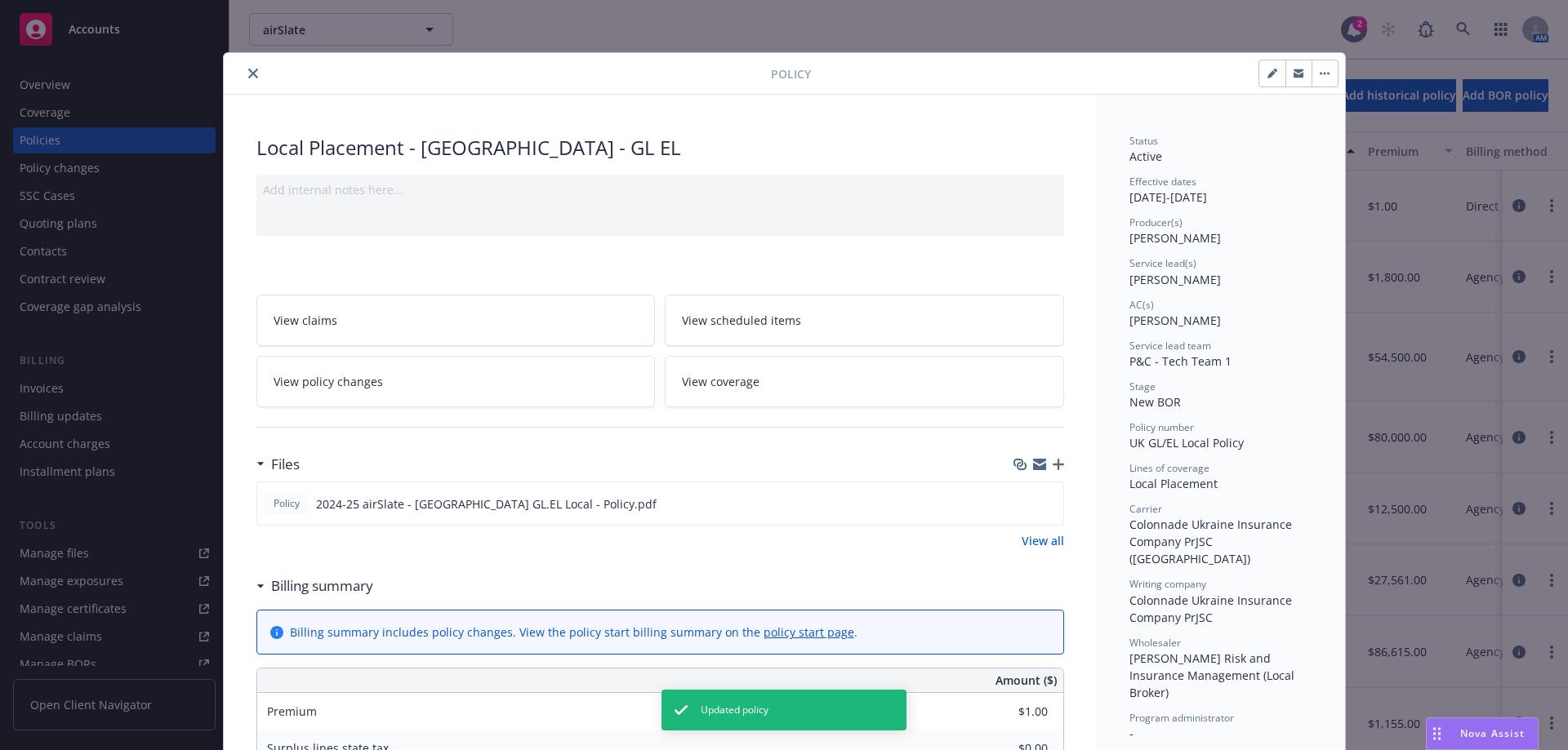
click at [247, 79] on button "close" at bounding box center [254, 74] width 20 height 20
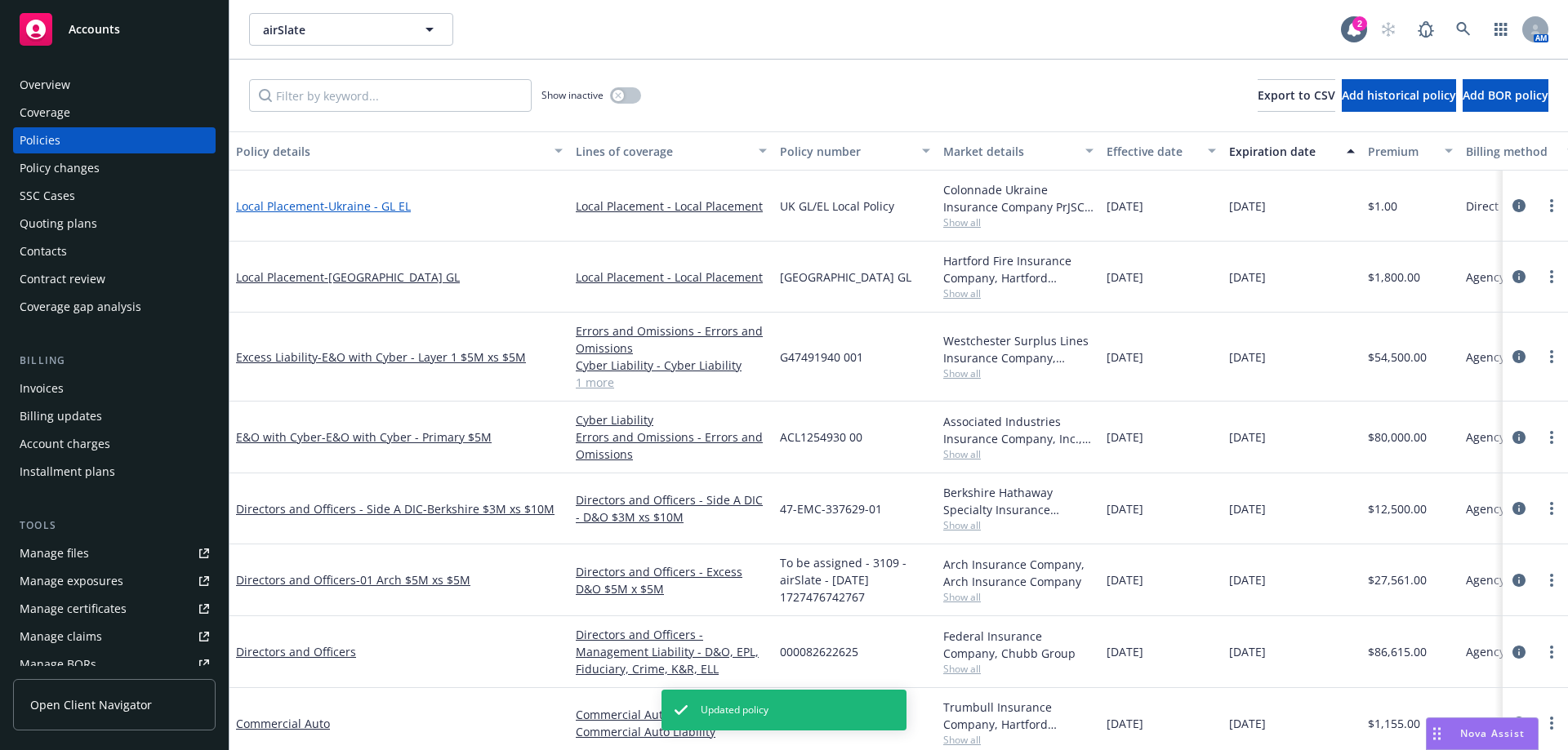
click at [394, 205] on span "- [GEOGRAPHIC_DATA] - GL EL" at bounding box center [367, 206] width 87 height 15
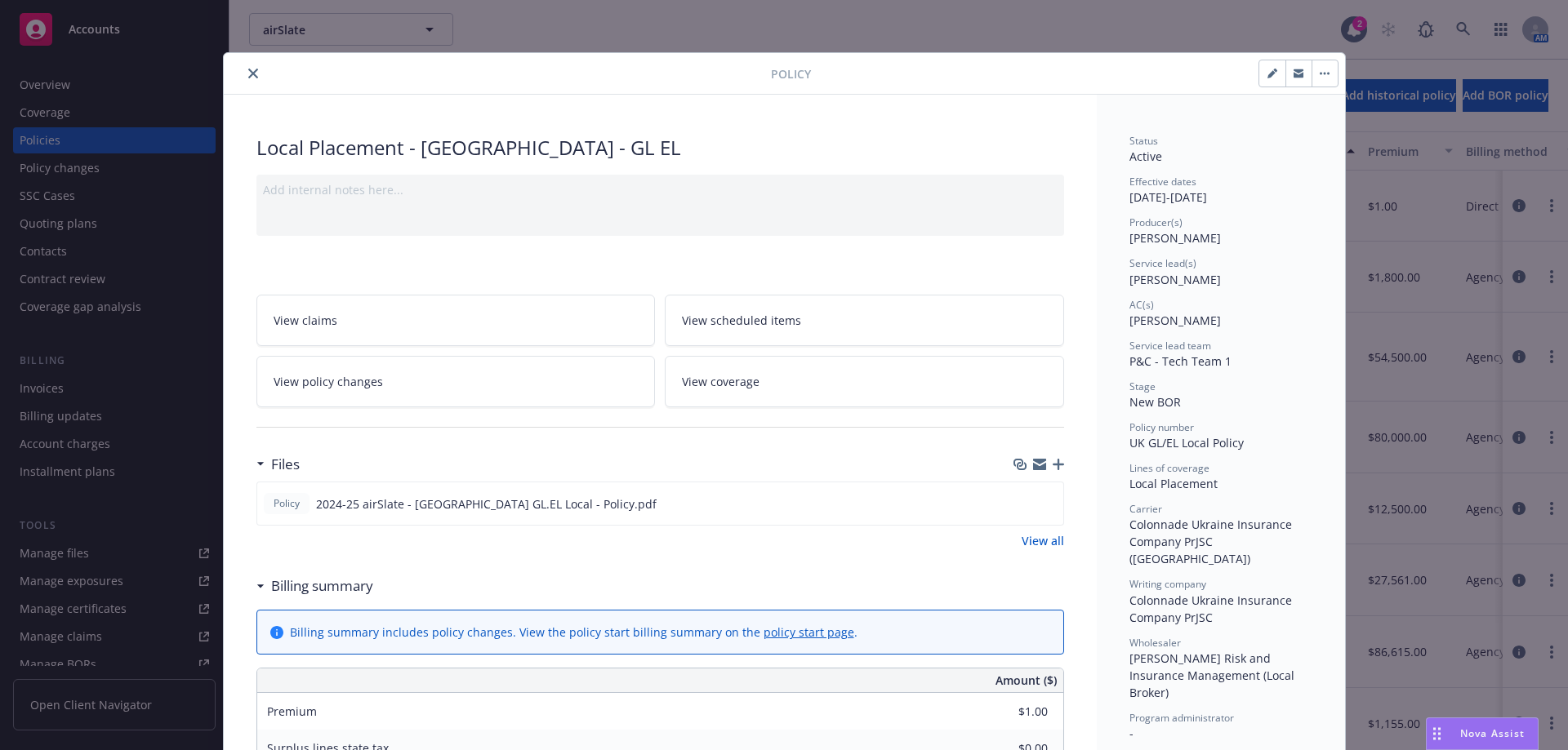
click at [248, 72] on icon "close" at bounding box center [253, 73] width 10 height 10
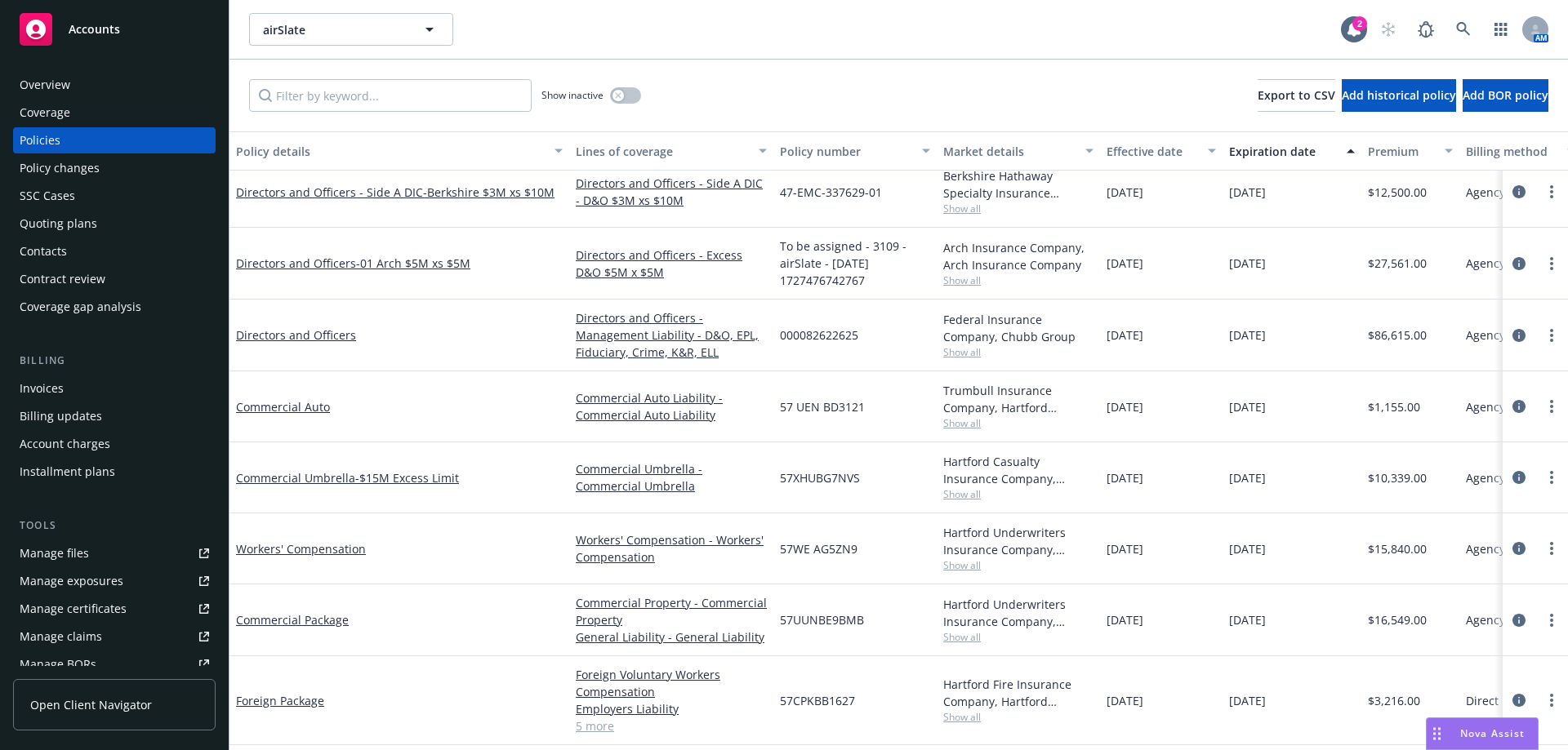
scroll to position [355, 0]
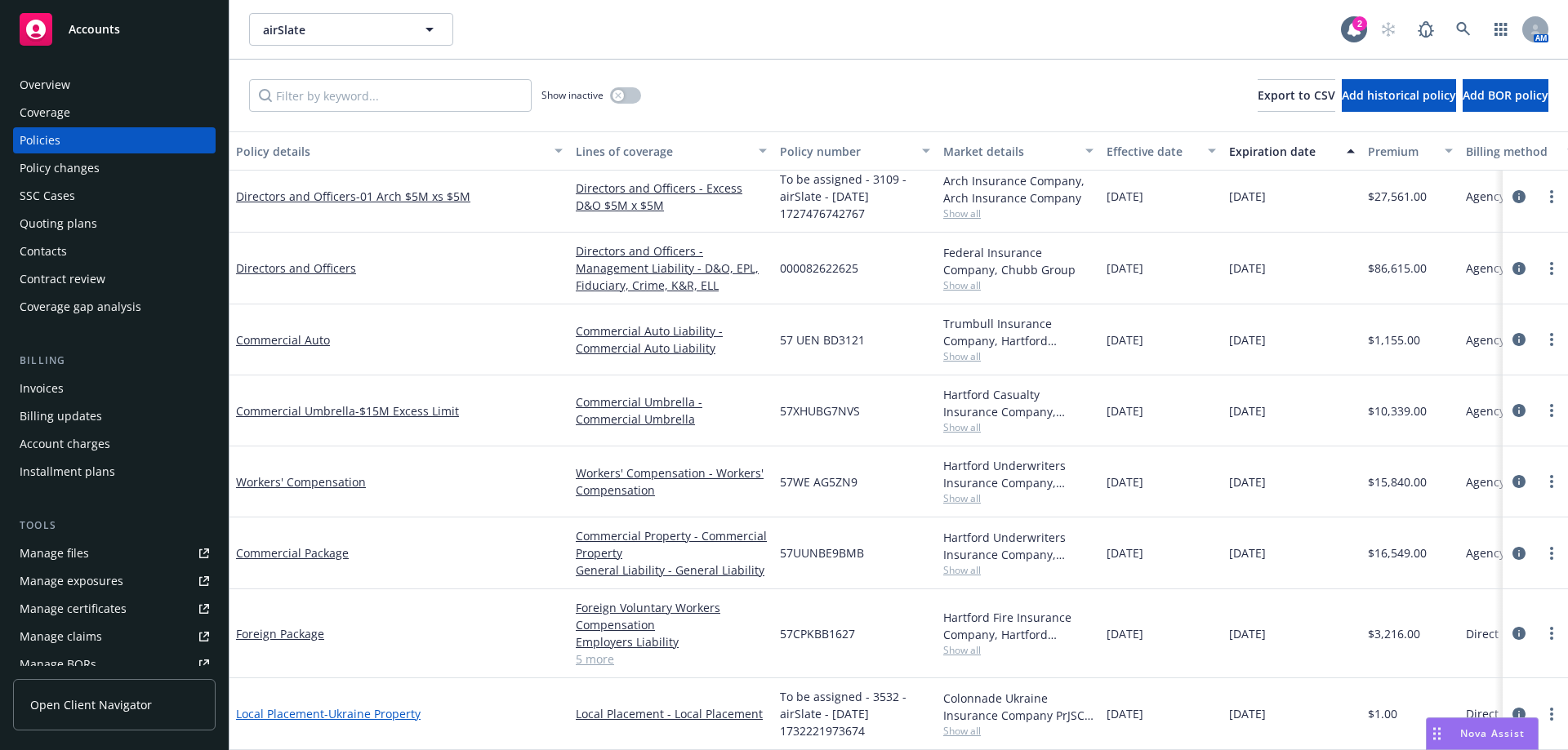
click at [413, 707] on span "- [GEOGRAPHIC_DATA] Property" at bounding box center [372, 713] width 97 height 15
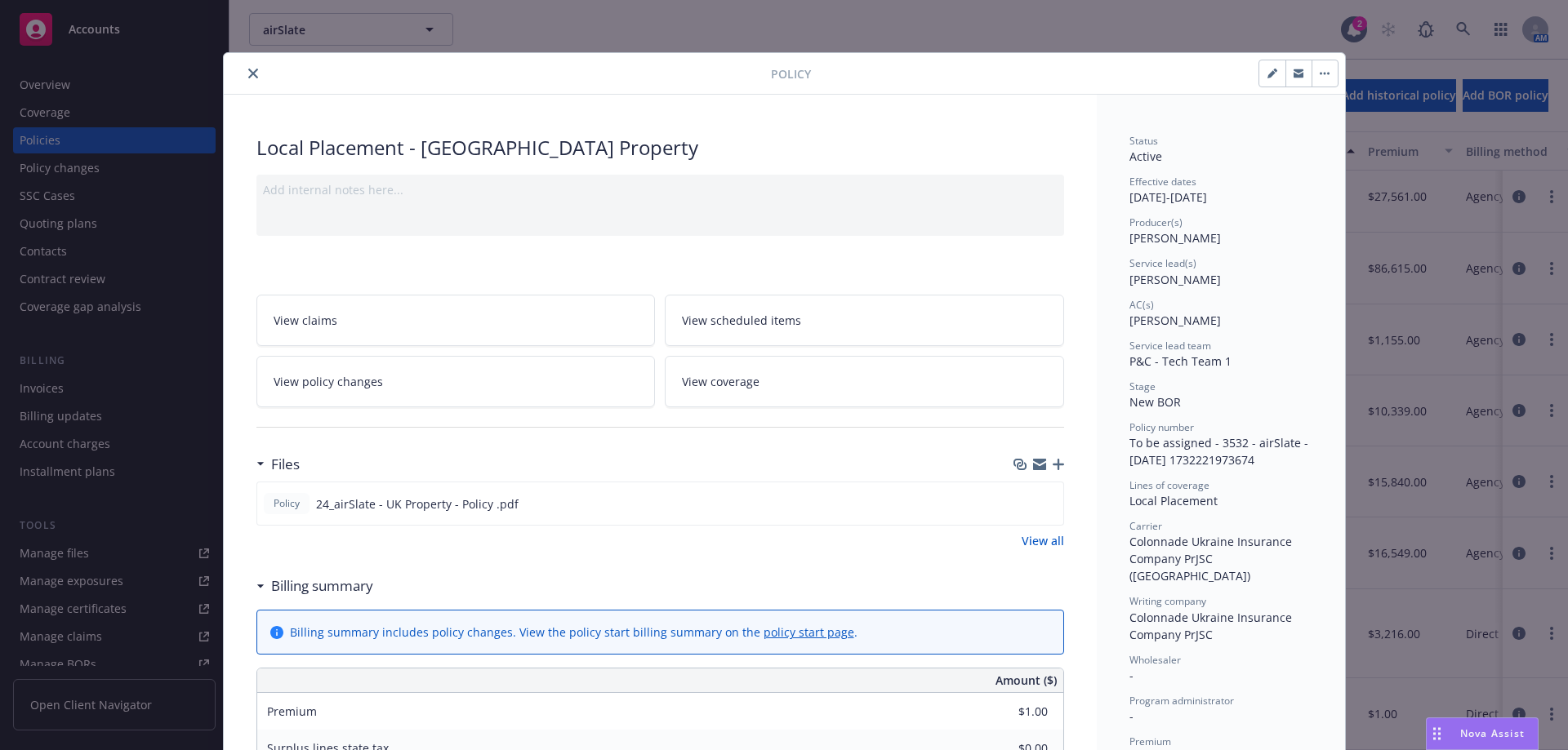
scroll to position [49, 0]
